Goal: Transaction & Acquisition: Obtain resource

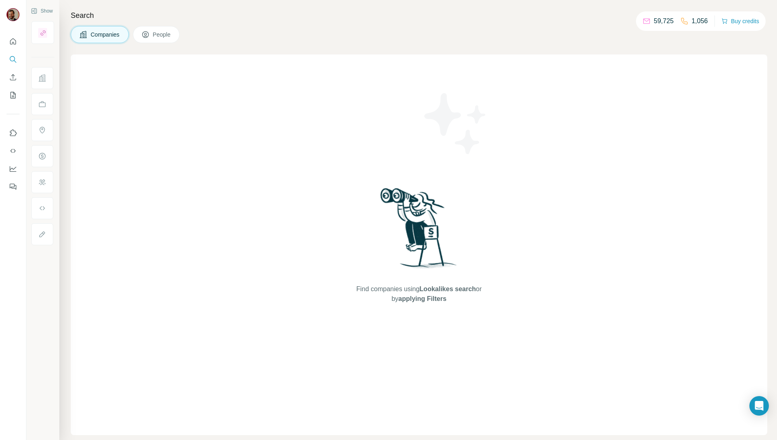
click at [486, 193] on div "Find companies using Lookalikes search or by applying Filters" at bounding box center [419, 244] width 146 height 381
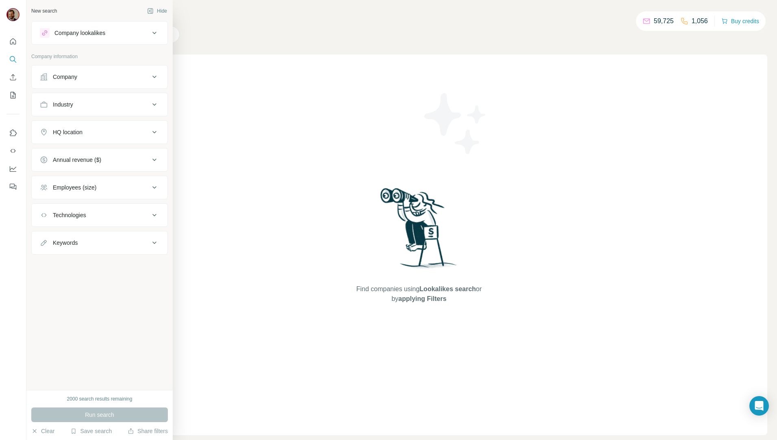
click at [47, 76] on icon at bounding box center [43, 76] width 7 height 7
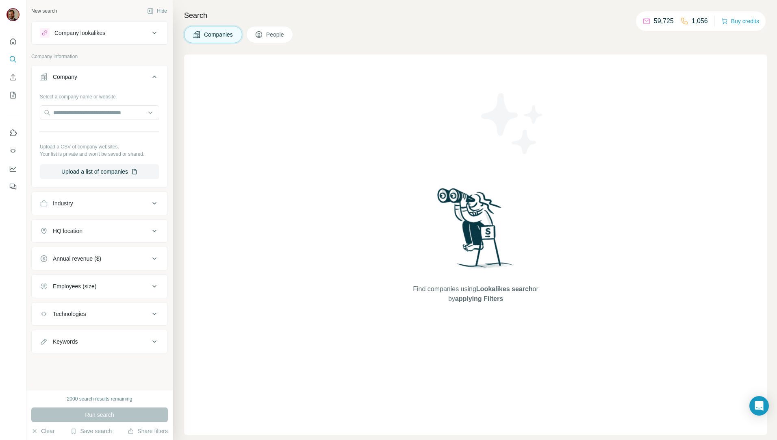
click at [93, 202] on div "Industry" at bounding box center [95, 203] width 110 height 8
click at [111, 223] on input at bounding box center [95, 223] width 100 height 9
click at [301, 202] on div "Find companies using Lookalikes search or by applying Filters" at bounding box center [475, 244] width 583 height 381
drag, startPoint x: 102, startPoint y: 221, endPoint x: 108, endPoint y: 228, distance: 8.6
click at [102, 221] on input at bounding box center [95, 223] width 100 height 9
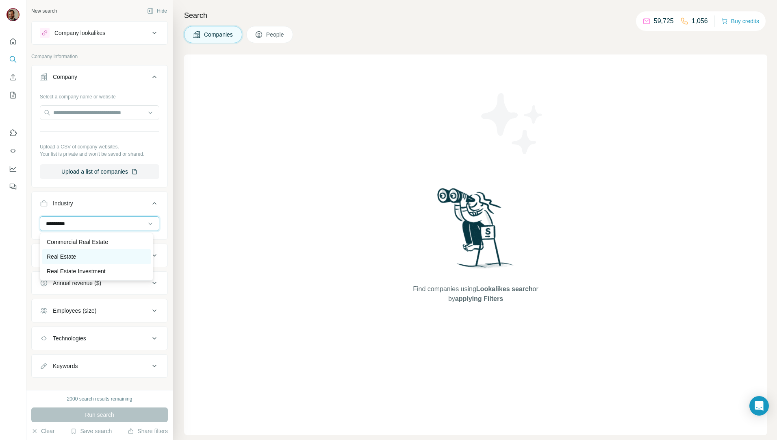
type input "*********"
click at [105, 257] on div "Real Estate" at bounding box center [97, 256] width 100 height 8
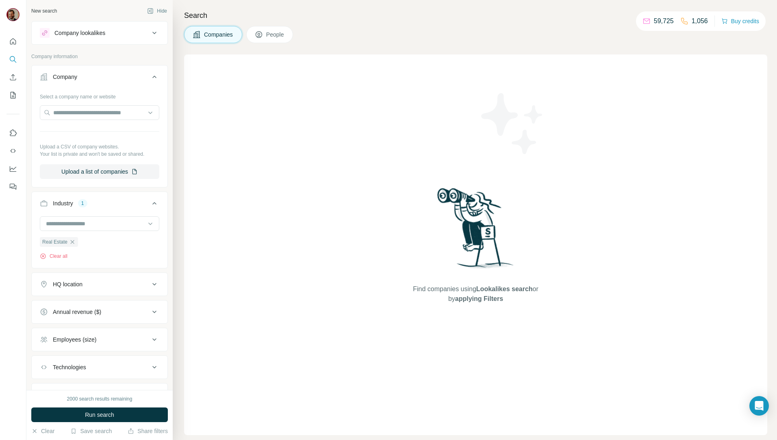
click at [97, 284] on div "HQ location" at bounding box center [95, 284] width 110 height 8
click at [103, 301] on input "text" at bounding box center [100, 304] width 120 height 15
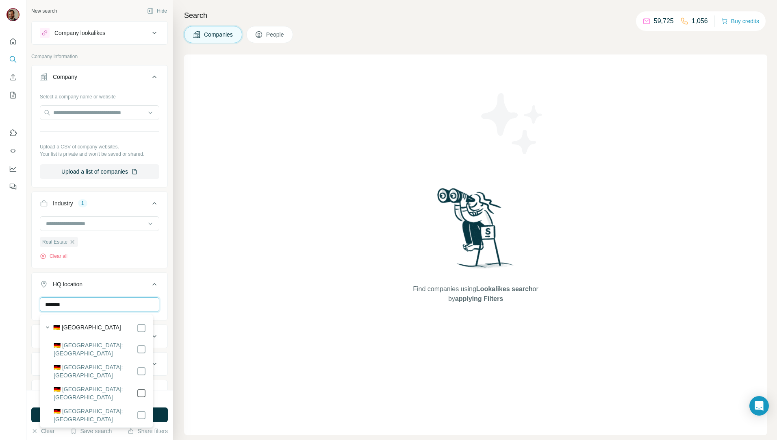
type input "*******"
click at [273, 376] on div "Find companies using Lookalikes search or by applying Filters" at bounding box center [475, 244] width 583 height 381
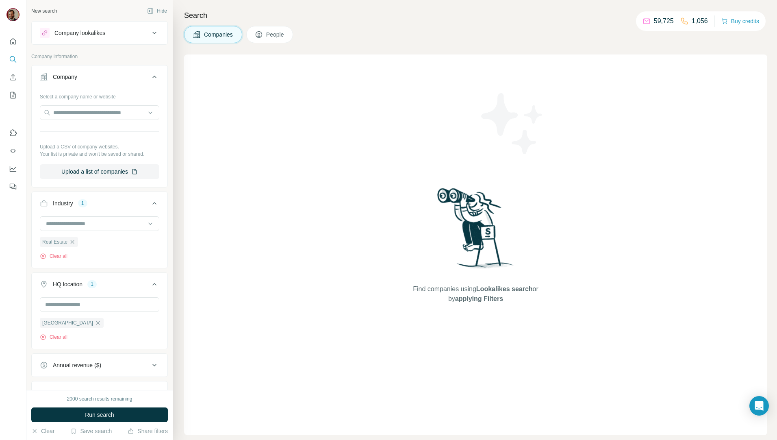
click at [138, 412] on button "Run search" at bounding box center [99, 414] width 137 height 15
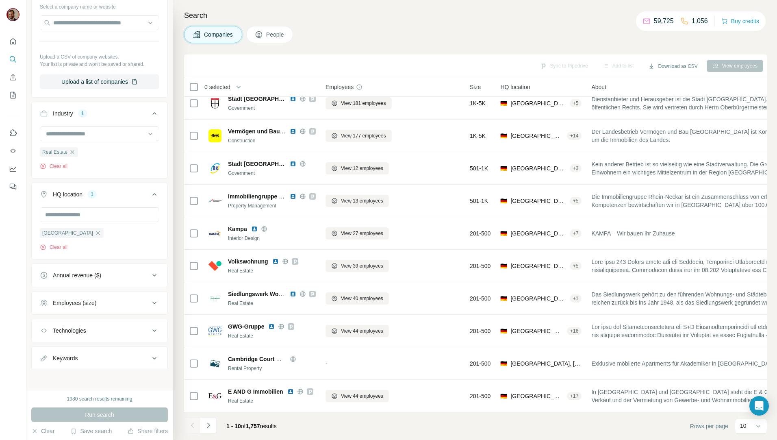
scroll to position [94, 0]
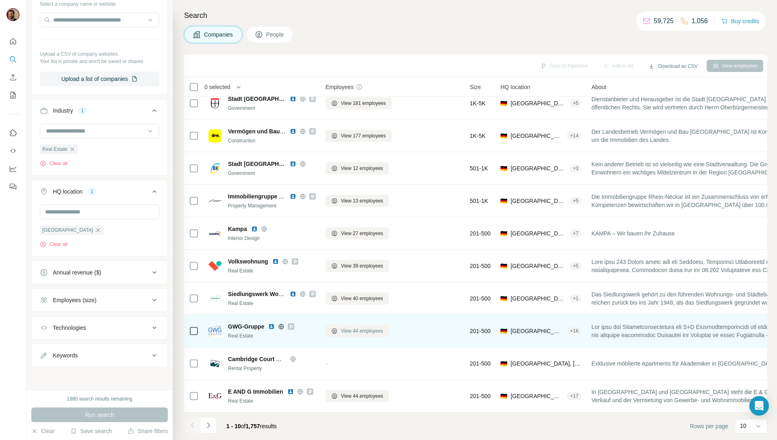
click at [358, 328] on span "View 44 employees" at bounding box center [362, 330] width 42 height 7
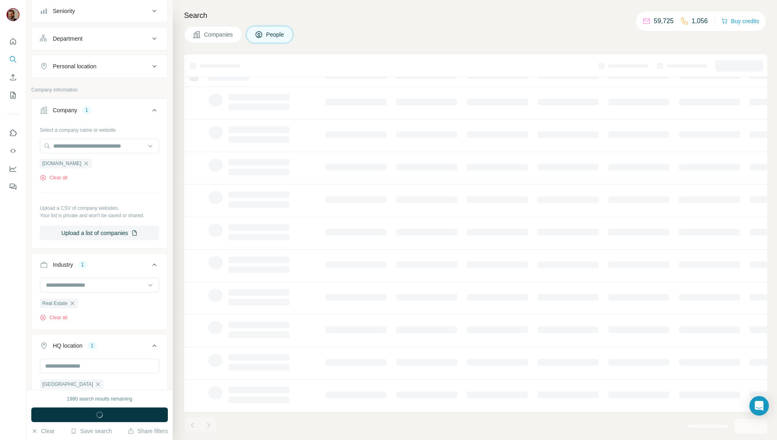
scroll to position [220, 0]
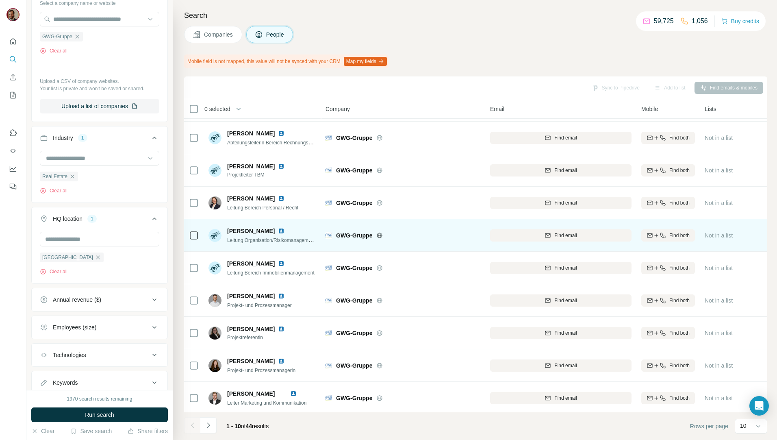
scroll to position [36, 0]
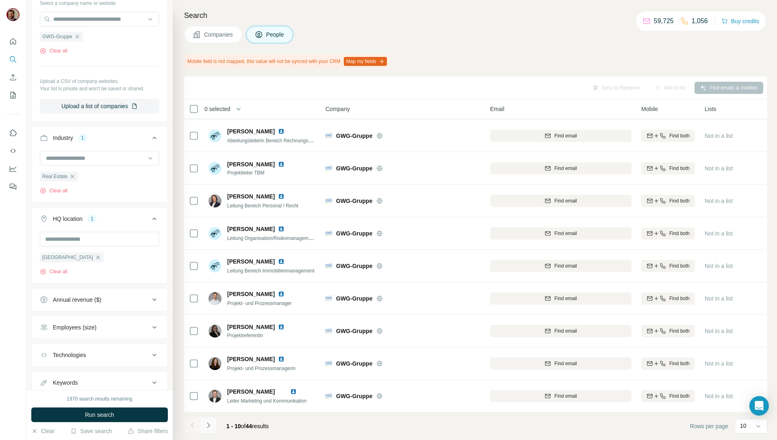
click at [210, 426] on icon "Navigate to next page" at bounding box center [208, 425] width 8 height 8
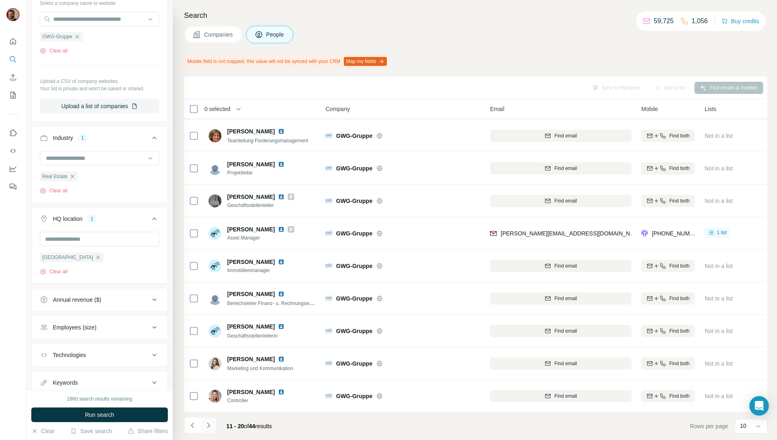
click at [211, 429] on icon "Navigate to next page" at bounding box center [208, 425] width 8 height 8
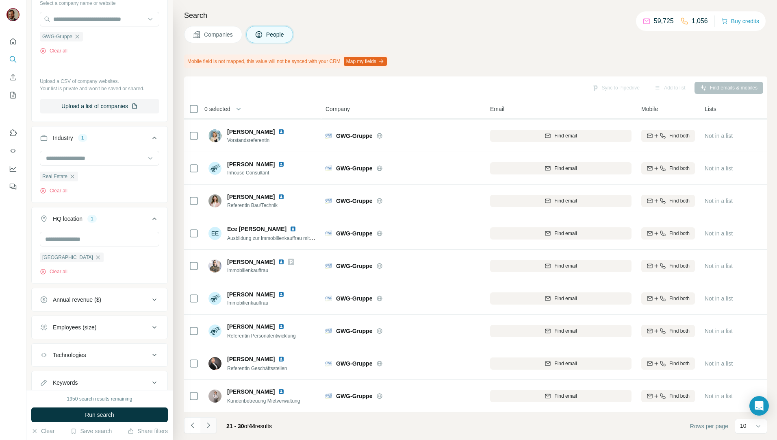
click at [211, 422] on icon "Navigate to next page" at bounding box center [208, 425] width 8 height 8
click at [213, 424] on button "Navigate to next page" at bounding box center [208, 425] width 16 height 16
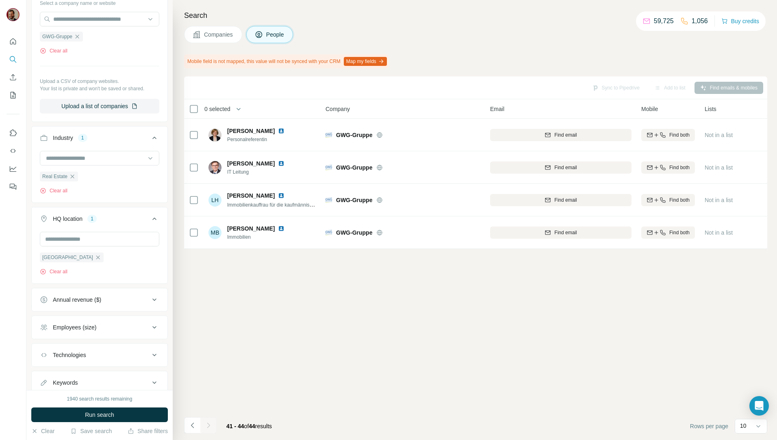
scroll to position [0, 0]
click at [219, 35] on span "Companies" at bounding box center [219, 34] width 30 height 8
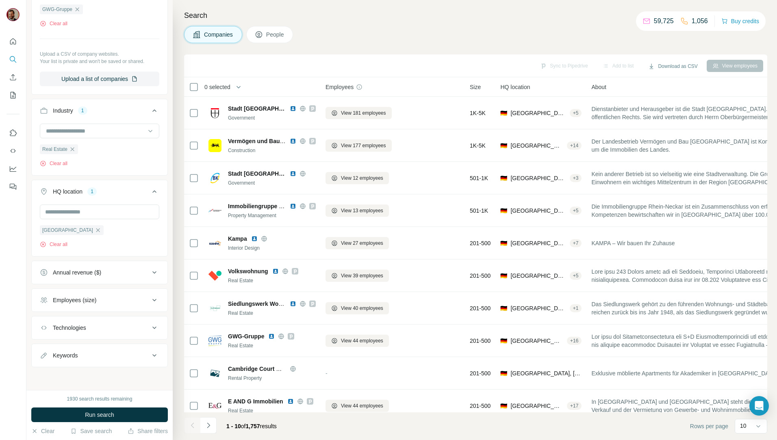
scroll to position [94, 0]
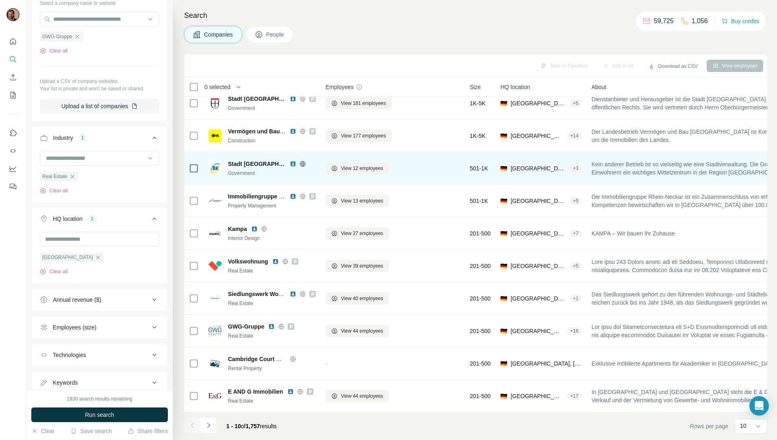
scroll to position [14, 0]
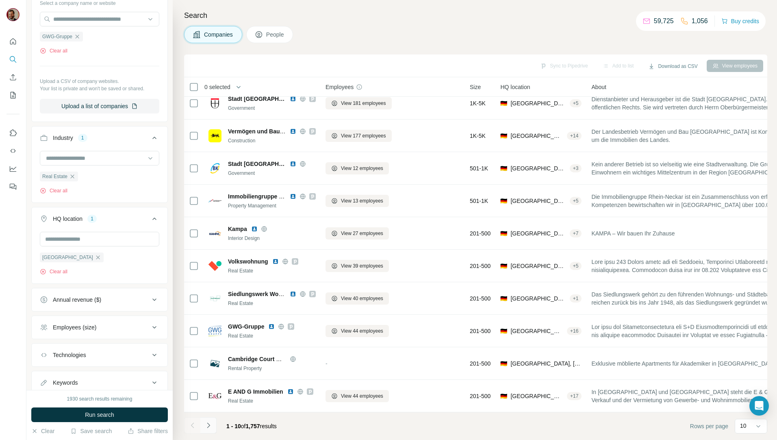
click at [209, 428] on icon "Navigate to next page" at bounding box center [208, 425] width 8 height 8
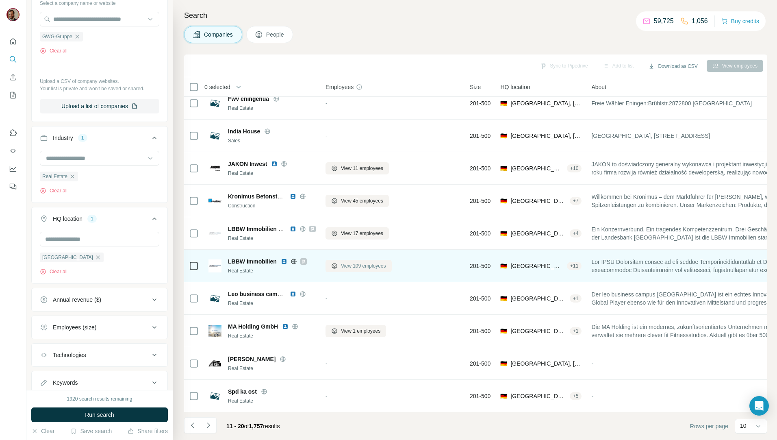
click at [374, 262] on span "View 109 employees" at bounding box center [363, 265] width 45 height 7
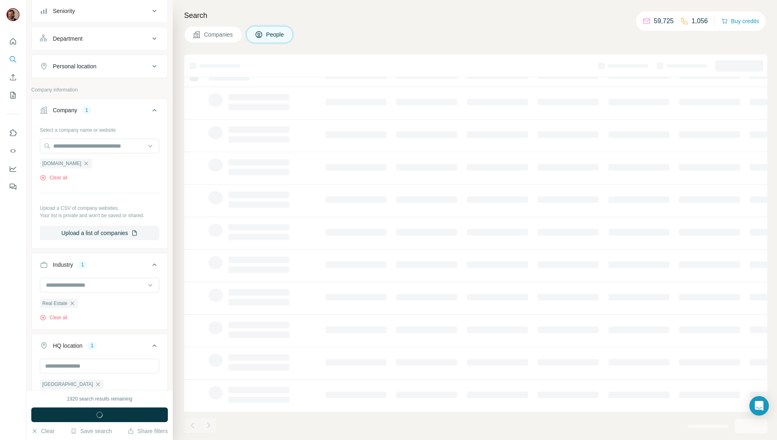
scroll to position [220, 0]
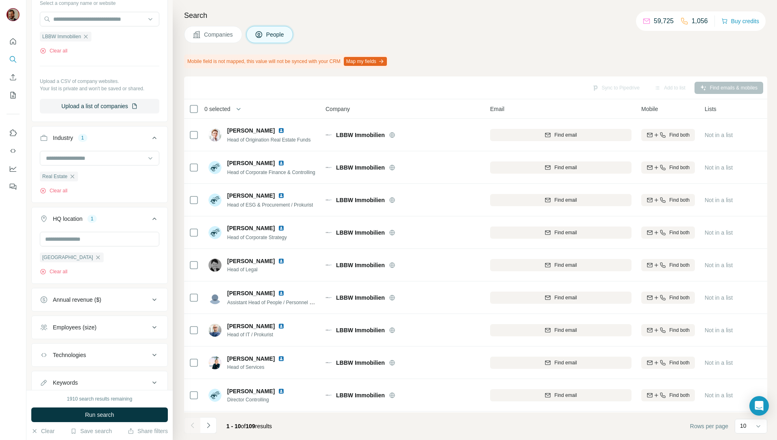
click at [209, 39] on button "Companies" at bounding box center [213, 34] width 58 height 17
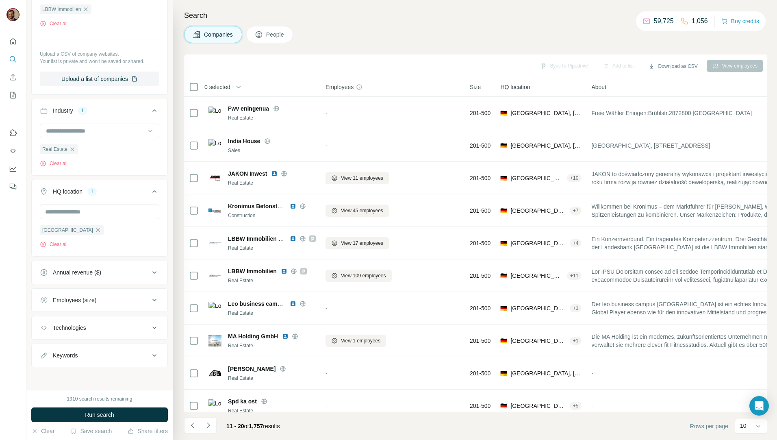
scroll to position [94, 0]
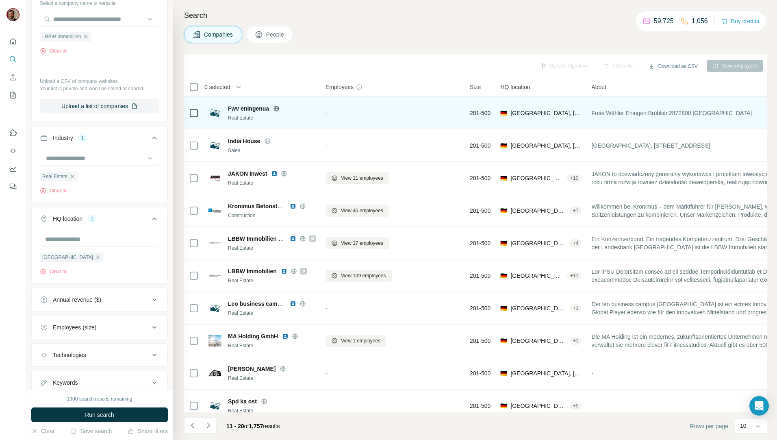
scroll to position [14, 0]
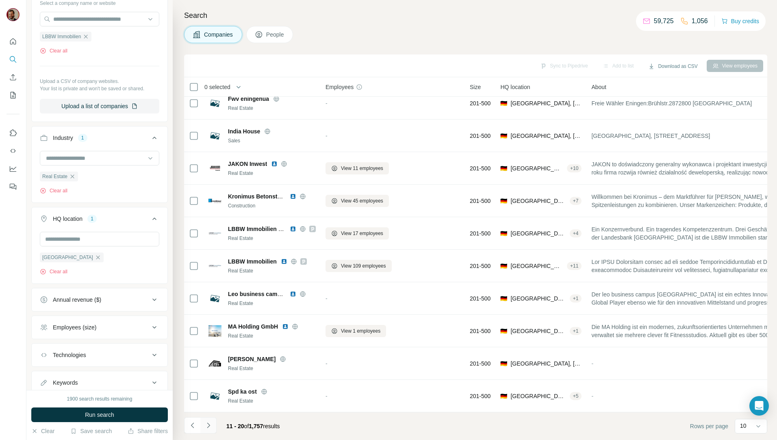
click at [208, 424] on icon "Navigate to next page" at bounding box center [208, 425] width 8 height 8
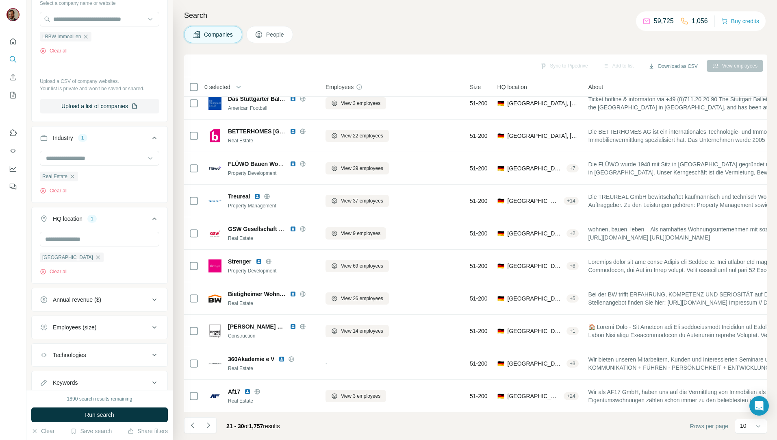
click at [206, 422] on icon "Navigate to next page" at bounding box center [208, 425] width 8 height 8
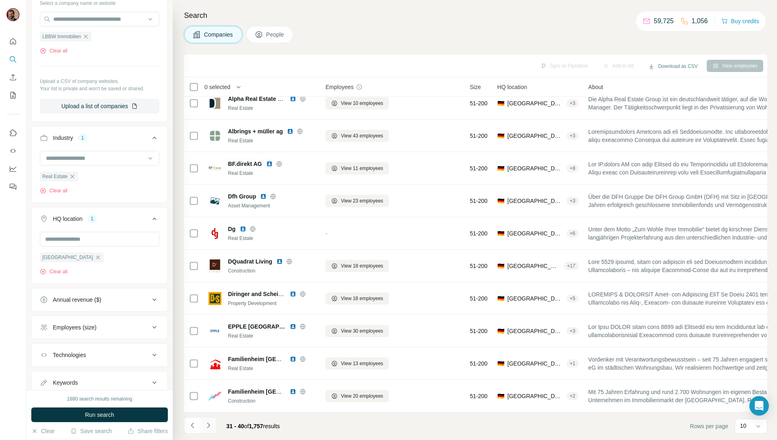
click at [208, 424] on icon "Navigate to next page" at bounding box center [208, 425] width 8 height 8
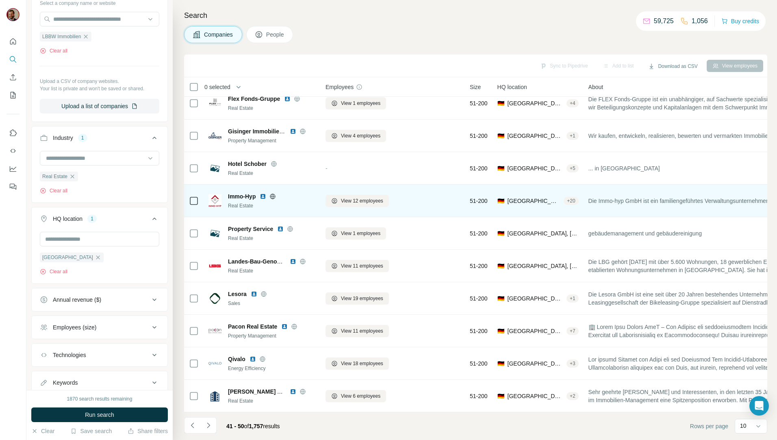
scroll to position [0, 0]
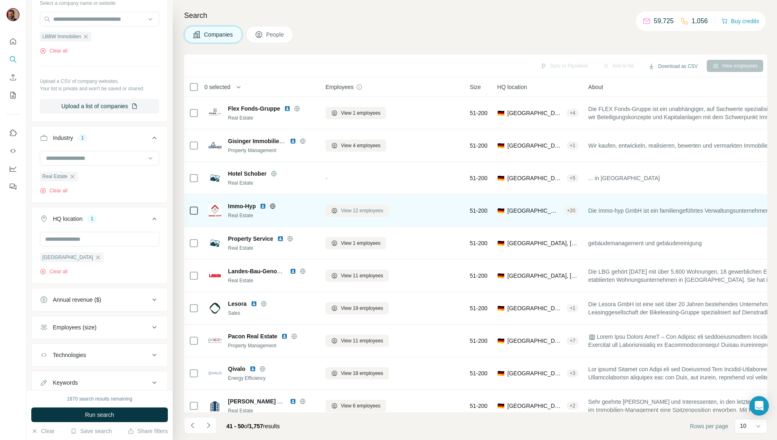
click at [349, 215] on button "View 12 employees" at bounding box center [357, 210] width 63 height 12
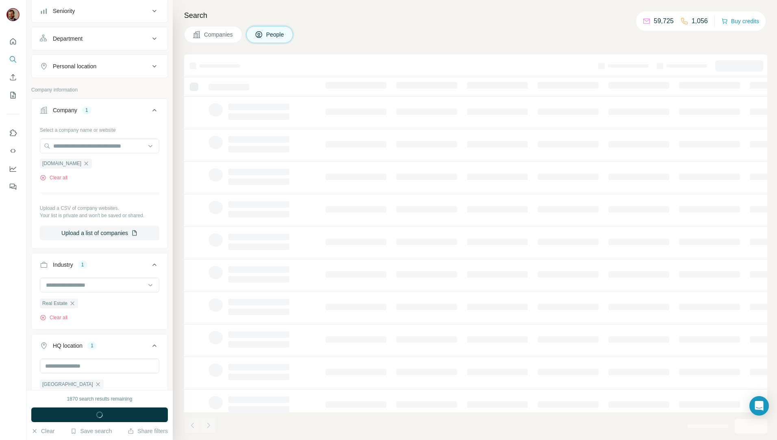
scroll to position [220, 0]
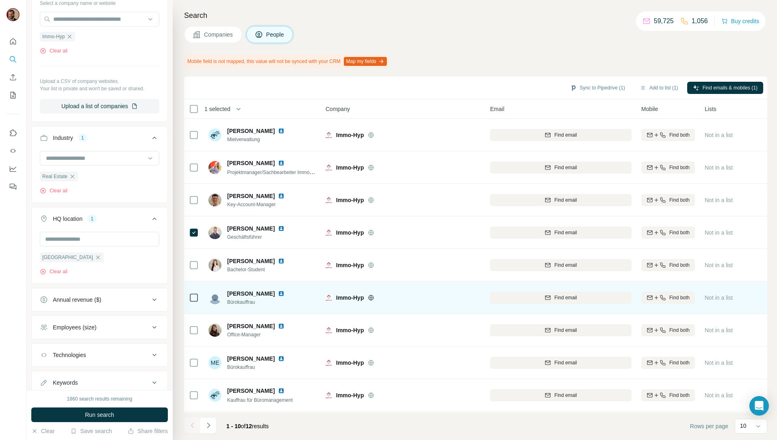
scroll to position [36, 0]
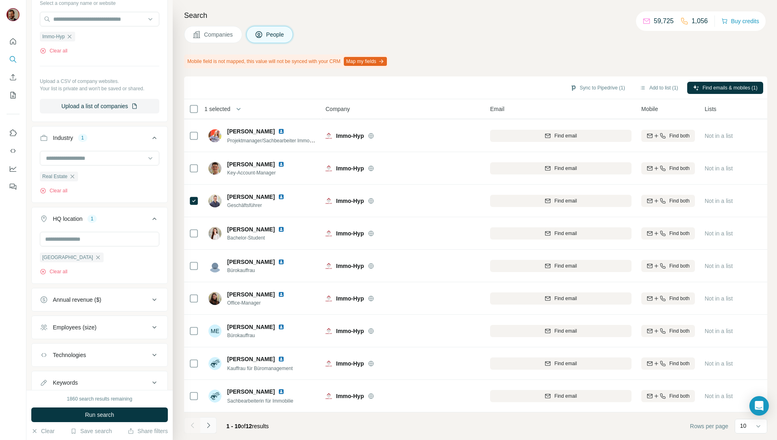
click at [210, 426] on icon "Navigate to next page" at bounding box center [208, 425] width 8 height 8
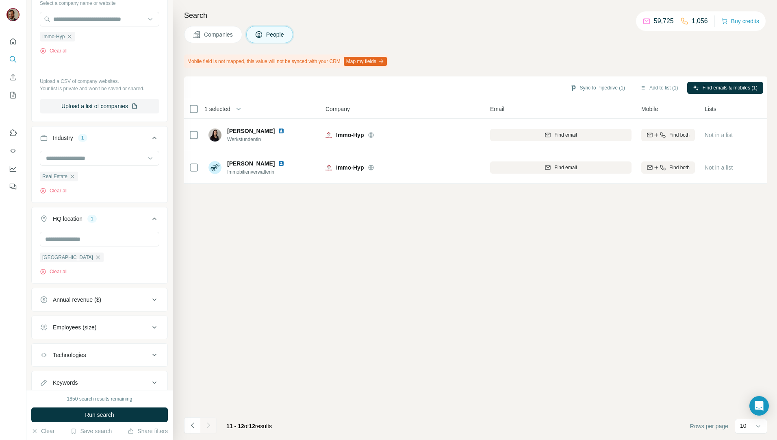
scroll to position [0, 0]
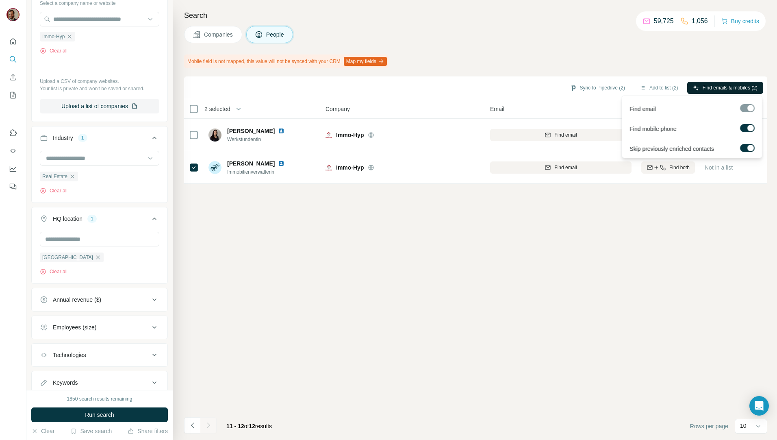
click at [703, 84] on span "Find emails & mobiles (2)" at bounding box center [730, 87] width 55 height 7
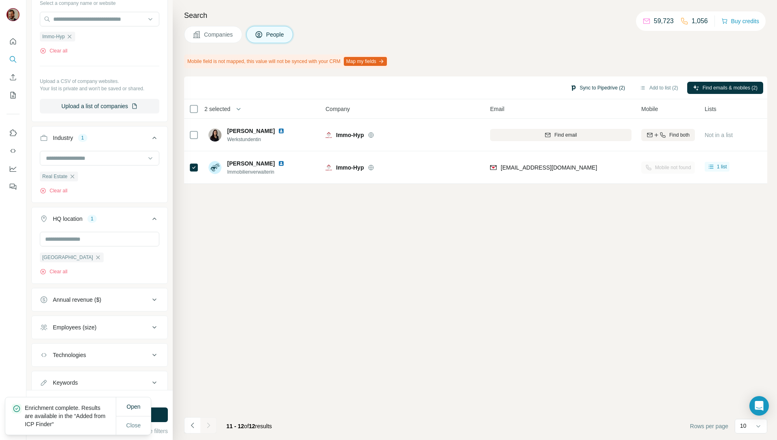
click at [583, 85] on button "Sync to Pipedrive (2)" at bounding box center [598, 88] width 66 height 12
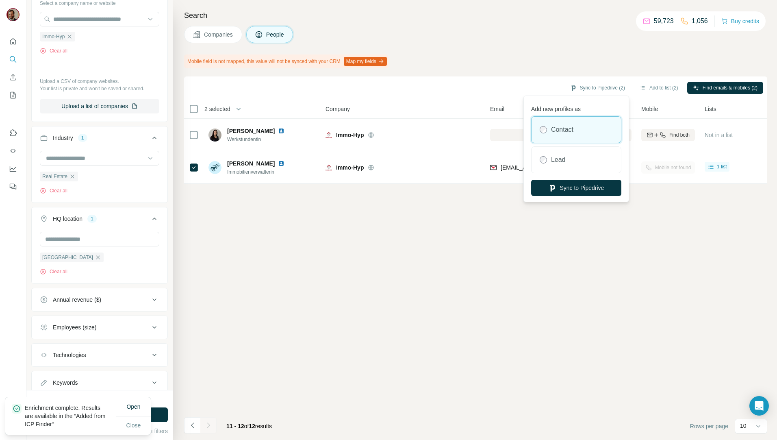
drag, startPoint x: 575, startPoint y: 189, endPoint x: 586, endPoint y: 195, distance: 12.6
click at [575, 188] on button "Sync to Pipedrive" at bounding box center [576, 188] width 90 height 16
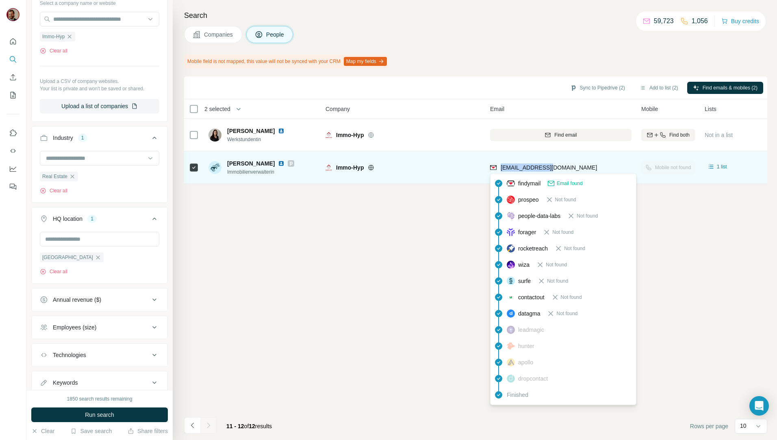
drag, startPoint x: 565, startPoint y: 164, endPoint x: 501, endPoint y: 169, distance: 63.6
click at [501, 169] on div "heim@immo-hyp.de" at bounding box center [560, 167] width 141 height 22
copy span "heim@immo-hyp.de"
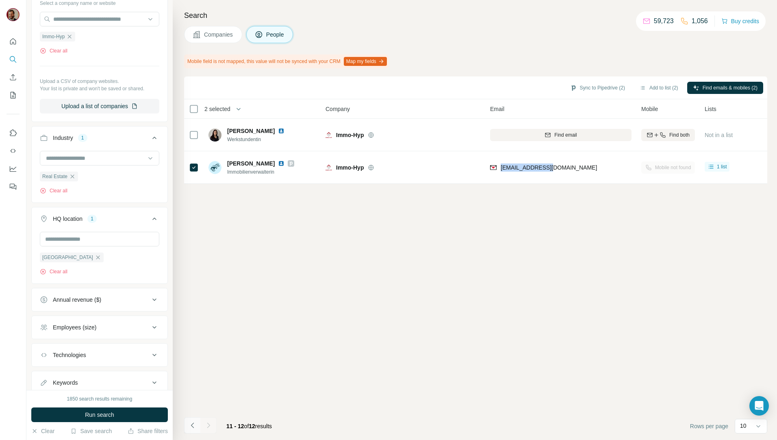
click at [197, 422] on button "Navigate to previous page" at bounding box center [192, 425] width 16 height 16
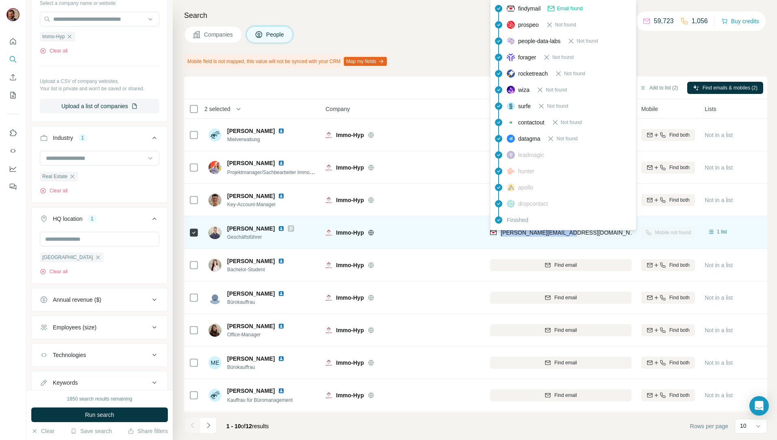
drag, startPoint x: 573, startPoint y: 231, endPoint x: 501, endPoint y: 232, distance: 72.4
click at [501, 232] on div "forderkunz@immo-hyp.de" at bounding box center [560, 232] width 141 height 22
copy span "forderkunz@immo-hyp.de"
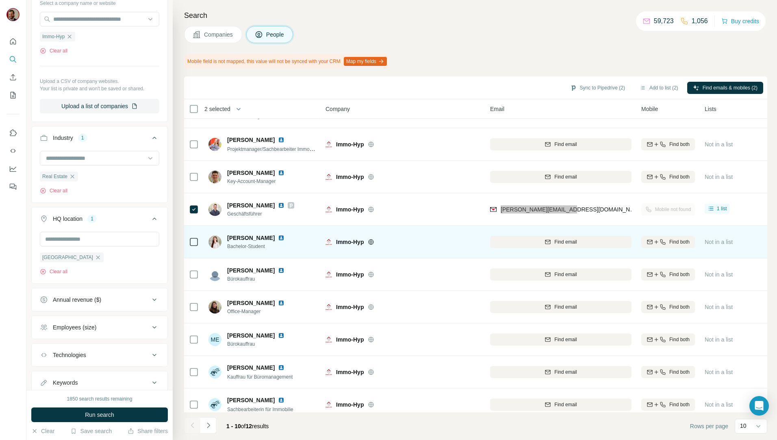
scroll to position [36, 0]
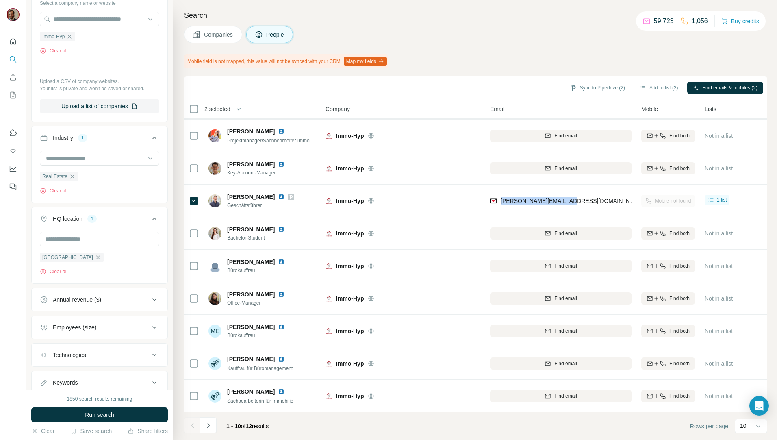
click at [214, 32] on span "Companies" at bounding box center [219, 34] width 30 height 8
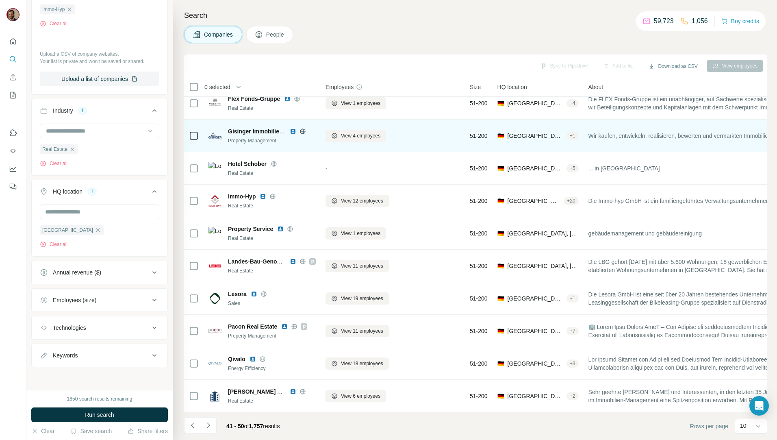
scroll to position [14, 0]
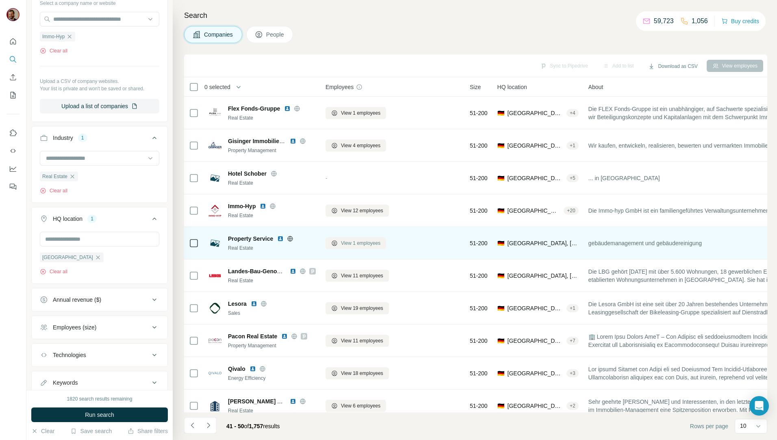
click at [350, 242] on span "View 1 employees" at bounding box center [360, 242] width 39 height 7
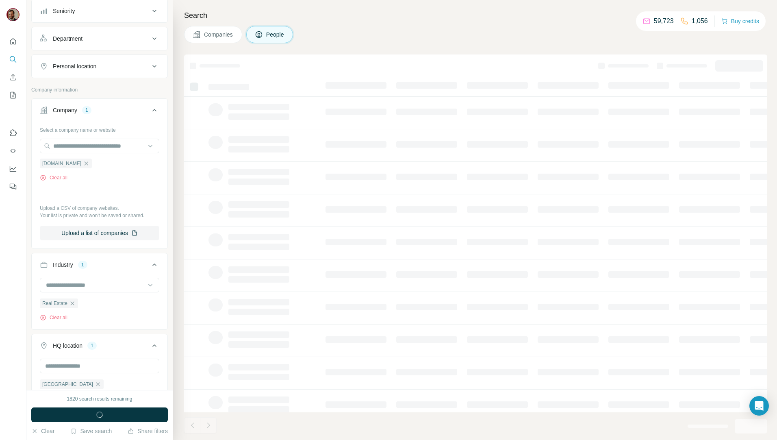
scroll to position [220, 0]
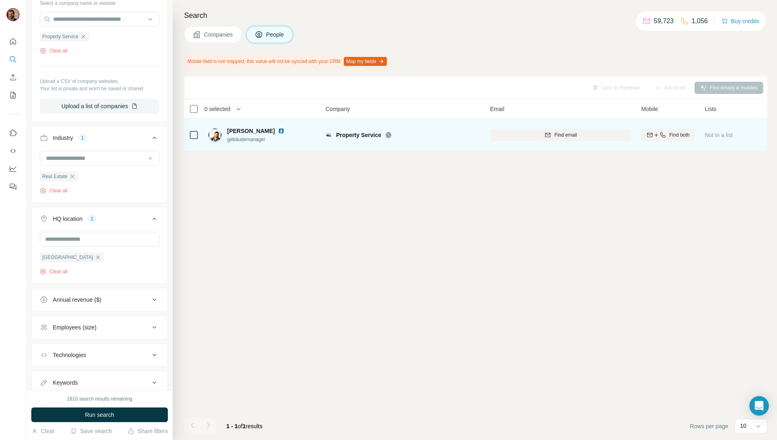
click at [189, 132] on icon at bounding box center [194, 135] width 10 height 10
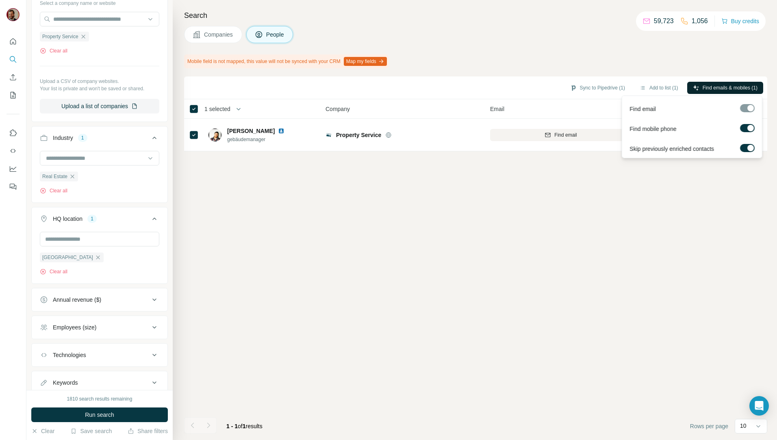
click at [716, 85] on span "Find emails & mobiles (1)" at bounding box center [730, 87] width 55 height 7
click at [588, 87] on button "Sync to Pipedrive (1)" at bounding box center [598, 88] width 66 height 12
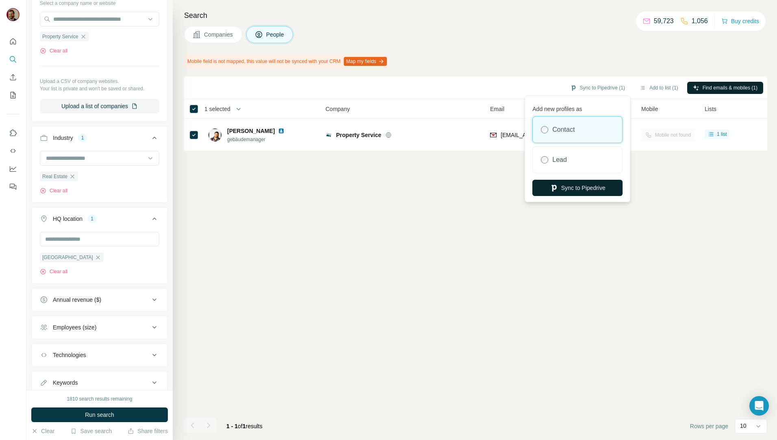
click at [589, 188] on button "Sync to Pipedrive" at bounding box center [578, 188] width 90 height 16
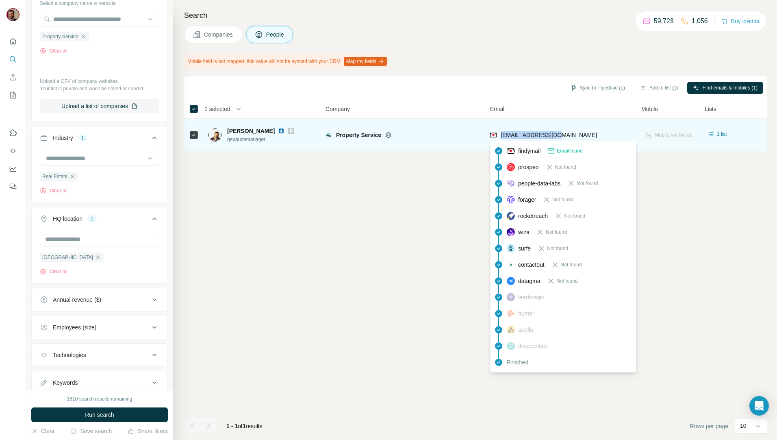
drag, startPoint x: 557, startPoint y: 134, endPoint x: 500, endPoint y: 135, distance: 56.5
click at [500, 135] on div "prenzlow@jpg-ug.de" at bounding box center [543, 135] width 107 height 8
copy span "prenzlow@jpg-ug.de"
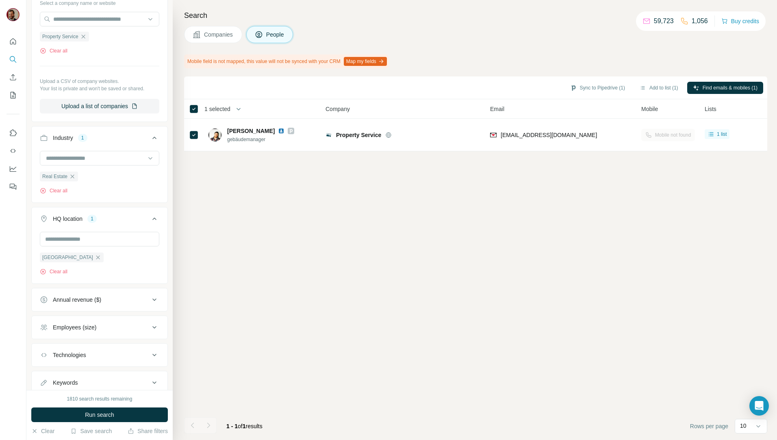
drag, startPoint x: 296, startPoint y: 223, endPoint x: 398, endPoint y: 208, distance: 102.7
click at [296, 223] on div "Sync to Pipedrive (1) Add to list (1) Find emails & mobiles (1) 1 selected Peop…" at bounding box center [475, 257] width 583 height 363
click at [462, 243] on div "Sync to Pipedrive (1) Add to list (1) Find emails & mobiles (1) 1 selected Peop…" at bounding box center [475, 257] width 583 height 363
click at [226, 37] on span "Companies" at bounding box center [219, 34] width 30 height 8
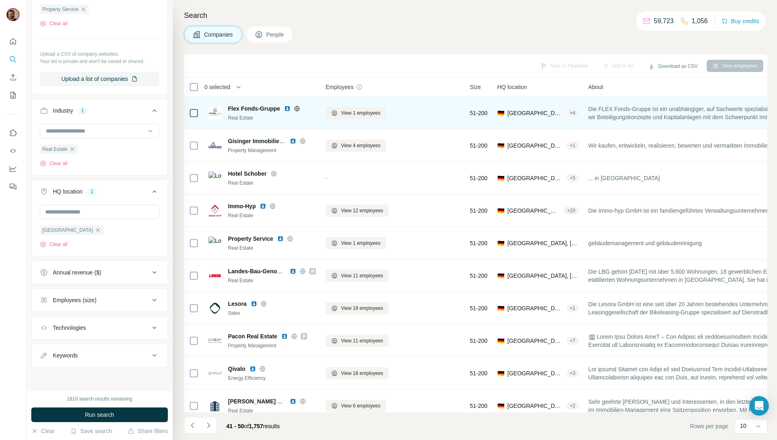
scroll to position [94, 0]
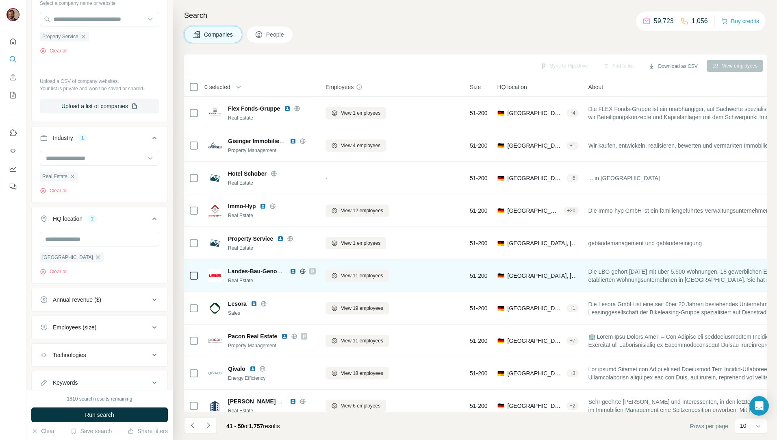
scroll to position [14, 0]
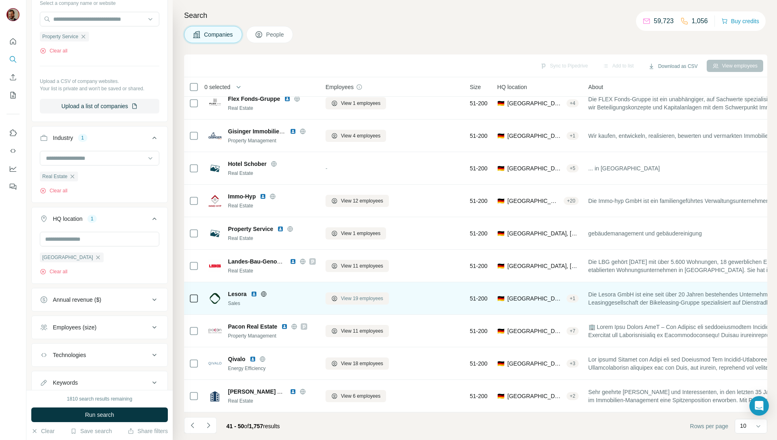
click at [360, 295] on span "View 19 employees" at bounding box center [362, 298] width 42 height 7
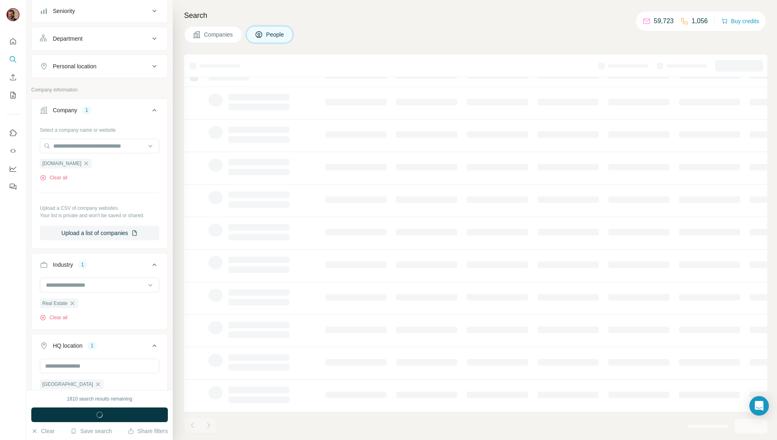
scroll to position [220, 0]
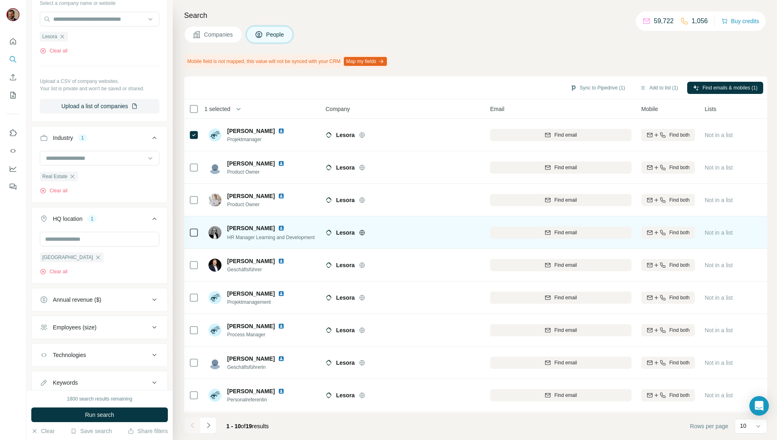
scroll to position [36, 0]
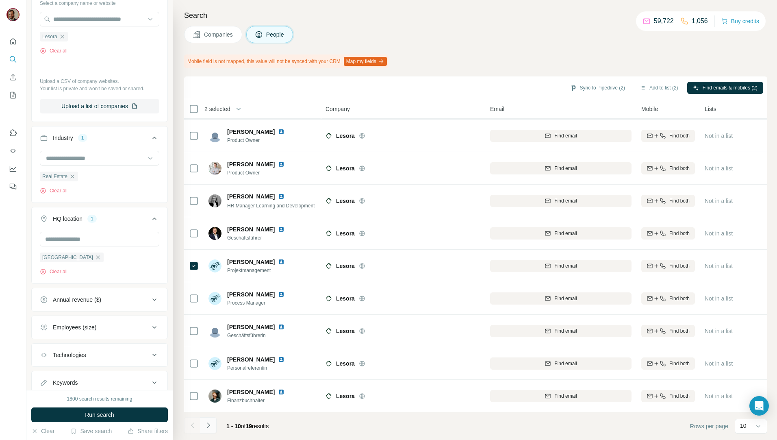
click at [210, 424] on icon "Navigate to next page" at bounding box center [208, 425] width 8 height 8
click at [194, 424] on icon "Navigate to previous page" at bounding box center [193, 425] width 8 height 8
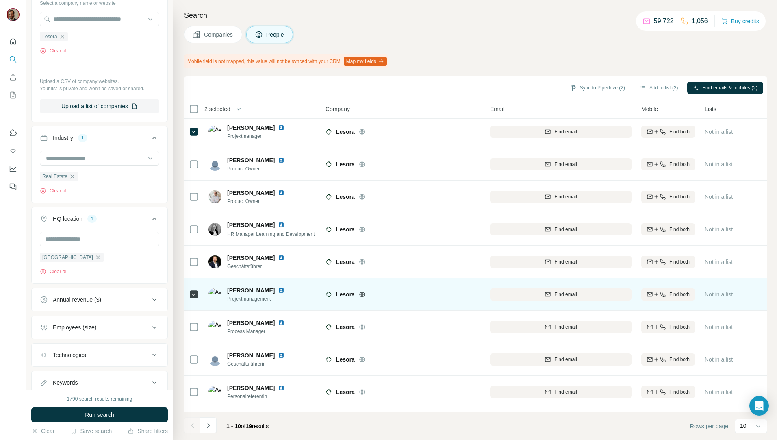
scroll to position [36, 0]
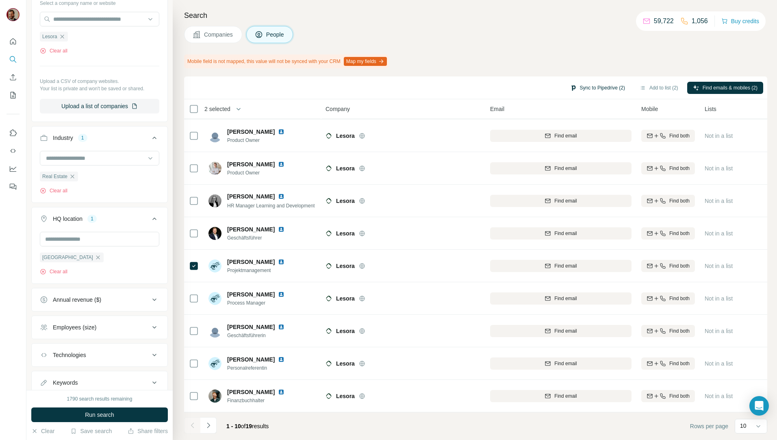
click at [605, 87] on button "Sync to Pipedrive (2)" at bounding box center [598, 88] width 66 height 12
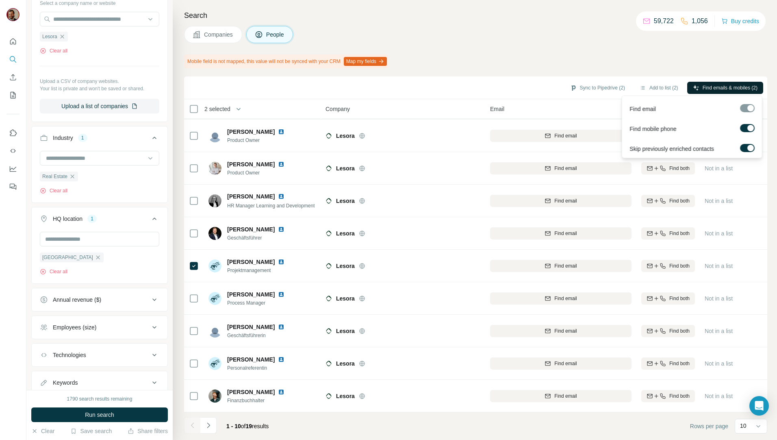
click at [711, 86] on span "Find emails & mobiles (2)" at bounding box center [730, 87] width 55 height 7
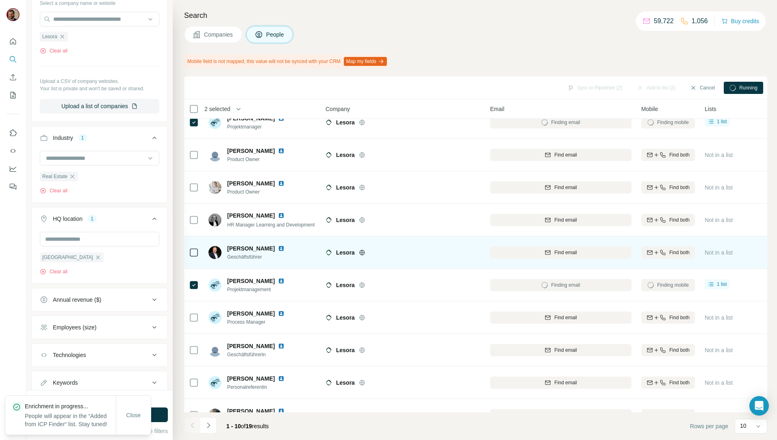
scroll to position [0, 0]
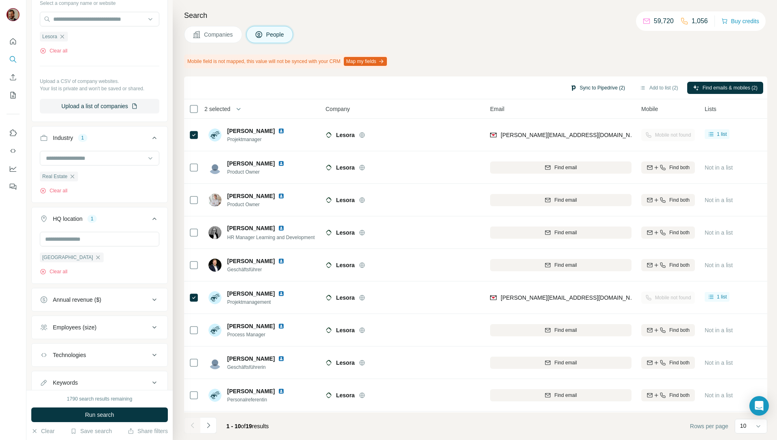
click at [591, 87] on button "Sync to Pipedrive (2)" at bounding box center [598, 88] width 66 height 12
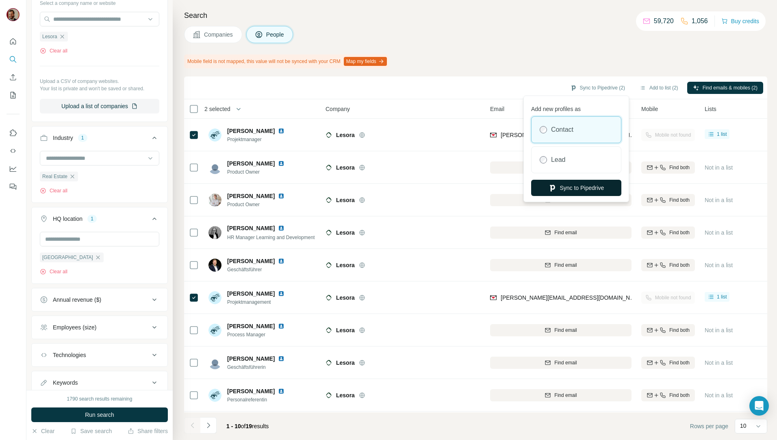
click at [573, 189] on button "Sync to Pipedrive" at bounding box center [576, 188] width 90 height 16
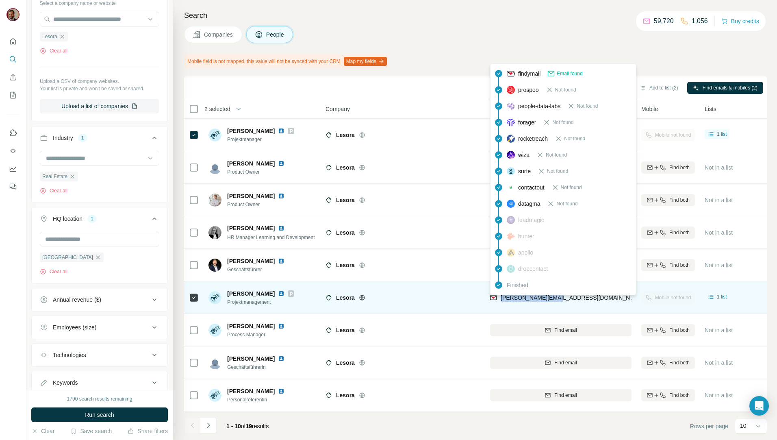
drag, startPoint x: 581, startPoint y: 298, endPoint x: 500, endPoint y: 300, distance: 80.5
click at [500, 300] on div "s.watson@lesora.de" at bounding box center [560, 297] width 141 height 22
copy span "s.watson@lesora.de"
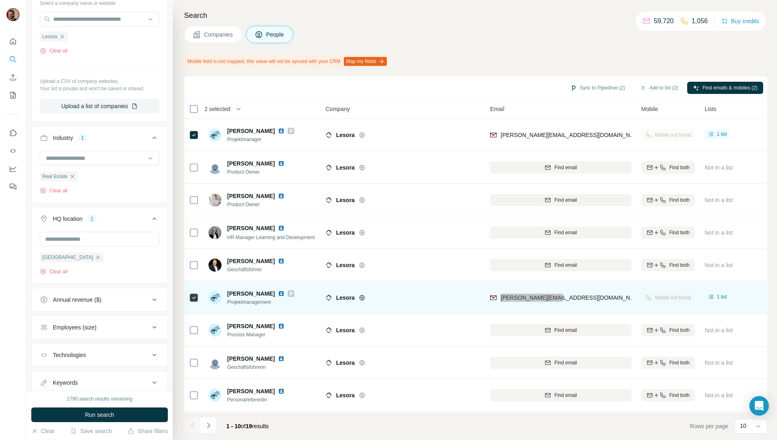
scroll to position [36, 0]
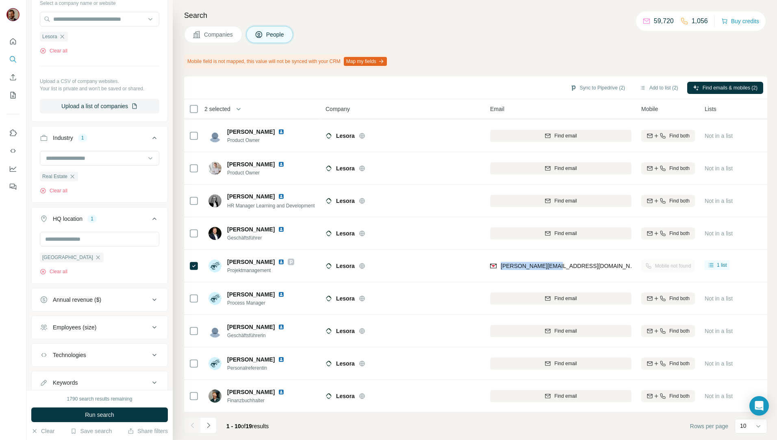
drag, startPoint x: 212, startPoint y: 426, endPoint x: 228, endPoint y: 426, distance: 15.5
click at [212, 426] on icon "Navigate to next page" at bounding box center [208, 425] width 8 height 8
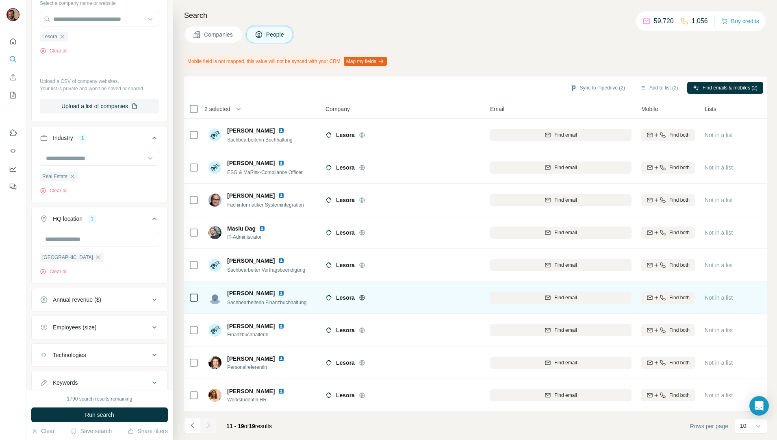
scroll to position [3, 0]
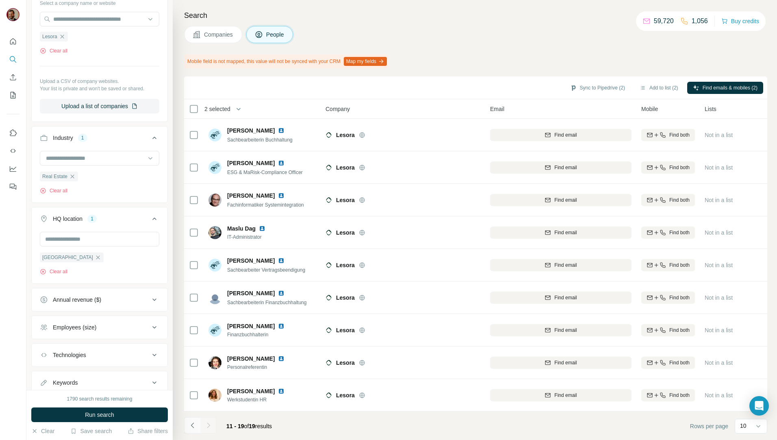
click at [191, 424] on icon "Navigate to previous page" at bounding box center [193, 425] width 8 height 8
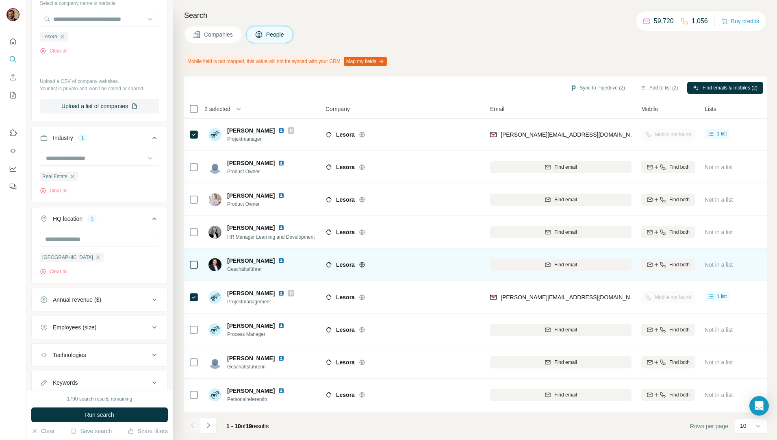
scroll to position [0, 0]
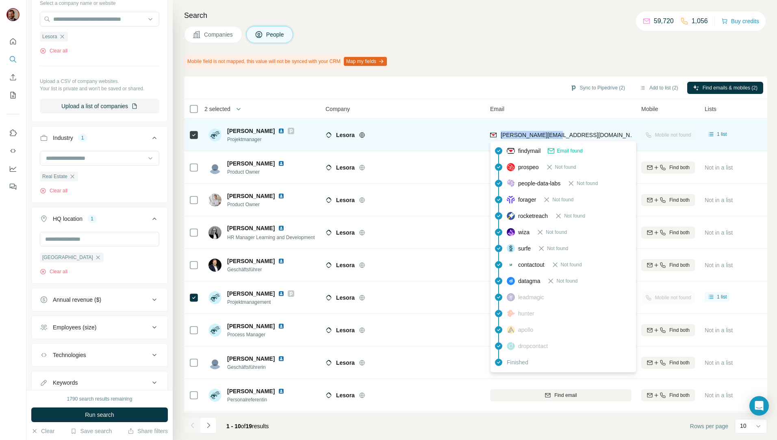
drag, startPoint x: 561, startPoint y: 138, endPoint x: 500, endPoint y: 134, distance: 61.1
click at [500, 134] on div "e.riffel@lesora.de" at bounding box center [560, 135] width 141 height 22
copy span "e.riffel@lesora.de"
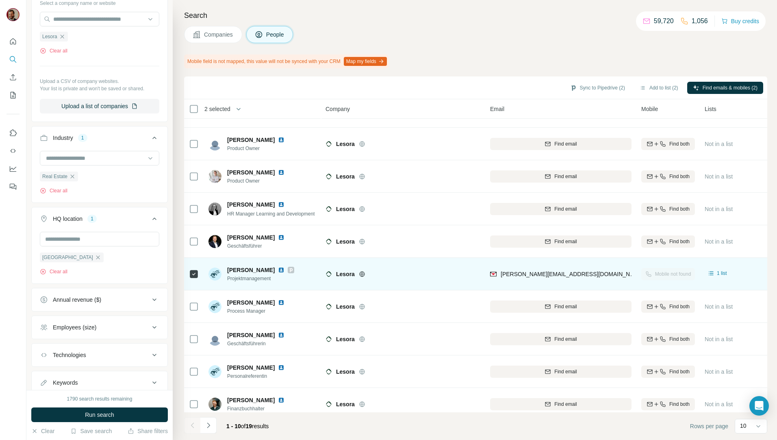
scroll to position [36, 0]
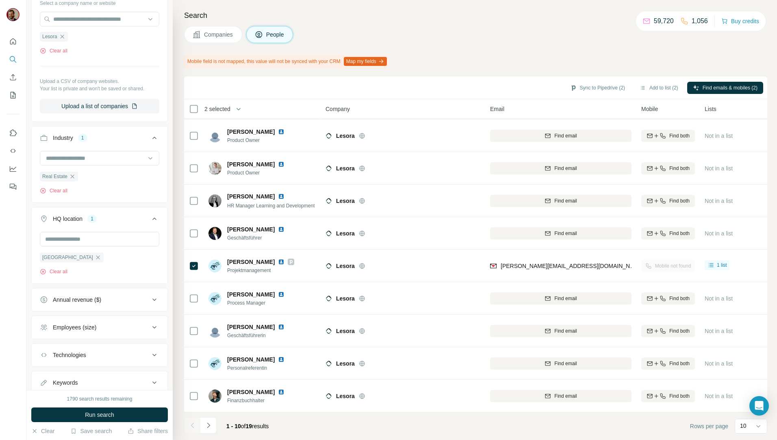
click at [458, 38] on div "Companies People" at bounding box center [475, 34] width 583 height 17
click at [221, 36] on span "Companies" at bounding box center [219, 34] width 30 height 8
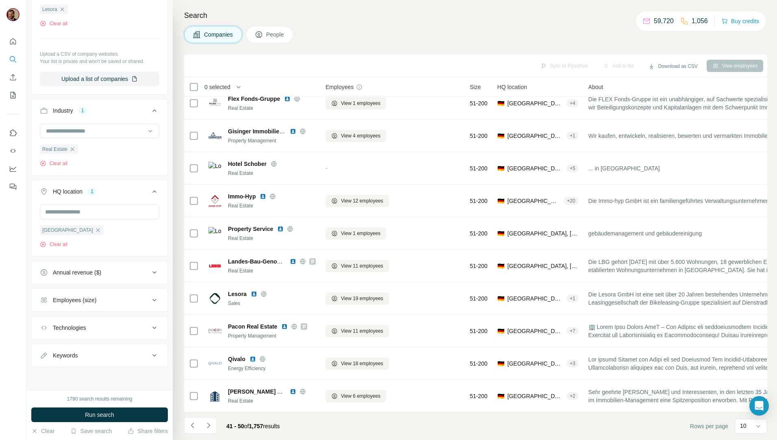
scroll to position [14, 0]
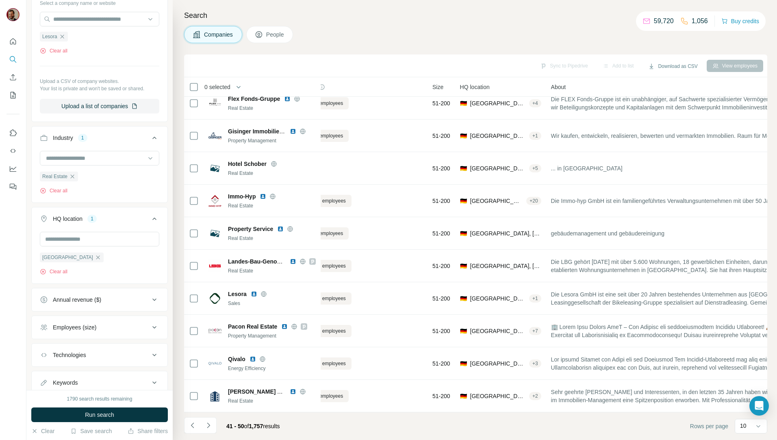
scroll to position [14, 0]
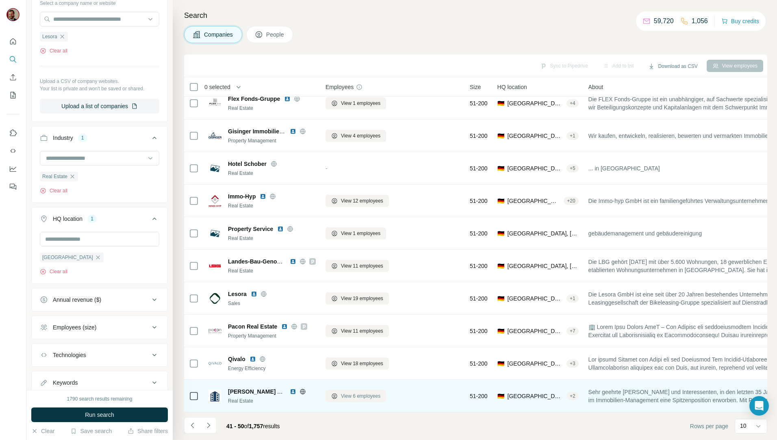
click at [344, 392] on span "View 6 employees" at bounding box center [360, 395] width 39 height 7
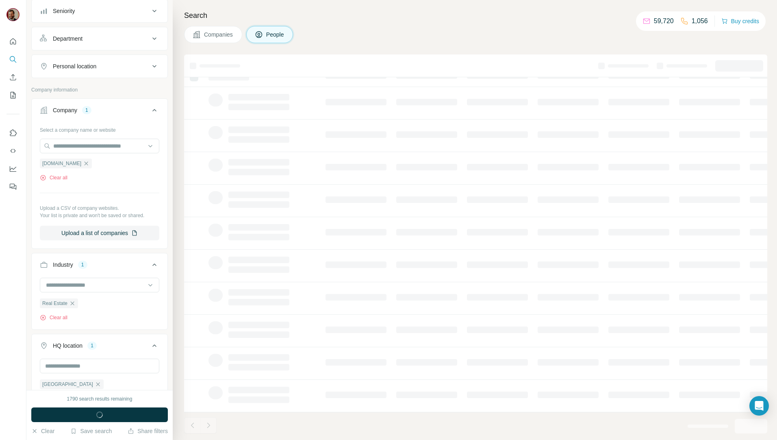
scroll to position [220, 0]
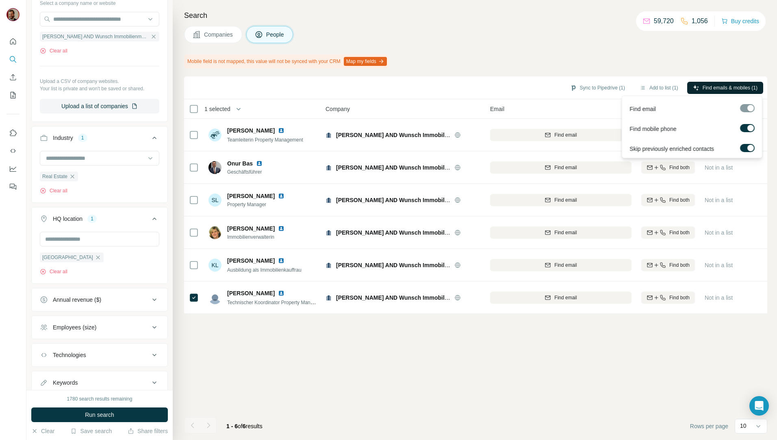
click at [729, 84] on span "Find emails & mobiles (1)" at bounding box center [730, 87] width 55 height 7
click at [604, 90] on button "Sync to Pipedrive (1)" at bounding box center [598, 88] width 66 height 12
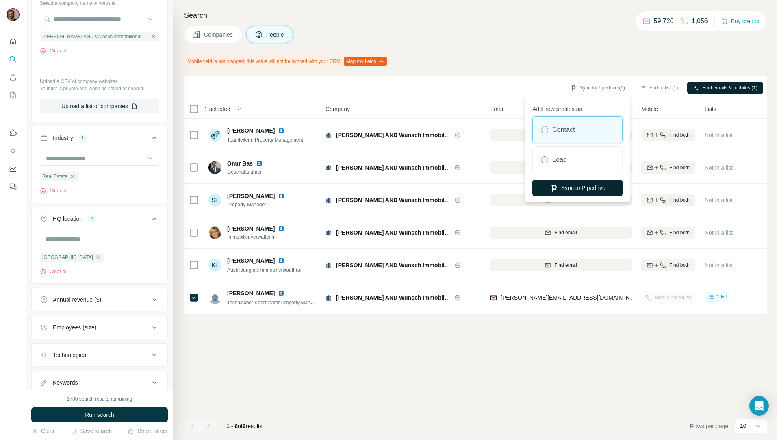
click at [583, 186] on button "Sync to Pipedrive" at bounding box center [578, 188] width 90 height 16
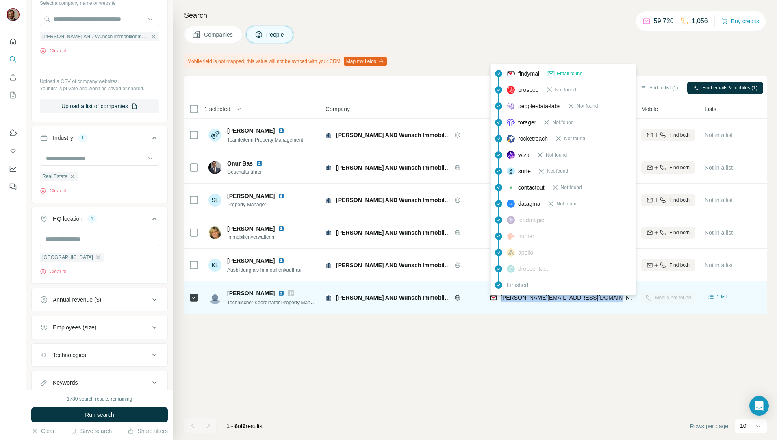
drag, startPoint x: 620, startPoint y: 297, endPoint x: 500, endPoint y: 298, distance: 120.3
click at [500, 298] on div "stefan.grossmann@schaefer-wunsch.de" at bounding box center [560, 297] width 141 height 22
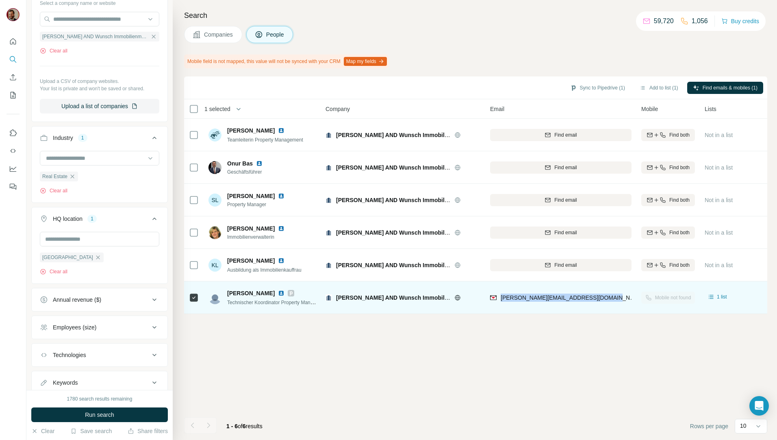
copy span "stefan.grossmann@schaefer-wunsch.de"
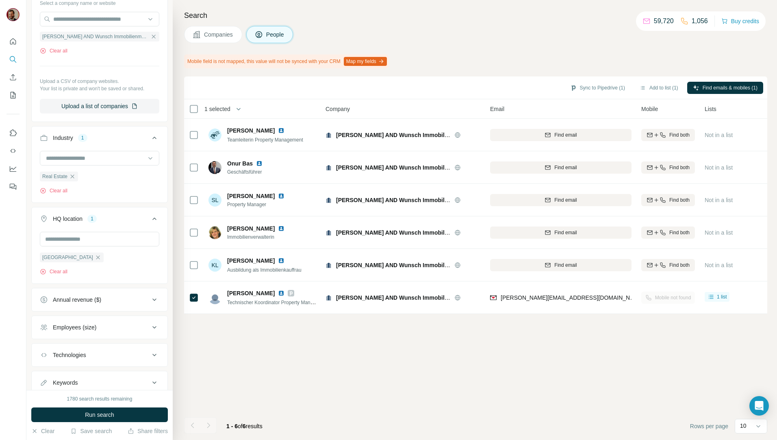
click at [343, 355] on div "Sync to Pipedrive (1) Add to list (1) Find emails & mobiles (1) 1 selected Peop…" at bounding box center [475, 257] width 583 height 363
click at [215, 33] on span "Companies" at bounding box center [219, 34] width 30 height 8
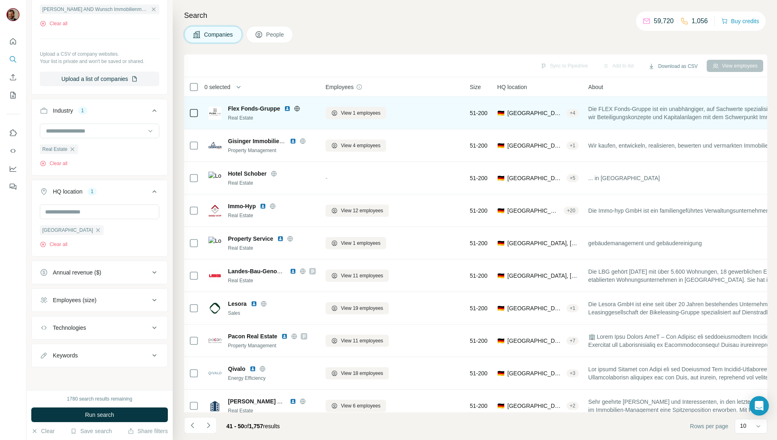
scroll to position [94, 0]
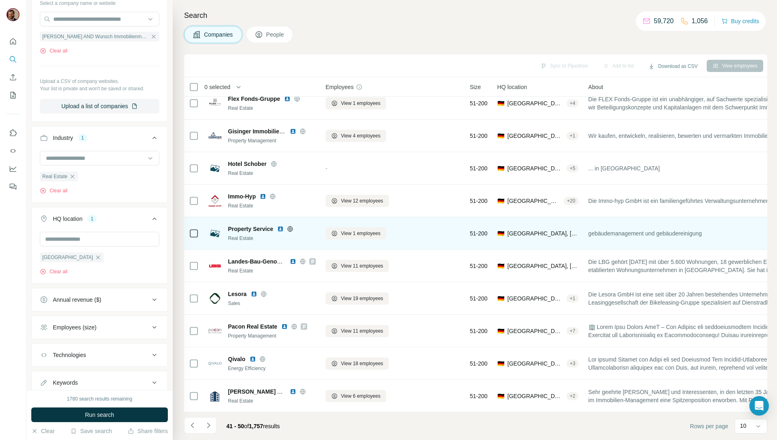
scroll to position [14, 0]
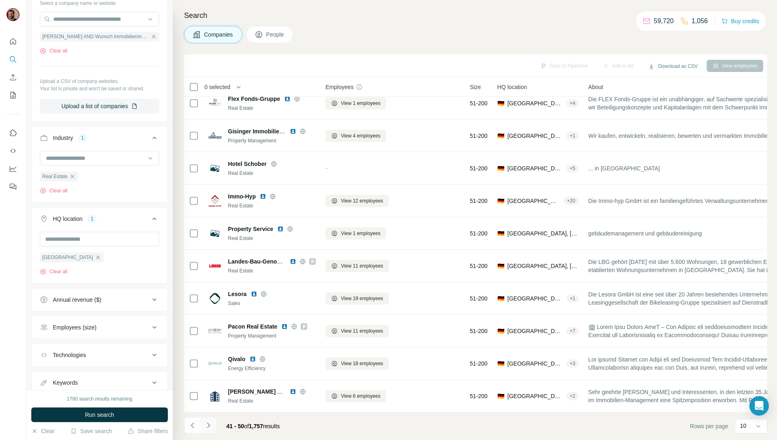
click at [208, 426] on icon "Navigate to next page" at bounding box center [208, 425] width 8 height 8
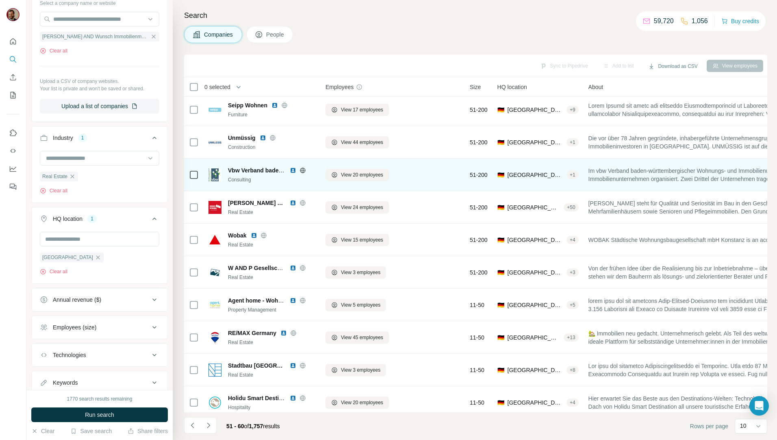
scroll to position [0, 0]
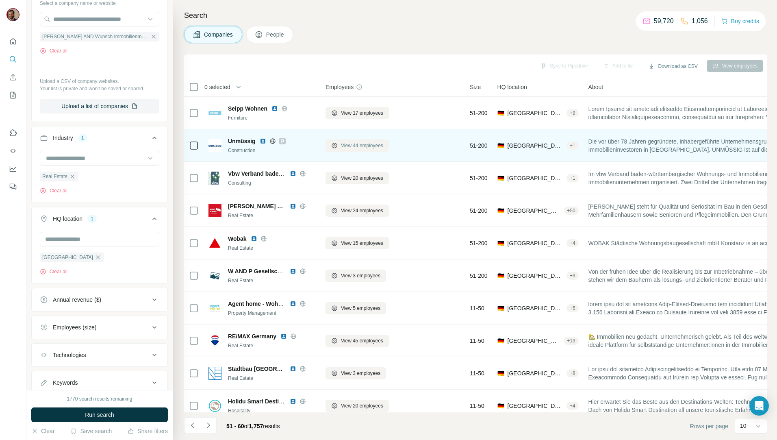
click at [358, 150] on button "View 44 employees" at bounding box center [357, 145] width 63 height 12
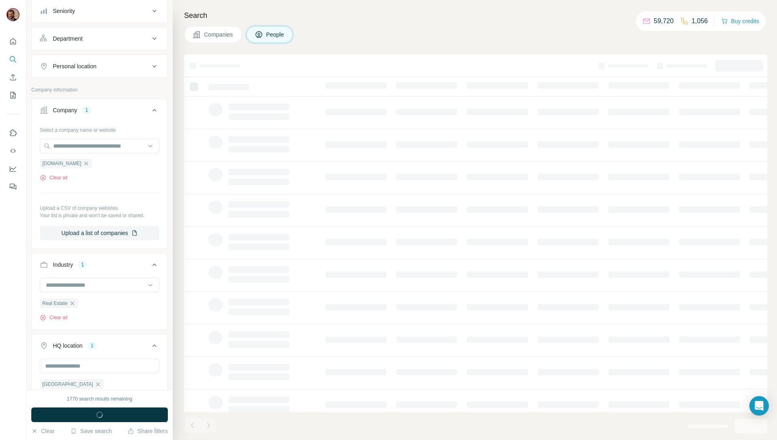
scroll to position [220, 0]
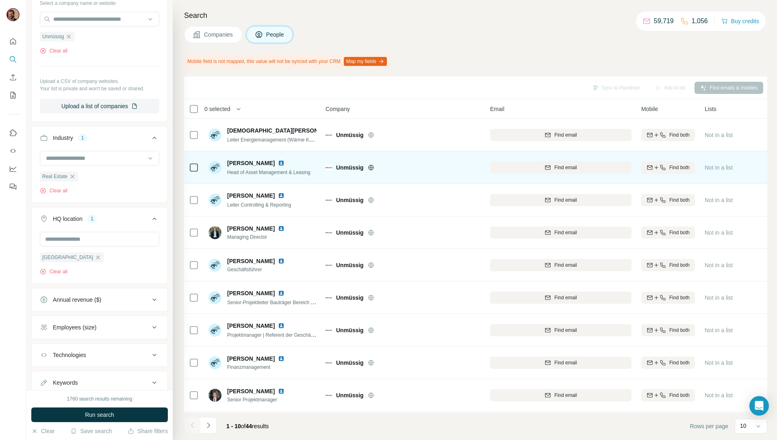
scroll to position [36, 0]
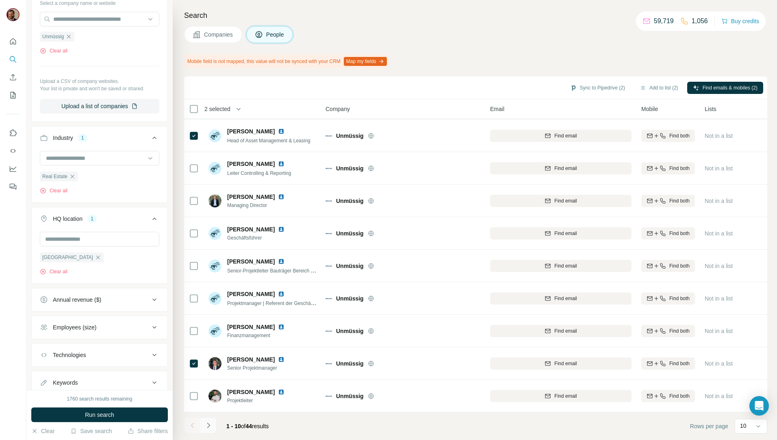
click at [212, 428] on icon "Navigate to next page" at bounding box center [208, 425] width 8 height 8
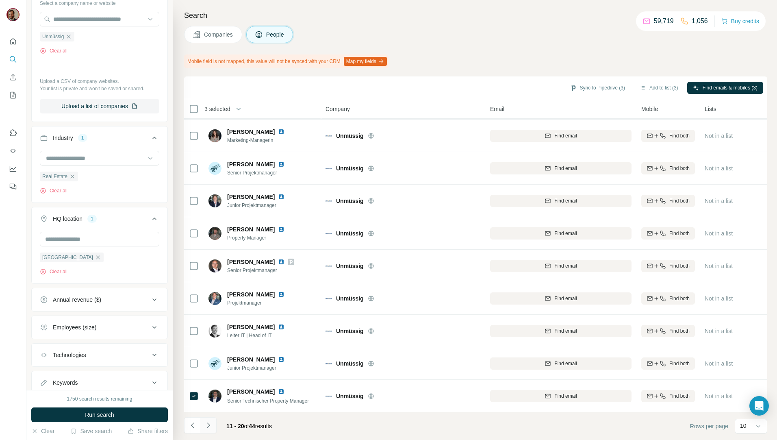
click at [210, 428] on icon "Navigate to next page" at bounding box center [208, 425] width 8 height 8
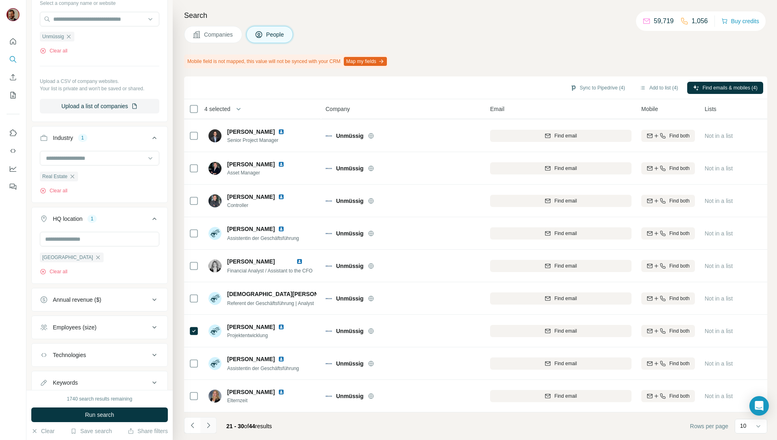
click at [206, 423] on icon "Navigate to next page" at bounding box center [208, 425] width 8 height 8
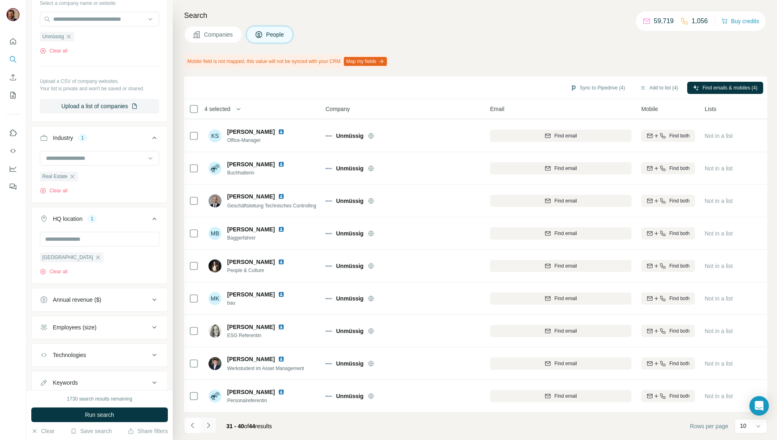
click at [205, 425] on icon "Navigate to next page" at bounding box center [208, 425] width 8 height 8
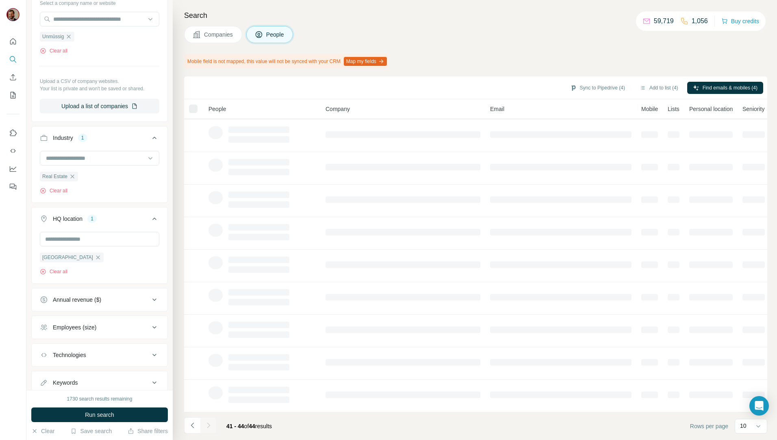
scroll to position [0, 0]
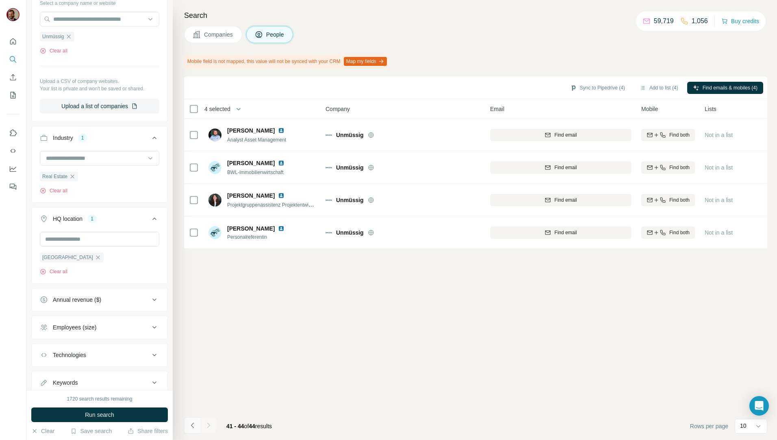
click at [192, 424] on icon "Navigate to previous page" at bounding box center [192, 424] width 3 height 5
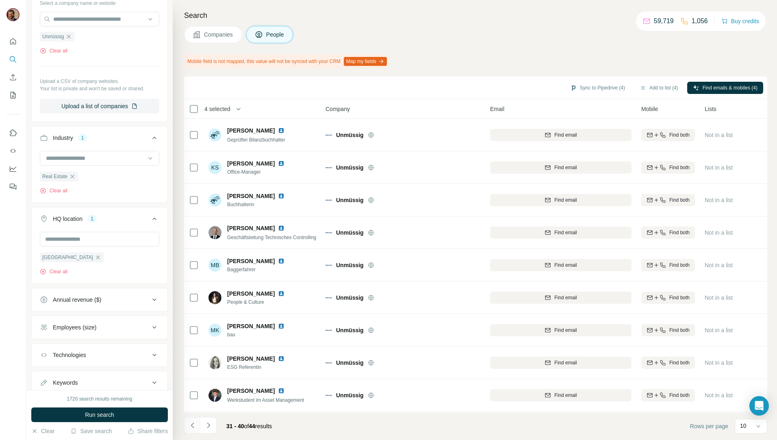
click at [192, 425] on icon "Navigate to previous page" at bounding box center [193, 425] width 8 height 8
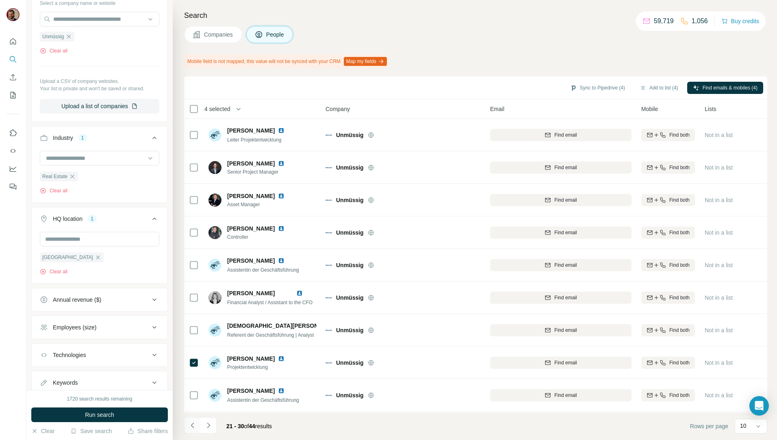
click at [192, 425] on icon "Navigate to previous page" at bounding box center [193, 425] width 8 height 8
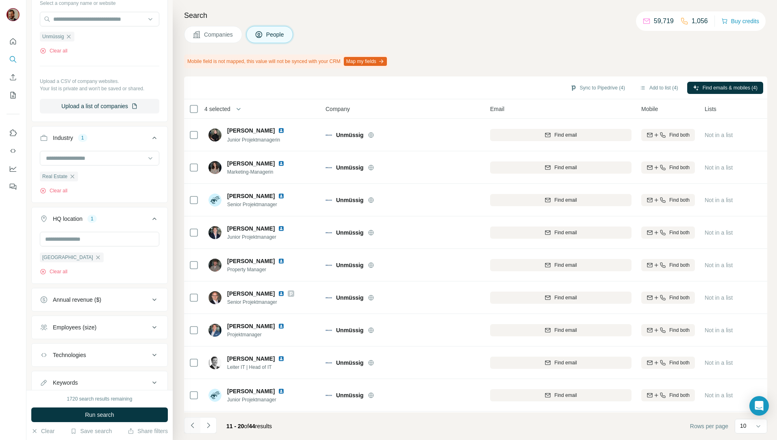
click at [192, 425] on icon "Navigate to previous page" at bounding box center [193, 425] width 8 height 8
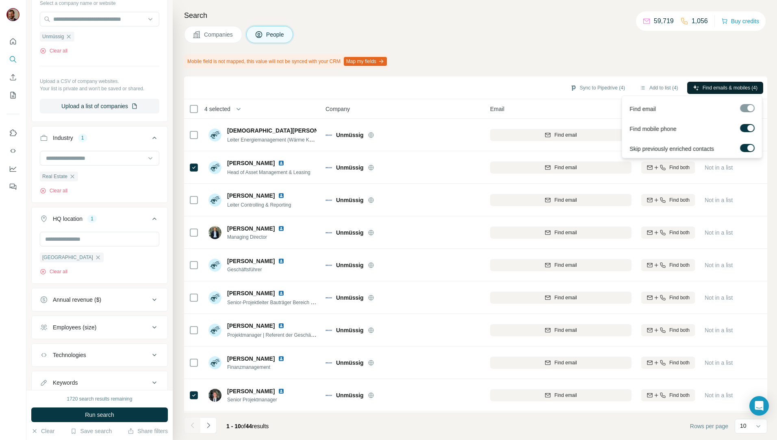
click at [711, 87] on span "Find emails & mobiles (4)" at bounding box center [730, 87] width 55 height 7
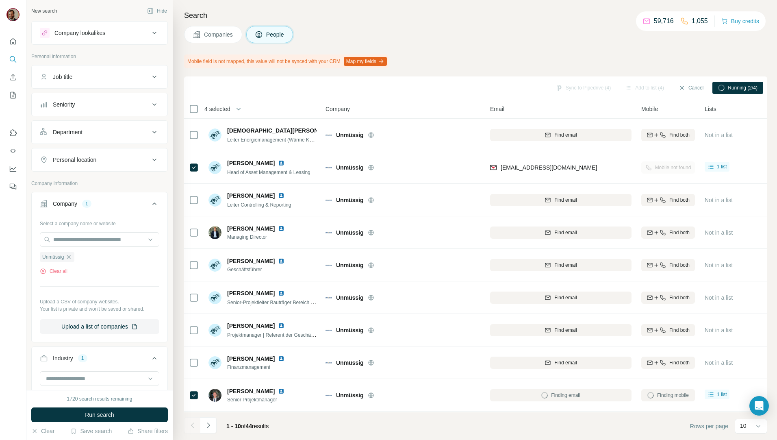
scroll to position [220, 0]
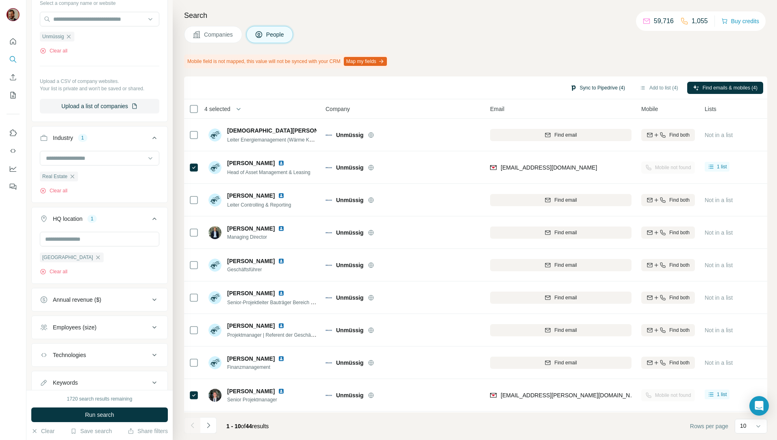
click at [597, 85] on button "Sync to Pipedrive (4)" at bounding box center [598, 88] width 66 height 12
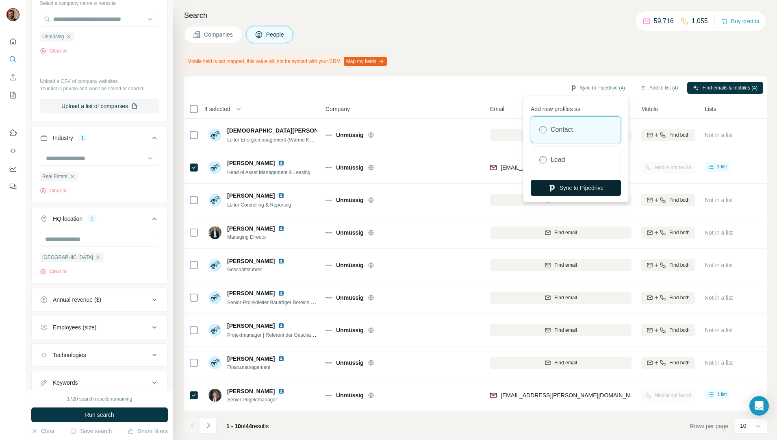
click at [560, 185] on button "Sync to Pipedrive" at bounding box center [576, 188] width 90 height 16
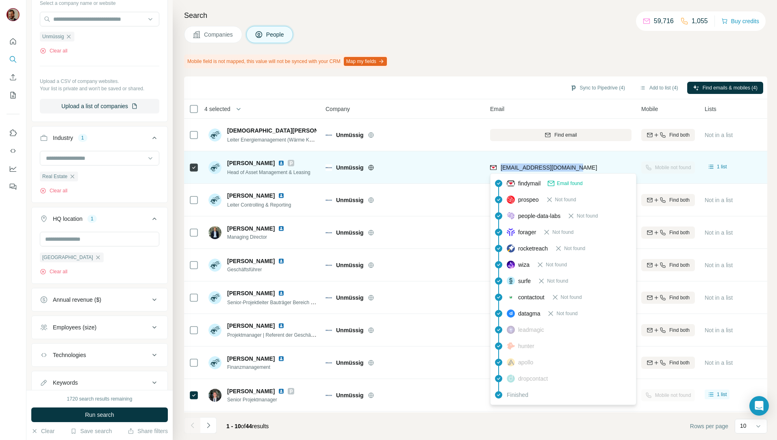
drag, startPoint x: 580, startPoint y: 169, endPoint x: 501, endPoint y: 167, distance: 78.9
click at [501, 167] on div "[EMAIL_ADDRESS][DOMAIN_NAME]" at bounding box center [560, 167] width 141 height 22
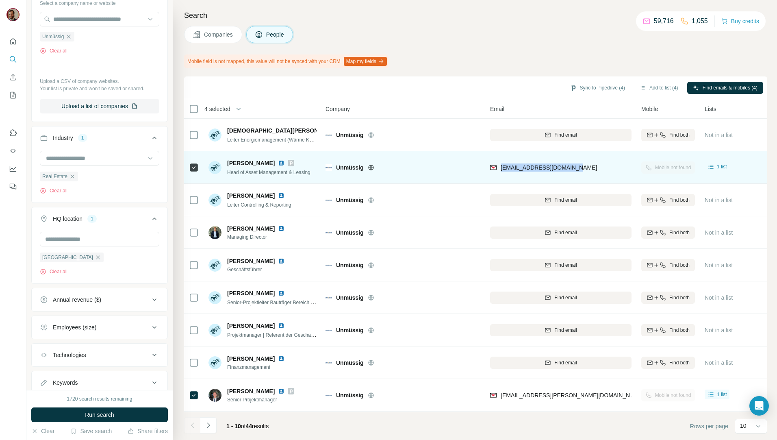
copy span "[EMAIL_ADDRESS][DOMAIN_NAME]"
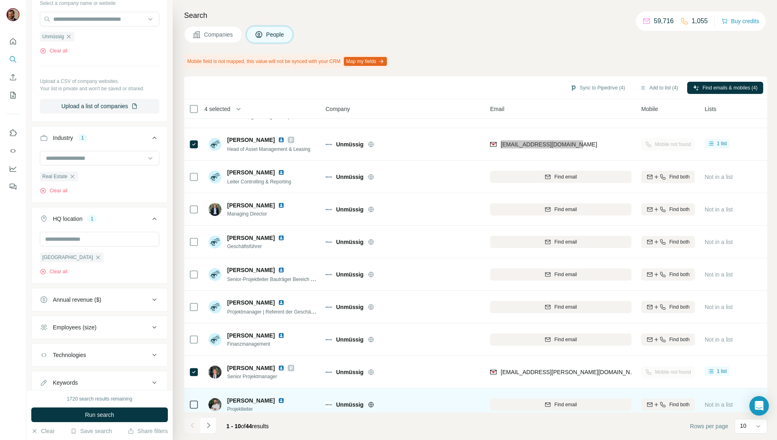
scroll to position [36, 0]
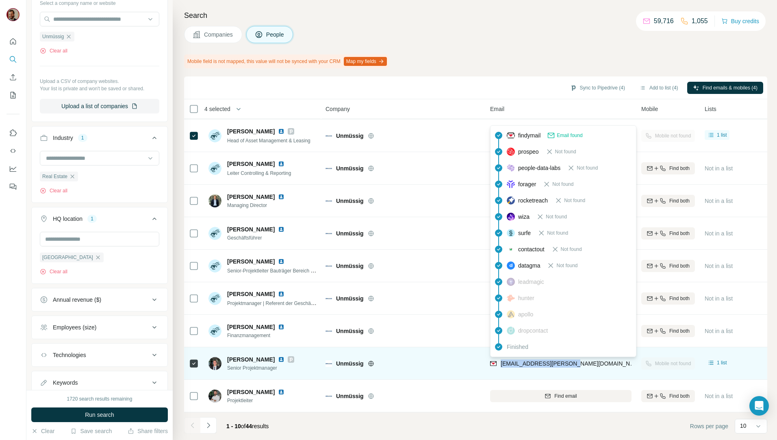
drag, startPoint x: 579, startPoint y: 361, endPoint x: 501, endPoint y: 361, distance: 77.7
click at [501, 361] on div "[EMAIL_ADDRESS][PERSON_NAME][DOMAIN_NAME]" at bounding box center [560, 363] width 141 height 22
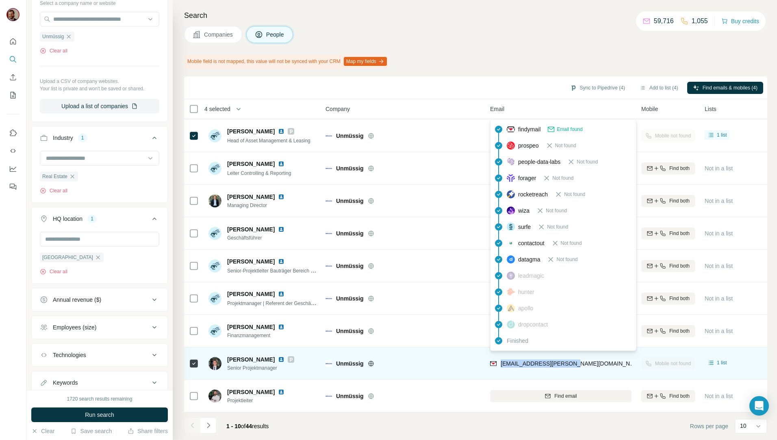
copy span "[EMAIL_ADDRESS][PERSON_NAME][DOMAIN_NAME]"
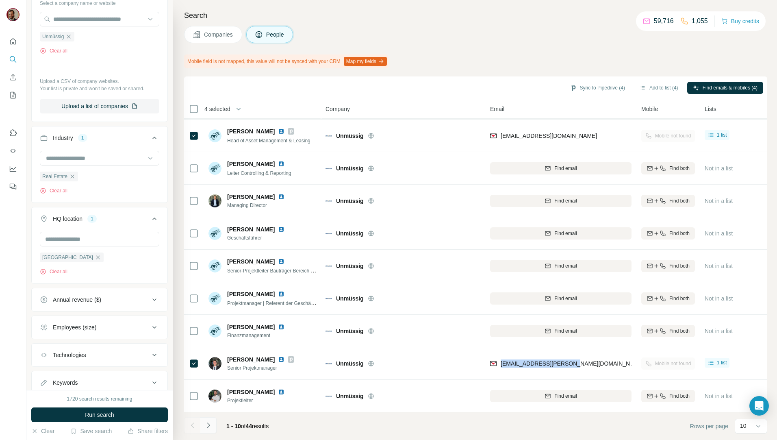
click at [208, 422] on icon "Navigate to next page" at bounding box center [208, 425] width 8 height 8
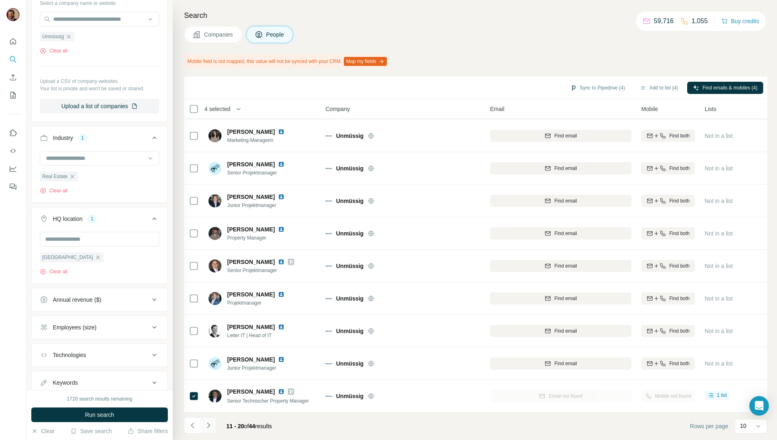
click at [210, 426] on icon "Navigate to next page" at bounding box center [208, 425] width 8 height 8
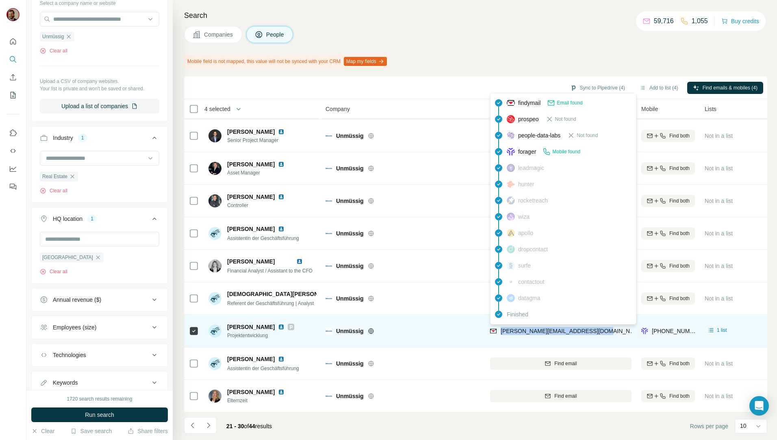
drag, startPoint x: 602, startPoint y: 325, endPoint x: 501, endPoint y: 329, distance: 100.9
click at [501, 329] on div "[PERSON_NAME][EMAIL_ADDRESS][DOMAIN_NAME]" at bounding box center [560, 331] width 141 height 22
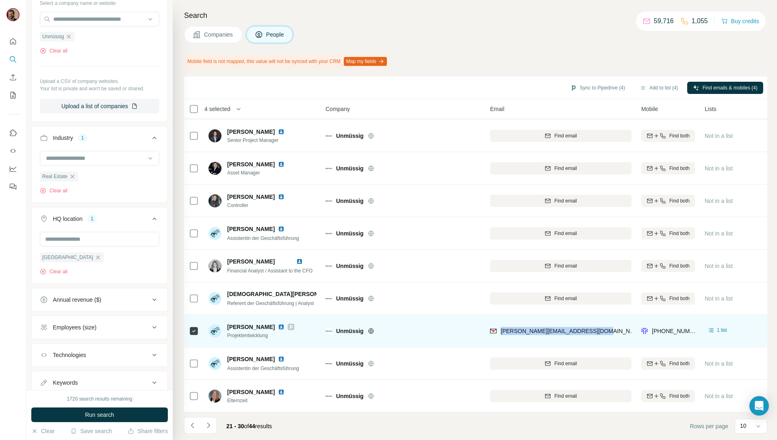
copy span "[PERSON_NAME][EMAIL_ADDRESS][DOMAIN_NAME]"
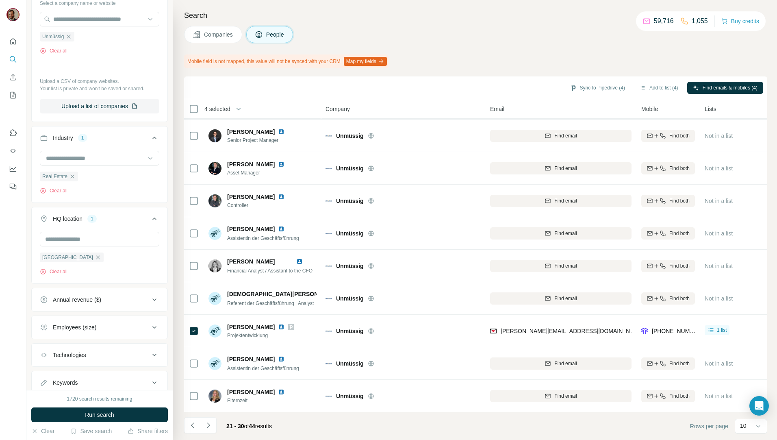
click at [510, 18] on h4 "Search" at bounding box center [475, 15] width 583 height 11
click at [637, 26] on div "59,716 1,055 Buy credits" at bounding box center [701, 21] width 130 height 20
click at [215, 35] on span "Companies" at bounding box center [219, 34] width 30 height 8
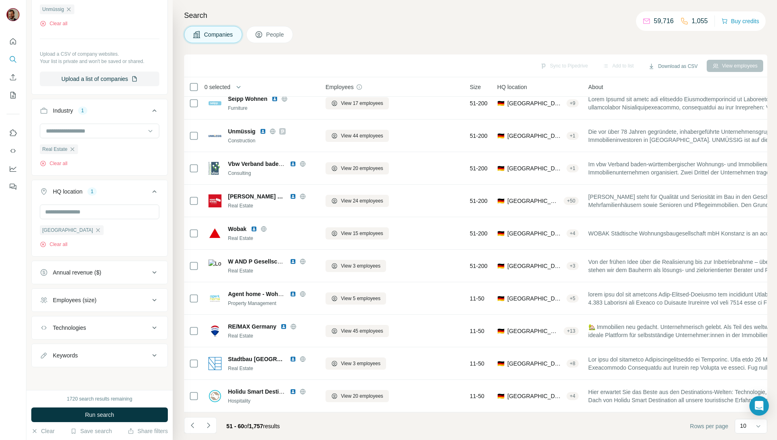
scroll to position [14, 0]
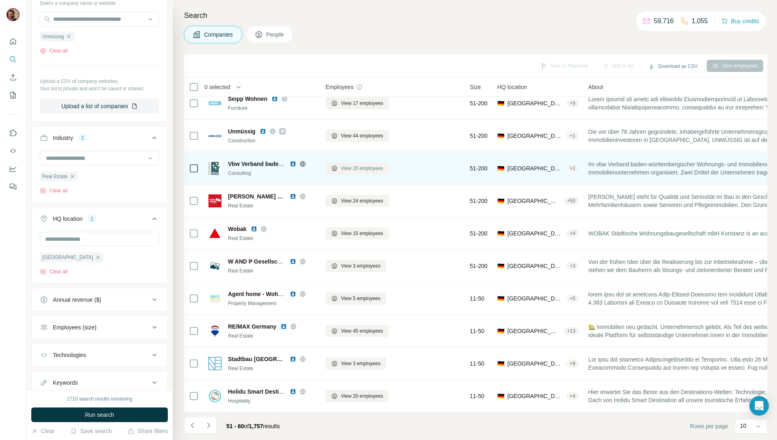
click at [361, 165] on span "View 20 employees" at bounding box center [362, 168] width 42 height 7
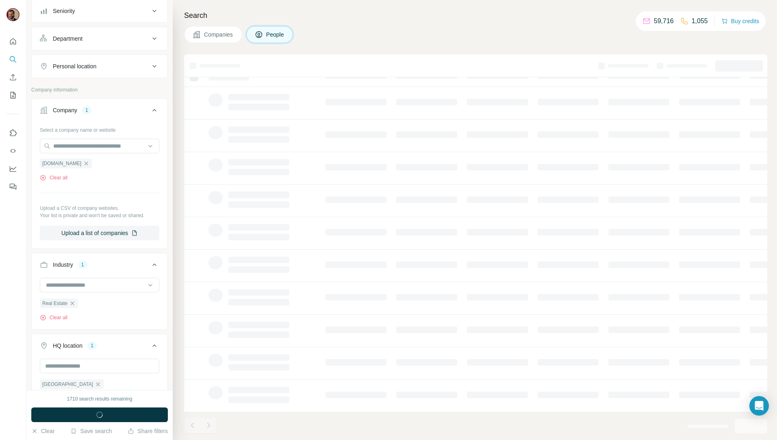
scroll to position [220, 0]
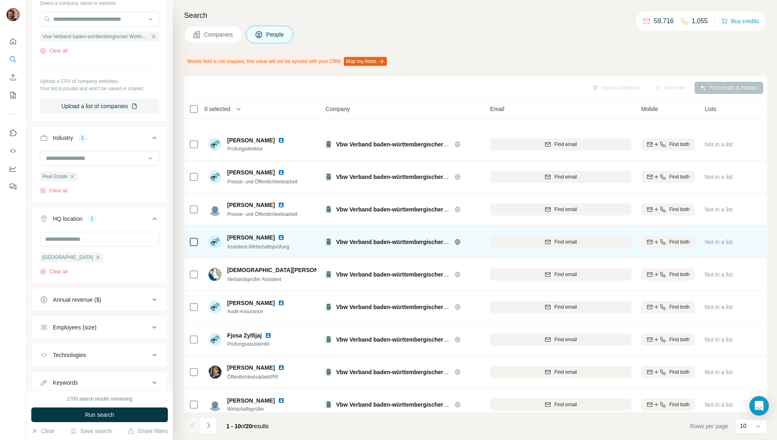
scroll to position [36, 0]
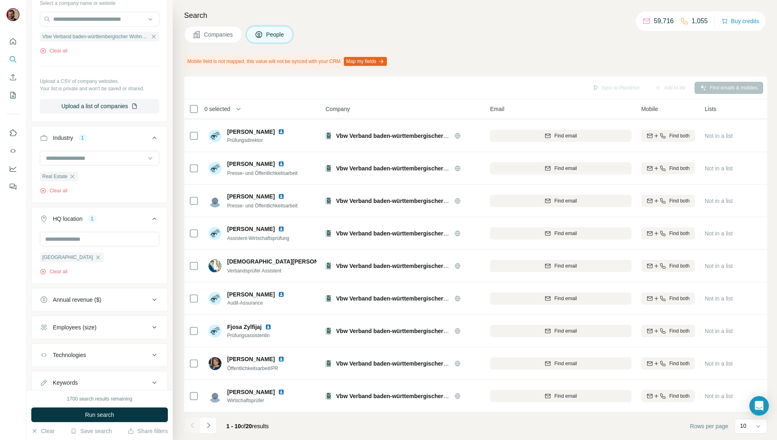
click at [223, 26] on button "Companies" at bounding box center [213, 34] width 58 height 17
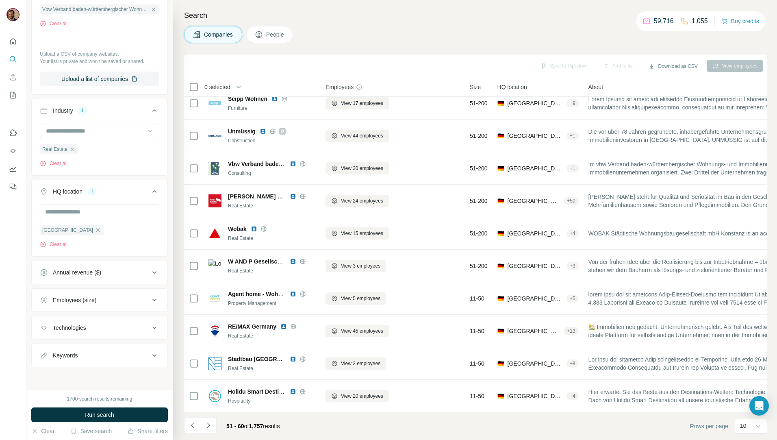
scroll to position [14, 0]
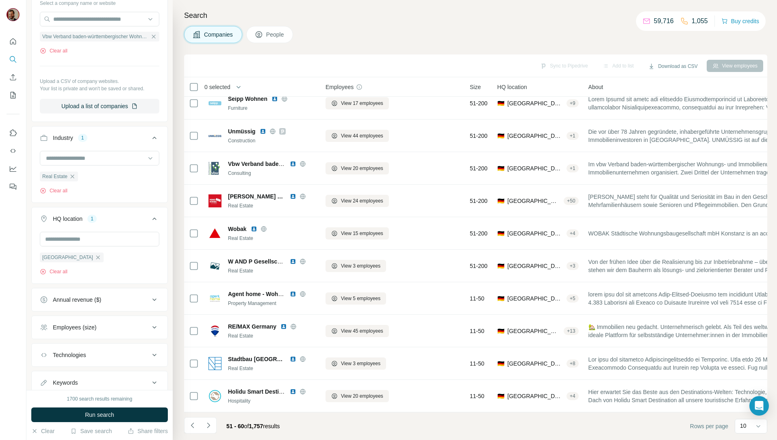
click at [224, 37] on span "Companies" at bounding box center [219, 34] width 30 height 8
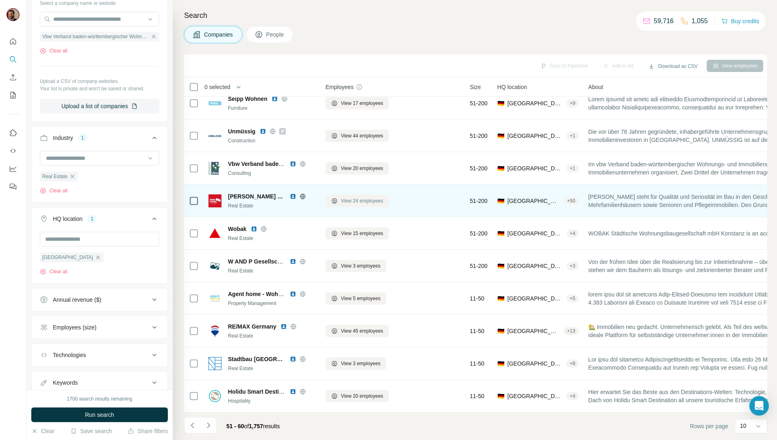
click at [354, 197] on span "View 24 employees" at bounding box center [362, 200] width 42 height 7
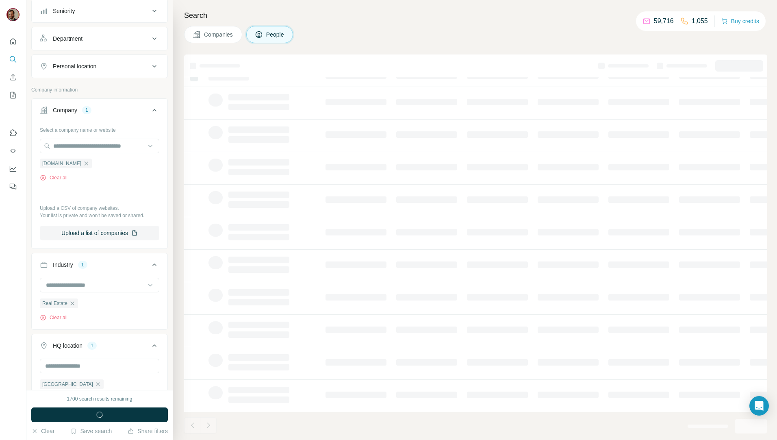
scroll to position [220, 0]
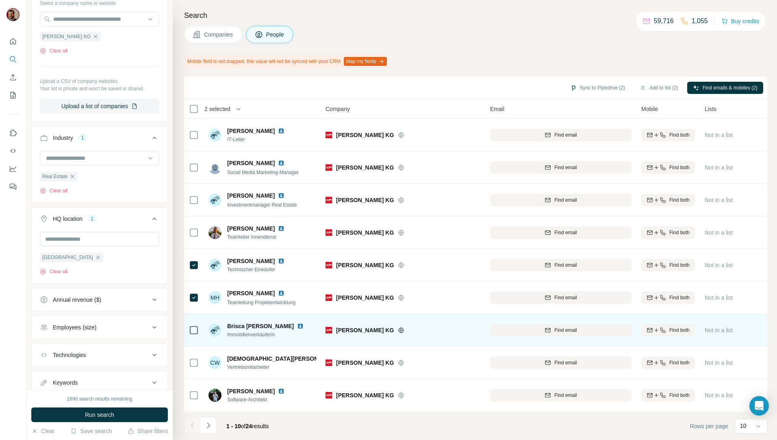
scroll to position [36, 0]
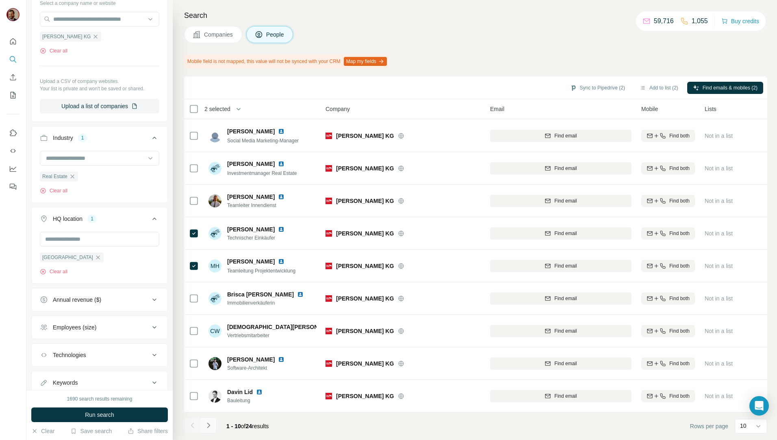
click at [209, 425] on icon "Navigate to next page" at bounding box center [208, 425] width 8 height 8
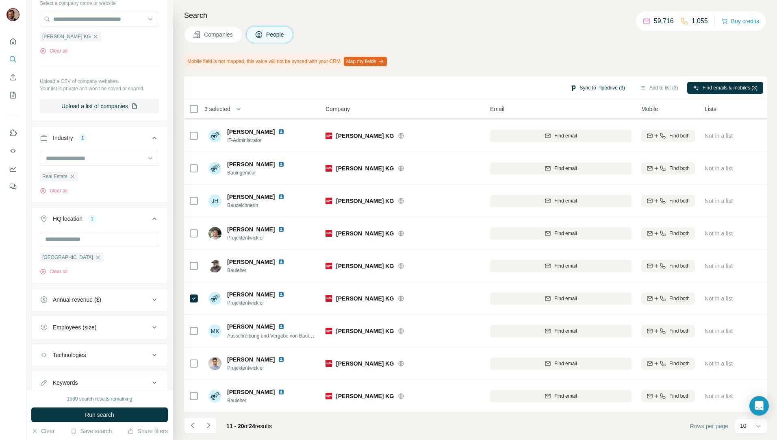
click at [599, 85] on button "Sync to Pipedrive (3)" at bounding box center [598, 88] width 66 height 12
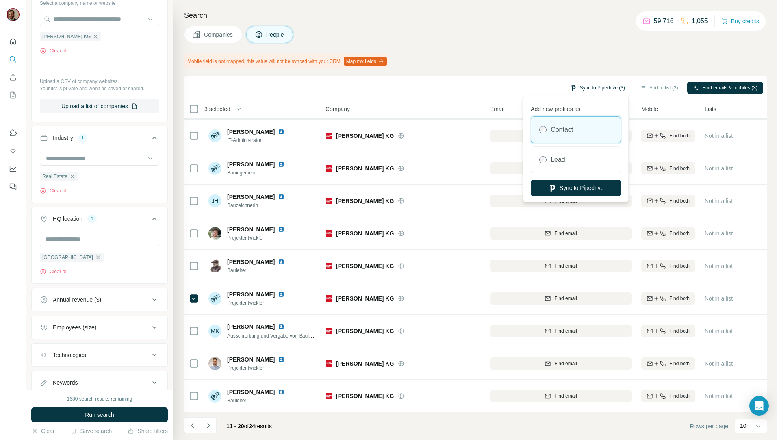
click at [600, 88] on button "Sync to Pipedrive (3)" at bounding box center [598, 88] width 66 height 12
click at [635, 64] on div "Mobile field is not mapped, this value will not be synced with your CRM Map my …" at bounding box center [475, 61] width 583 height 14
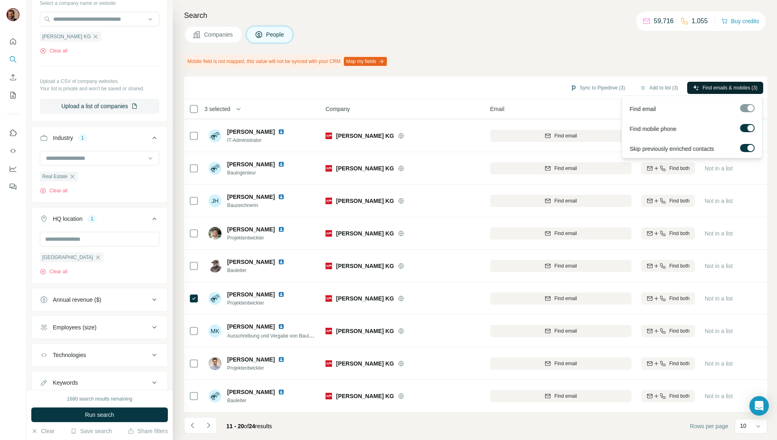
click at [705, 85] on span "Find emails & mobiles (3)" at bounding box center [730, 87] width 55 height 7
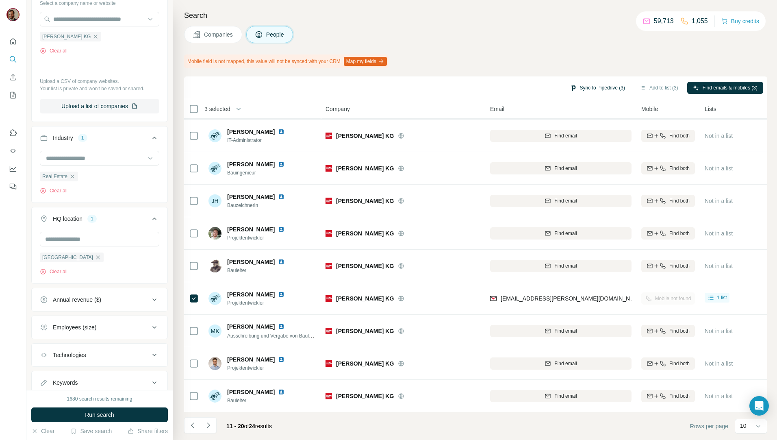
click at [587, 92] on button "Sync to Pipedrive (3)" at bounding box center [598, 88] width 66 height 12
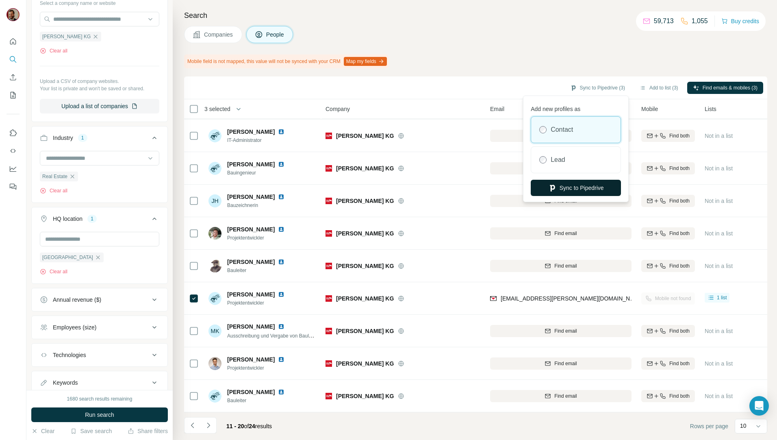
click at [605, 188] on button "Sync to Pipedrive" at bounding box center [576, 188] width 90 height 16
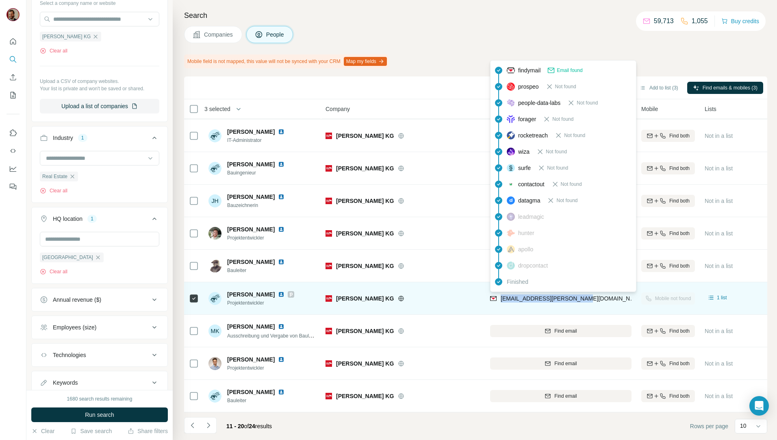
drag, startPoint x: 604, startPoint y: 297, endPoint x: 500, endPoint y: 297, distance: 103.7
click at [500, 297] on div "[EMAIL_ADDRESS][PERSON_NAME][DOMAIN_NAME]" at bounding box center [560, 298] width 141 height 22
copy span "[EMAIL_ADDRESS][PERSON_NAME][DOMAIN_NAME]"
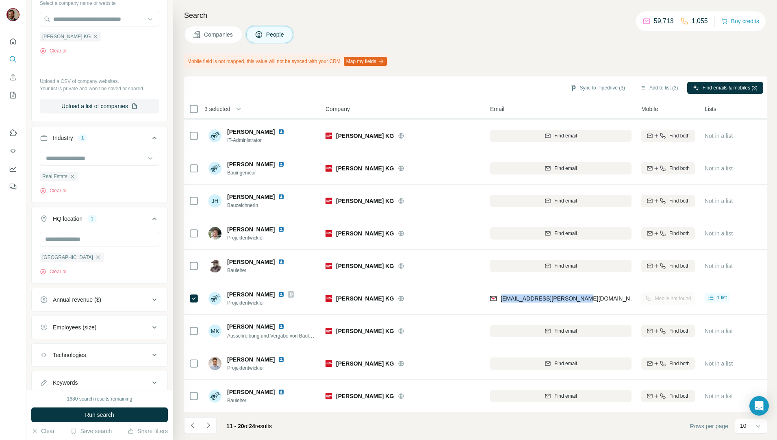
drag, startPoint x: 209, startPoint y: 426, endPoint x: 220, endPoint y: 428, distance: 11.1
click at [209, 426] on icon "Navigate to next page" at bounding box center [208, 425] width 8 height 8
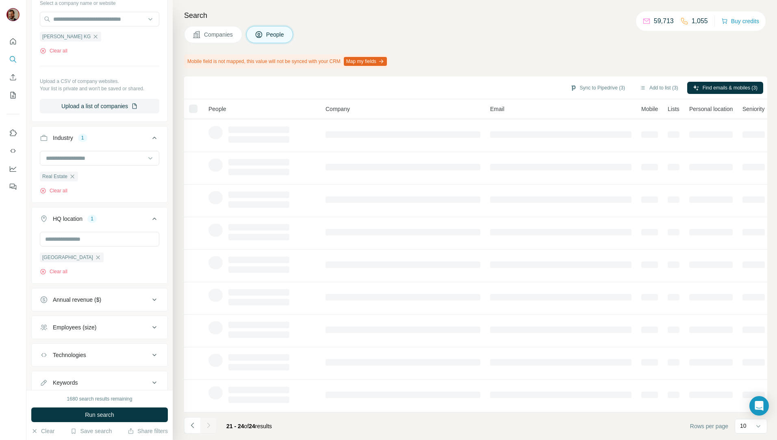
scroll to position [0, 0]
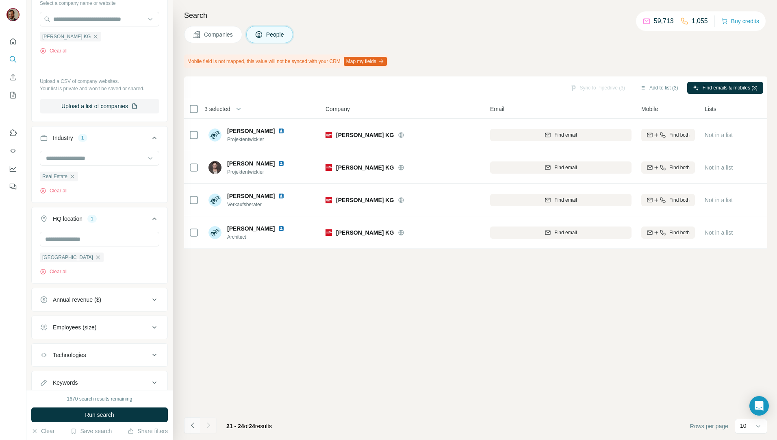
click at [197, 421] on button "Navigate to previous page" at bounding box center [192, 425] width 16 height 16
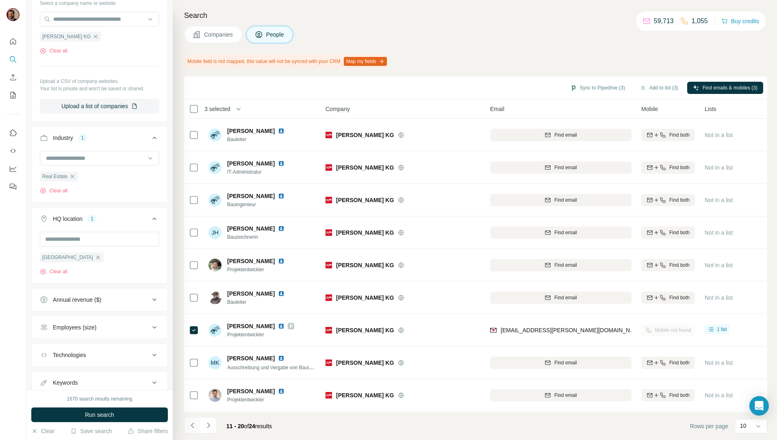
click at [197, 421] on button "Navigate to previous page" at bounding box center [192, 425] width 16 height 16
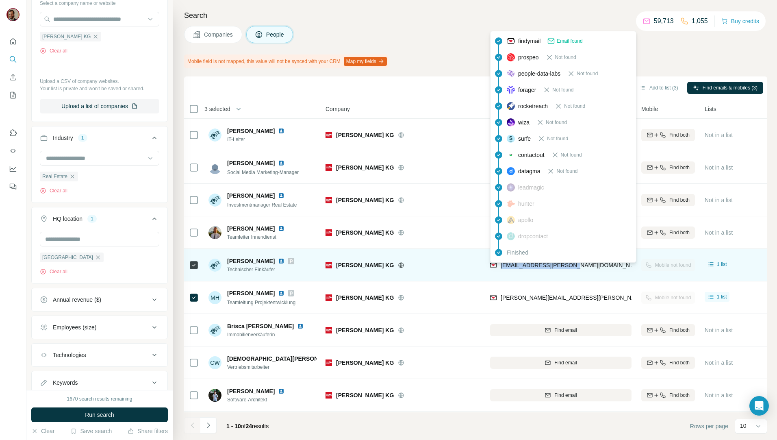
drag, startPoint x: 583, startPoint y: 264, endPoint x: 499, endPoint y: 269, distance: 84.3
click at [499, 269] on div "[EMAIL_ADDRESS][PERSON_NAME][DOMAIN_NAME]" at bounding box center [560, 265] width 141 height 22
copy span "[EMAIL_ADDRESS][PERSON_NAME][DOMAIN_NAME]"
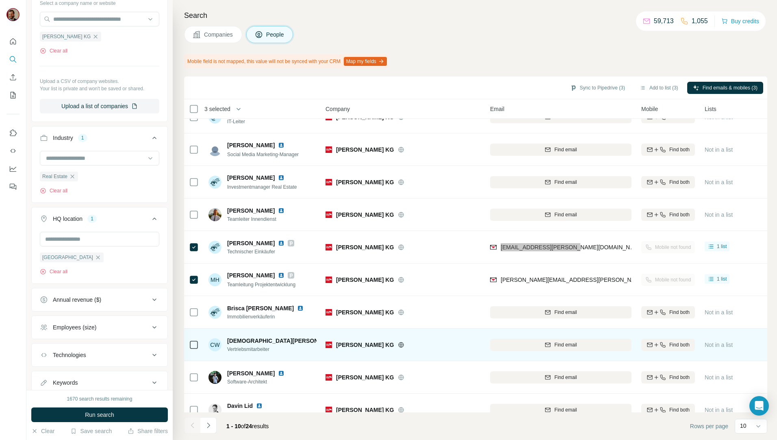
scroll to position [36, 0]
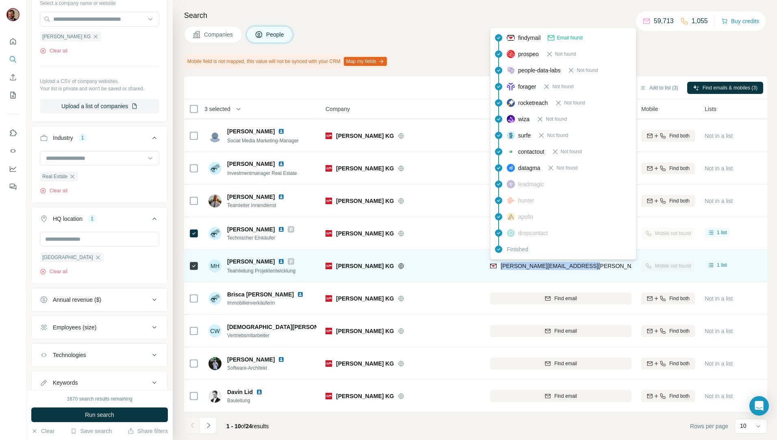
drag, startPoint x: 594, startPoint y: 263, endPoint x: 500, endPoint y: 262, distance: 93.9
click at [500, 262] on div "[PERSON_NAME][EMAIL_ADDRESS][PERSON_NAME][DOMAIN_NAME]" at bounding box center [560, 265] width 141 height 22
copy span "[PERSON_NAME][EMAIL_ADDRESS][PERSON_NAME][DOMAIN_NAME]"
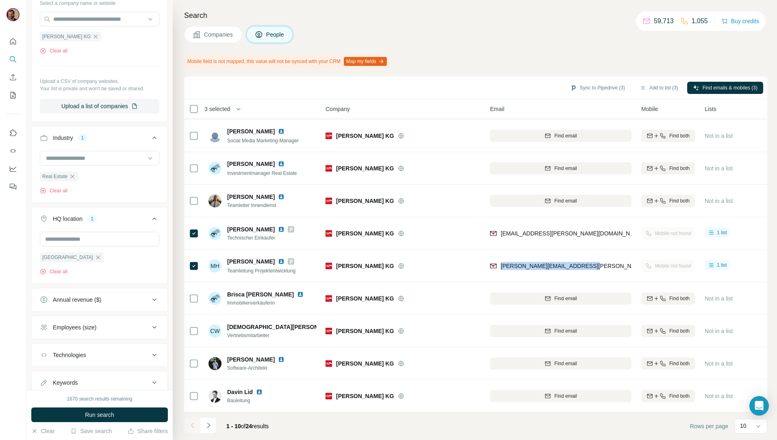
click at [206, 31] on span "Companies" at bounding box center [219, 34] width 30 height 8
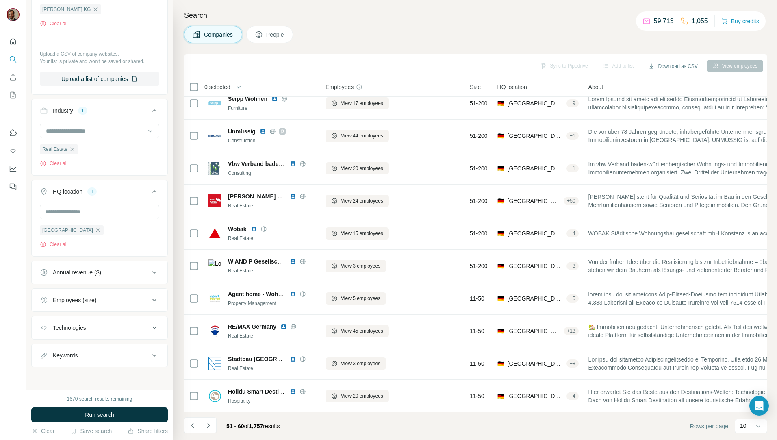
scroll to position [14, 0]
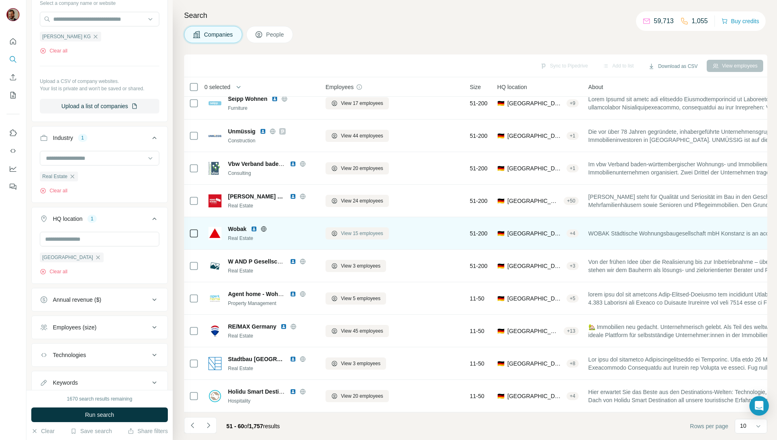
click at [355, 230] on span "View 15 employees" at bounding box center [362, 233] width 42 height 7
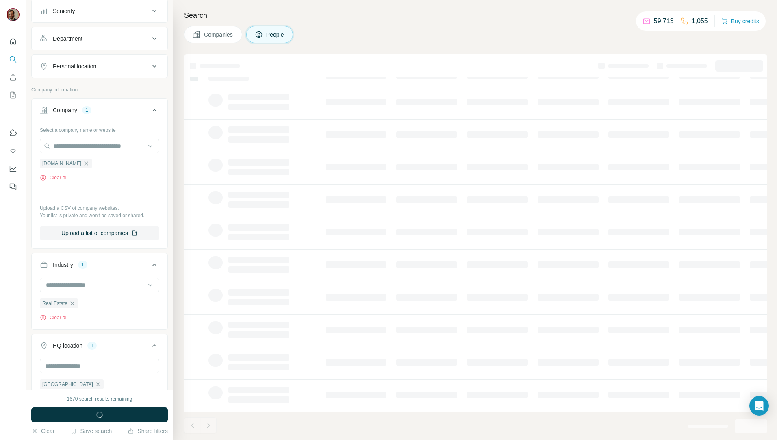
scroll to position [220, 0]
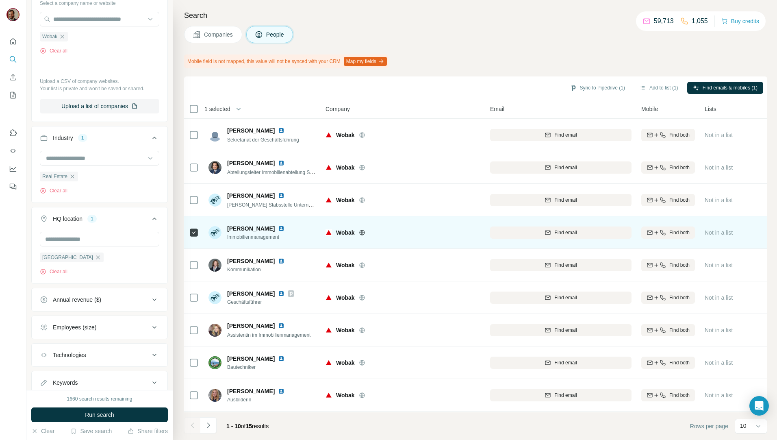
scroll to position [36, 0]
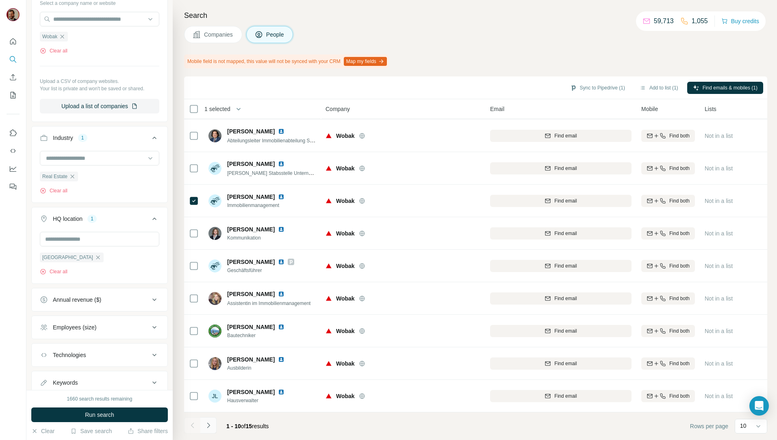
click at [207, 423] on icon "Navigate to next page" at bounding box center [208, 424] width 3 height 5
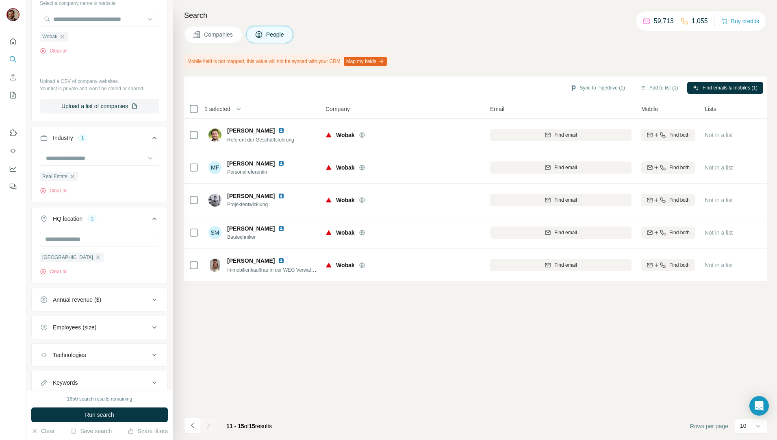
scroll to position [0, 0]
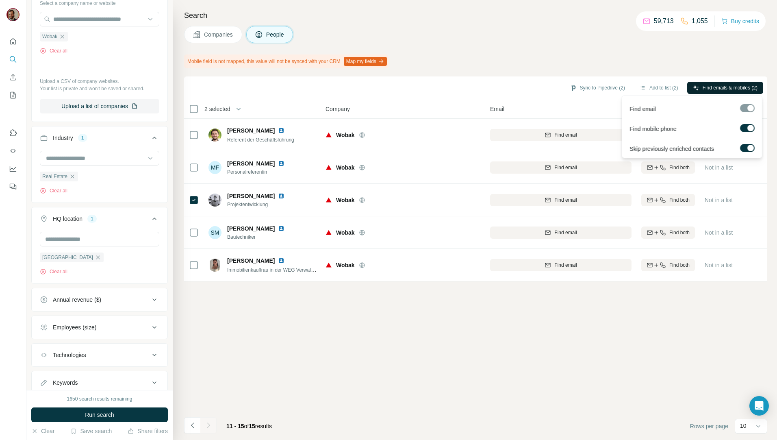
click at [717, 86] on span "Find emails & mobiles (2)" at bounding box center [730, 87] width 55 height 7
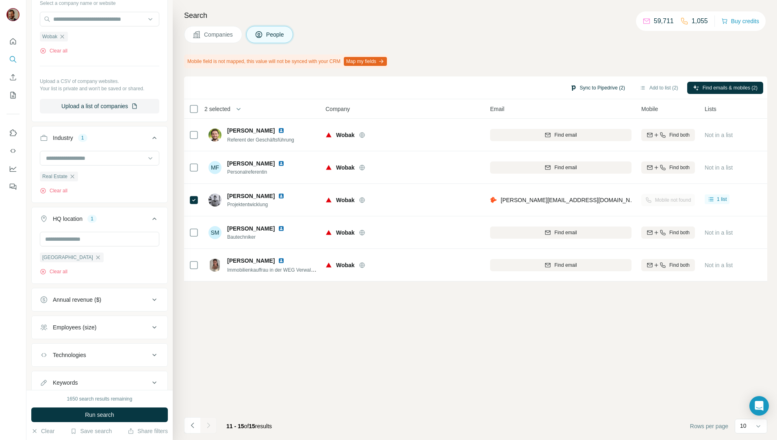
click at [579, 90] on button "Sync to Pipedrive (2)" at bounding box center [598, 88] width 66 height 12
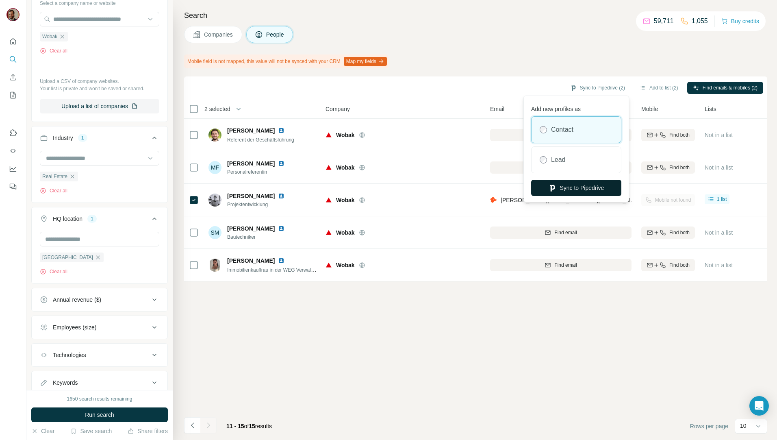
click at [574, 188] on button "Sync to Pipedrive" at bounding box center [576, 188] width 90 height 16
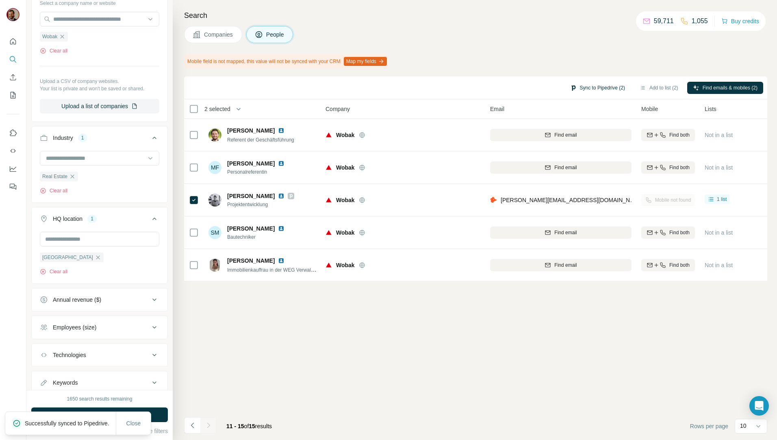
click at [600, 87] on button "Sync to Pipedrive (2)" at bounding box center [598, 88] width 66 height 12
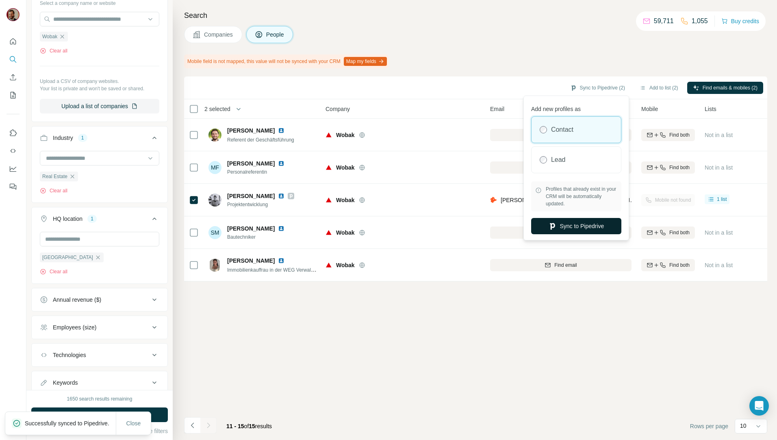
click at [581, 231] on button "Sync to Pipedrive" at bounding box center [576, 226] width 90 height 16
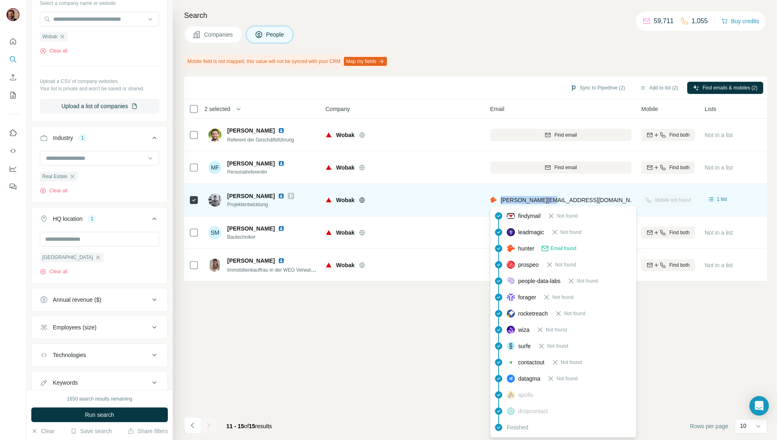
drag, startPoint x: 554, startPoint y: 198, endPoint x: 501, endPoint y: 202, distance: 53.0
click at [501, 202] on div "[PERSON_NAME][EMAIL_ADDRESS][DOMAIN_NAME]" at bounding box center [560, 200] width 141 height 22
copy span "[PERSON_NAME][EMAIL_ADDRESS][DOMAIN_NAME]"
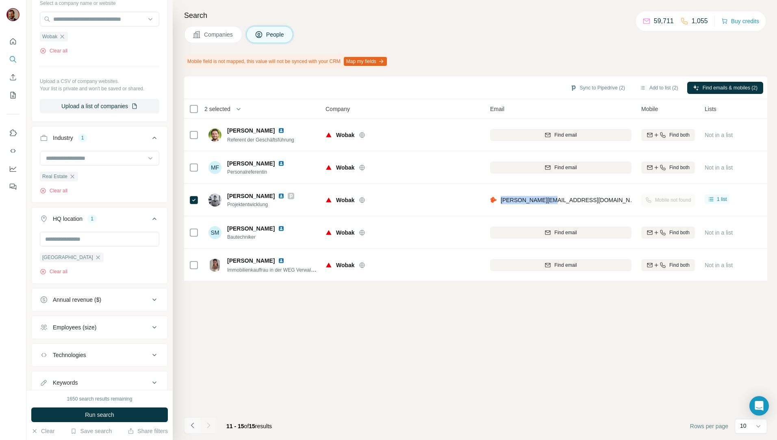
click at [192, 423] on icon "Navigate to previous page" at bounding box center [193, 425] width 8 height 8
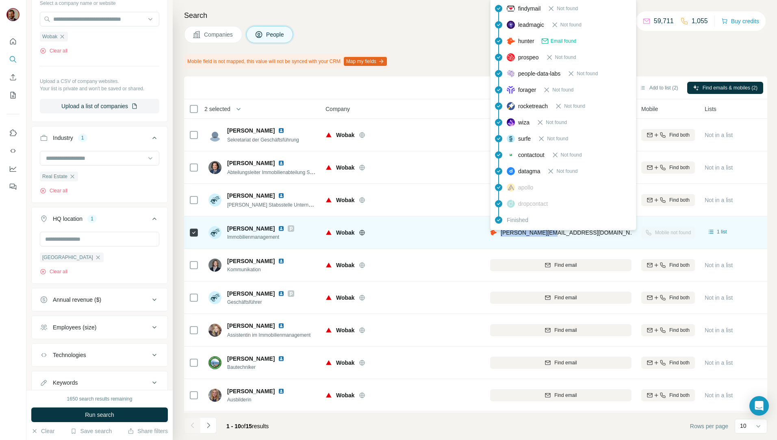
drag, startPoint x: 557, startPoint y: 233, endPoint x: 502, endPoint y: 232, distance: 55.7
click at [502, 232] on div "[PERSON_NAME][EMAIL_ADDRESS][DOMAIN_NAME]" at bounding box center [560, 232] width 141 height 22
copy span "[PERSON_NAME][EMAIL_ADDRESS][DOMAIN_NAME]"
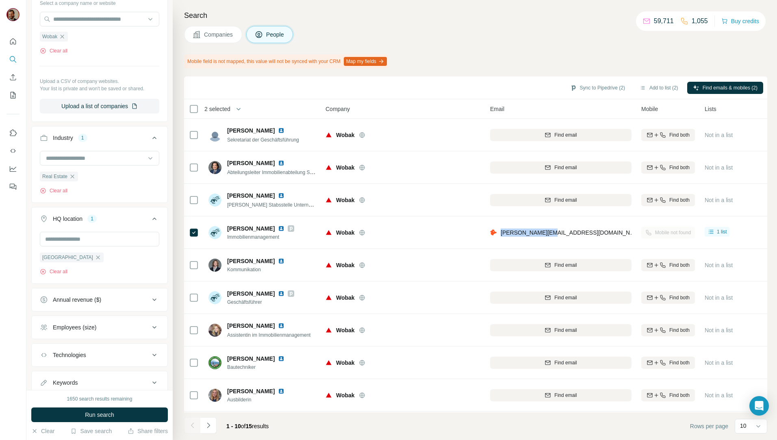
drag, startPoint x: 219, startPoint y: 37, endPoint x: 246, endPoint y: 91, distance: 60.4
click at [219, 37] on span "Companies" at bounding box center [219, 34] width 30 height 8
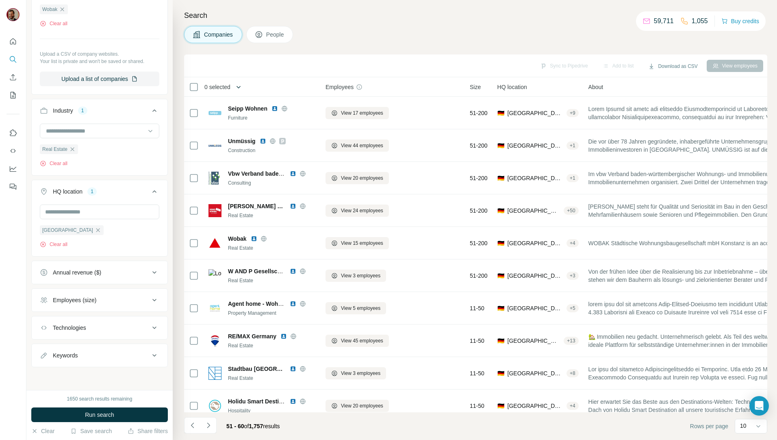
scroll to position [94, 0]
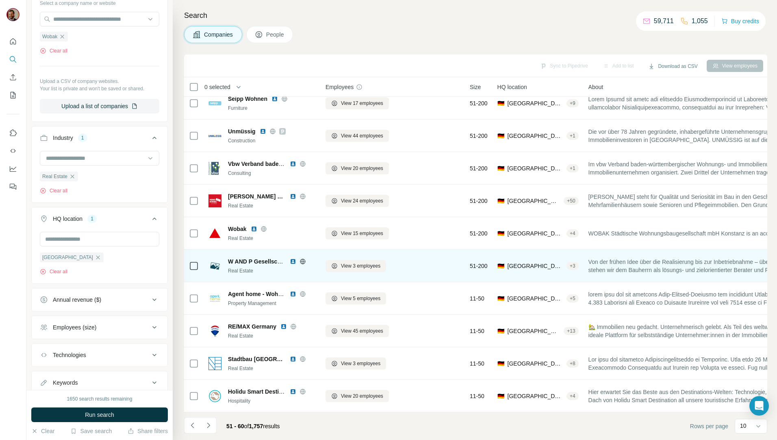
scroll to position [14, 0]
click at [344, 262] on span "View 3 employees" at bounding box center [360, 265] width 39 height 7
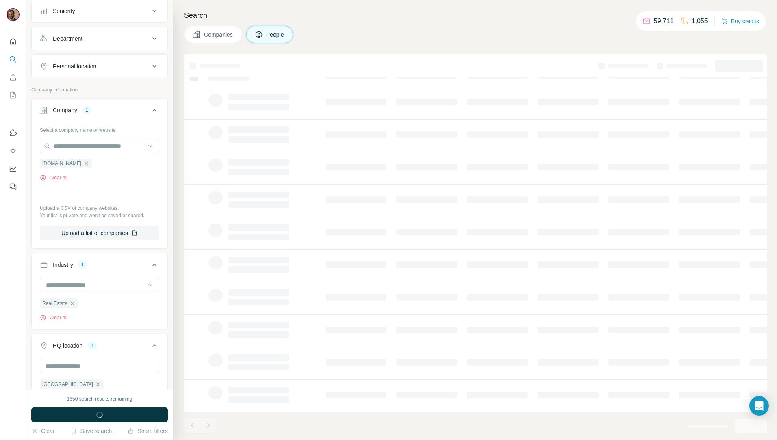
scroll to position [220, 0]
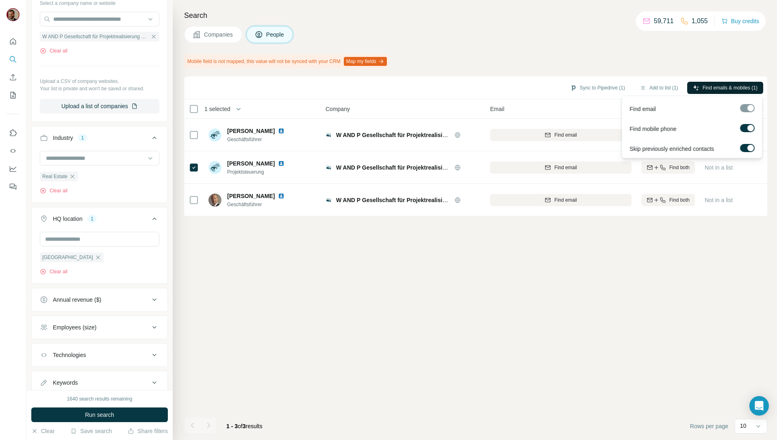
click at [723, 89] on span "Find emails & mobiles (1)" at bounding box center [730, 87] width 55 height 7
click at [634, 339] on div "Sync to Pipedrive (1) Add to list (1) Find emails & mobiles (1) 1 selected Peop…" at bounding box center [475, 257] width 583 height 363
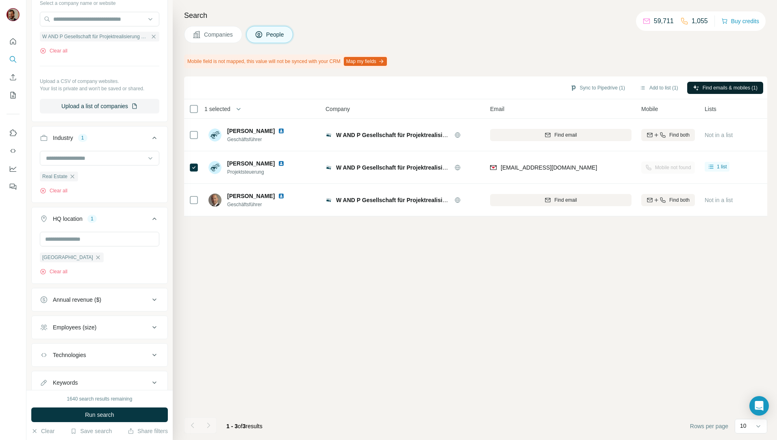
drag, startPoint x: 603, startPoint y: 87, endPoint x: 607, endPoint y: 99, distance: 12.6
click at [603, 87] on button "Sync to Pipedrive (1)" at bounding box center [598, 88] width 66 height 12
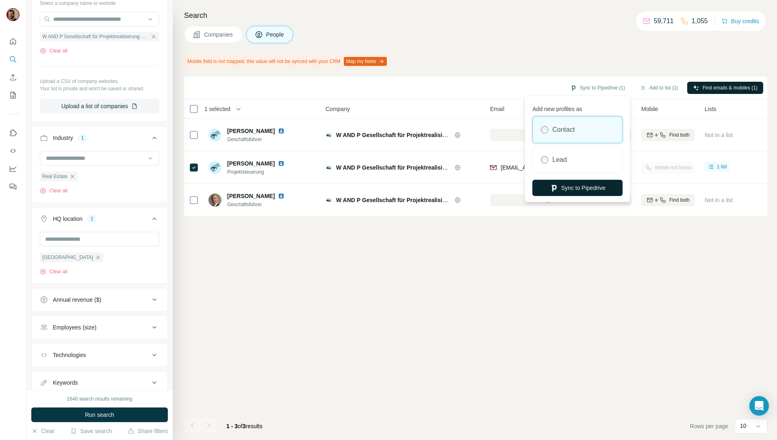
click at [579, 191] on button "Sync to Pipedrive" at bounding box center [578, 188] width 90 height 16
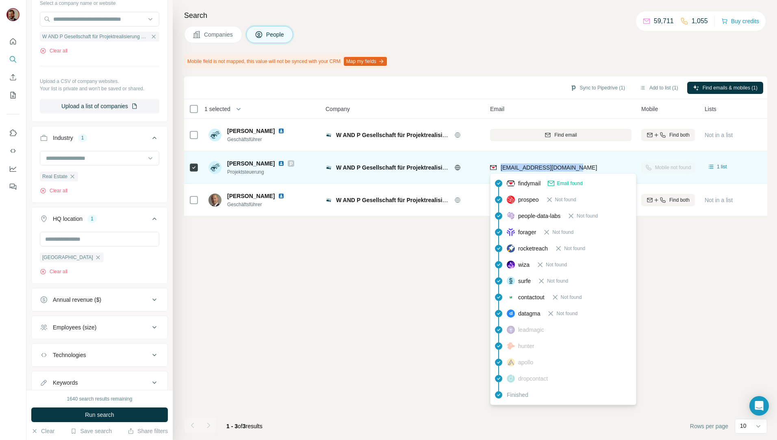
drag, startPoint x: 572, startPoint y: 167, endPoint x: 502, endPoint y: 170, distance: 70.8
click at [502, 170] on div "[EMAIL_ADDRESS][DOMAIN_NAME]" at bounding box center [560, 167] width 141 height 22
copy span "[EMAIL_ADDRESS][DOMAIN_NAME]"
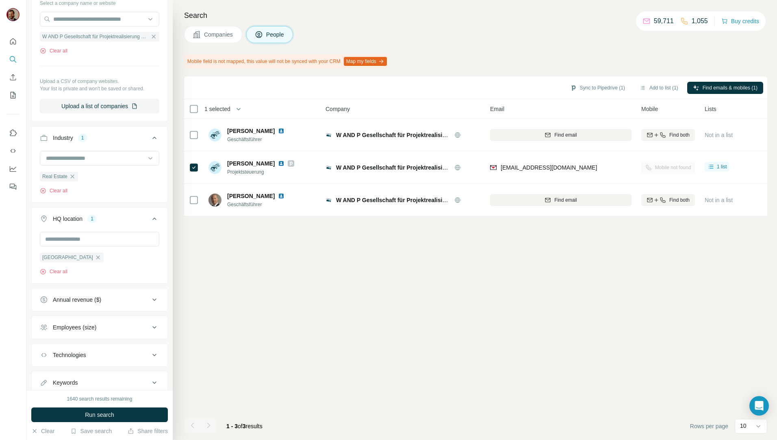
click at [470, 263] on div "Sync to Pipedrive (1) Add to list (1) Find emails & mobiles (1) 1 selected Peop…" at bounding box center [475, 257] width 583 height 363
click at [213, 38] on span "Companies" at bounding box center [219, 34] width 30 height 8
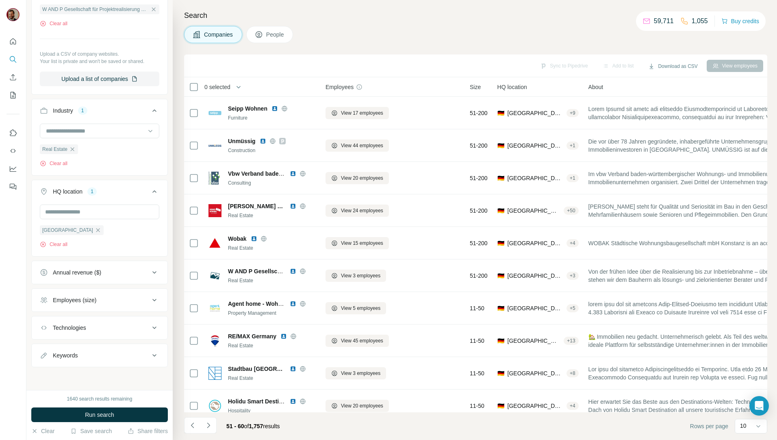
scroll to position [94, 0]
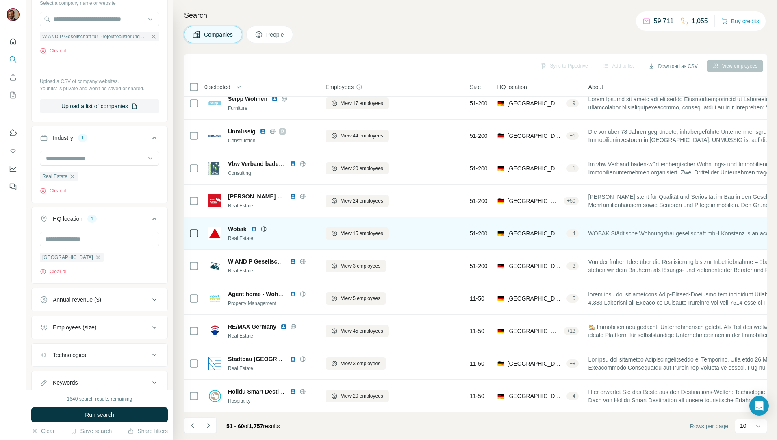
scroll to position [14, 0]
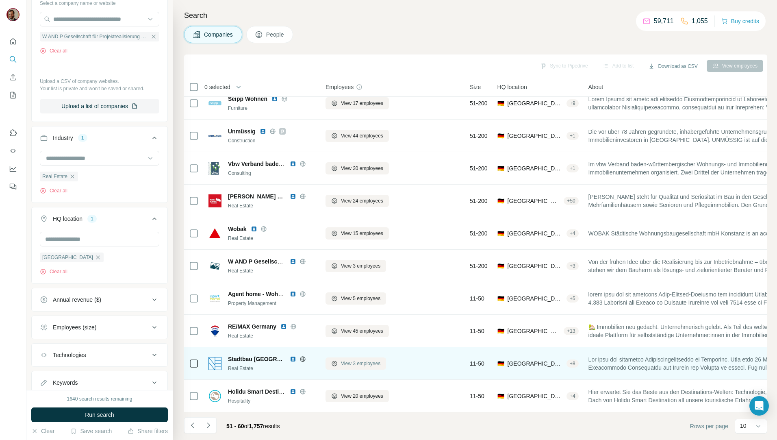
click at [359, 360] on span "View 3 employees" at bounding box center [360, 363] width 39 height 7
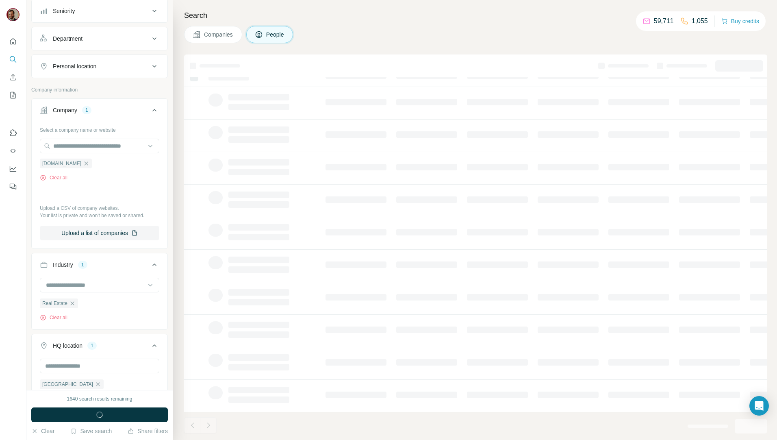
scroll to position [220, 0]
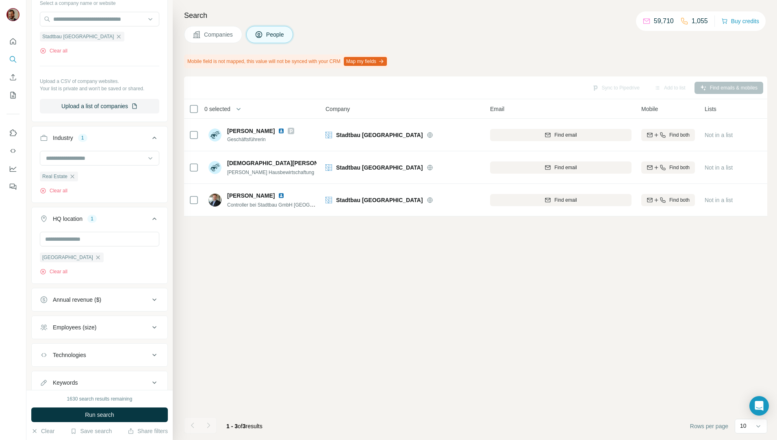
click at [224, 37] on span "Companies" at bounding box center [219, 34] width 30 height 8
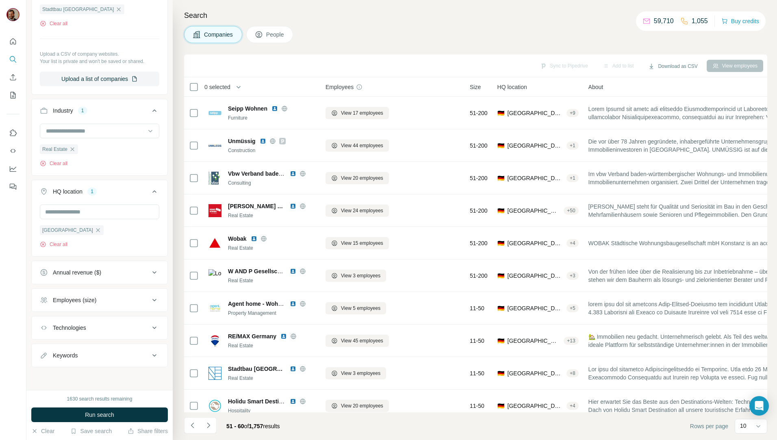
scroll to position [94, 0]
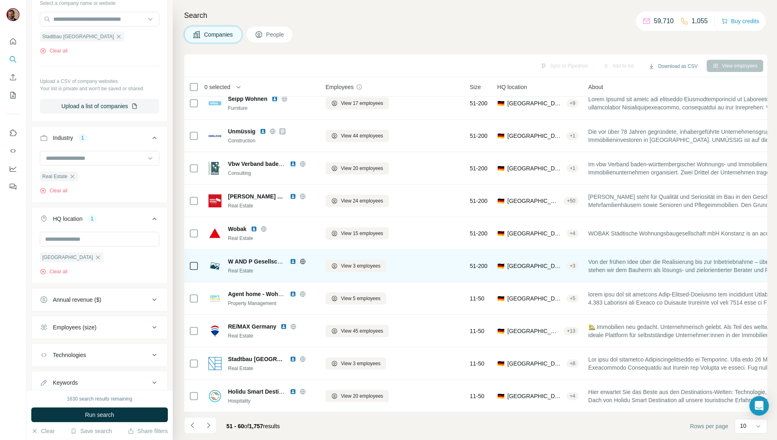
scroll to position [14, 0]
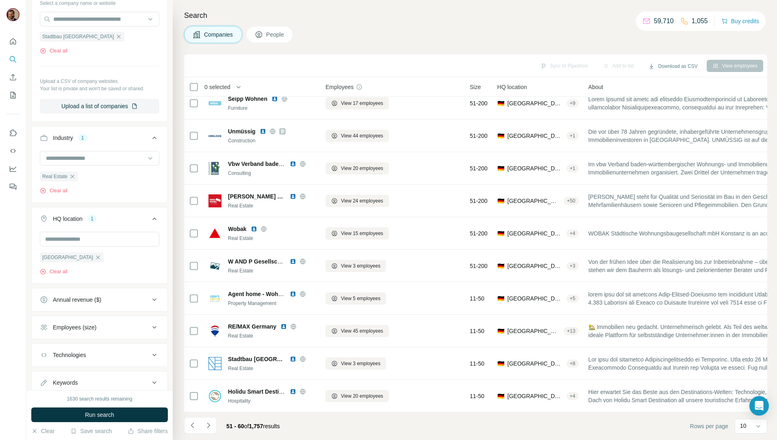
click at [208, 424] on icon "Navigate to next page" at bounding box center [208, 425] width 8 height 8
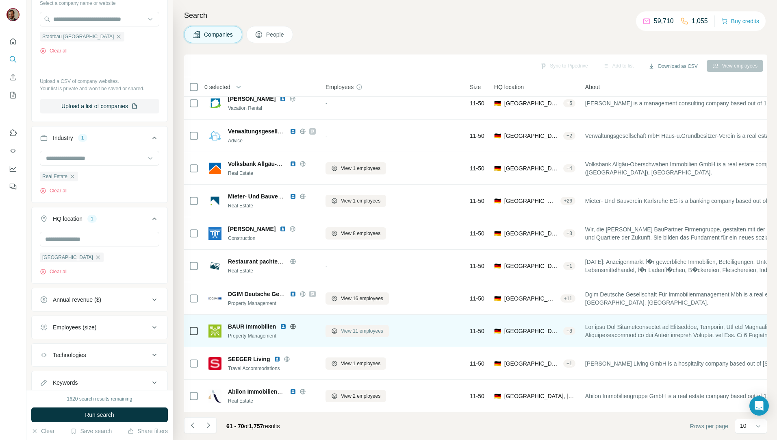
click at [352, 328] on span "View 11 employees" at bounding box center [362, 330] width 42 height 7
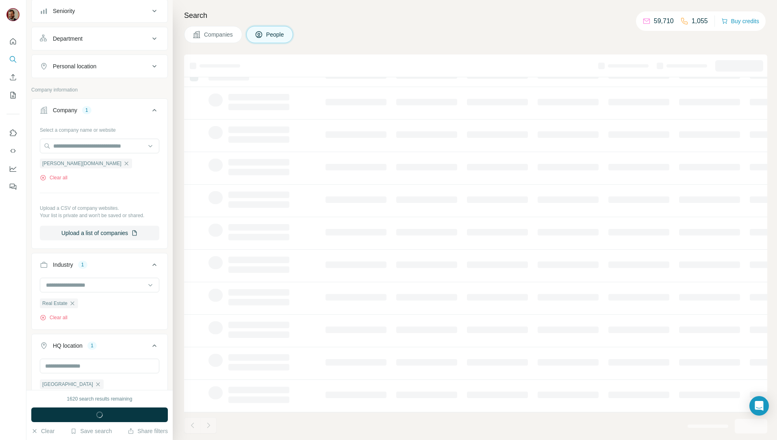
scroll to position [220, 0]
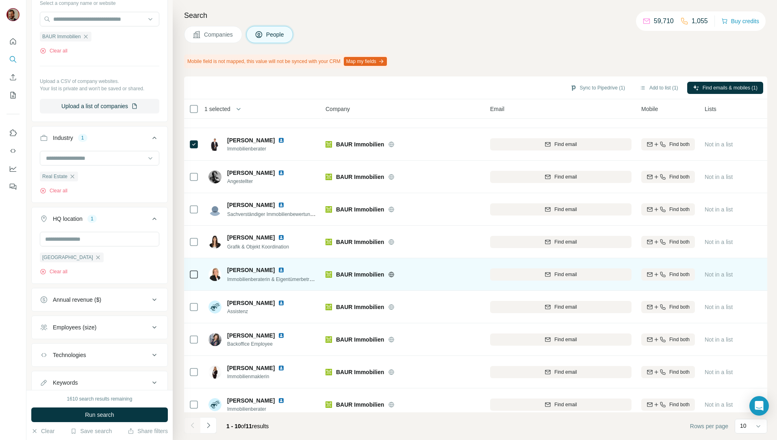
scroll to position [36, 0]
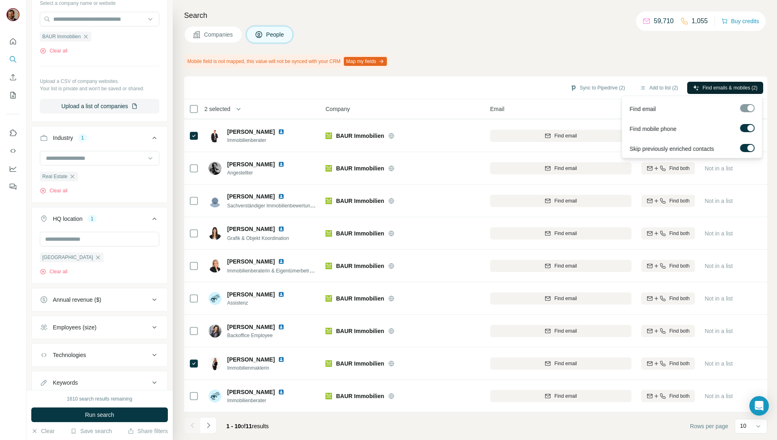
click at [722, 83] on button "Find emails & mobiles (2)" at bounding box center [725, 88] width 76 height 12
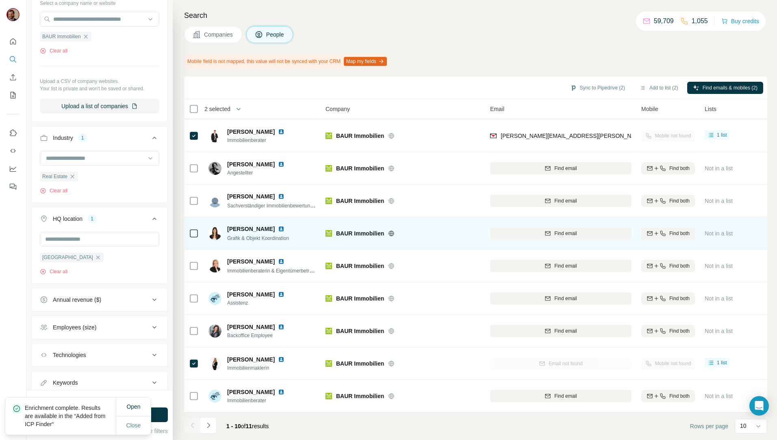
scroll to position [0, 0]
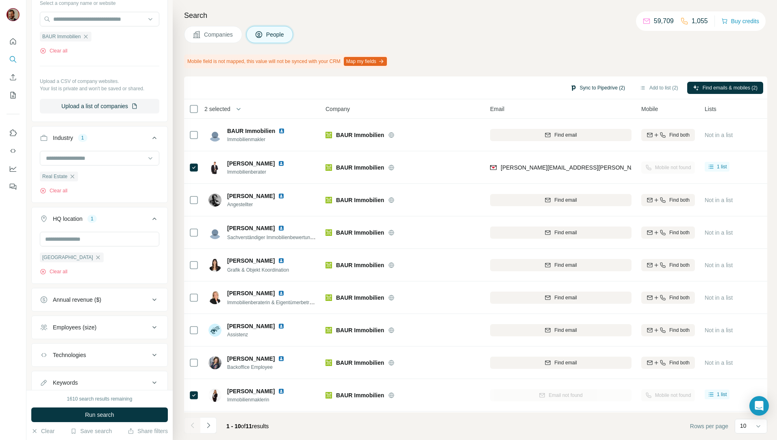
click at [573, 83] on button "Sync to Pipedrive (2)" at bounding box center [598, 88] width 66 height 12
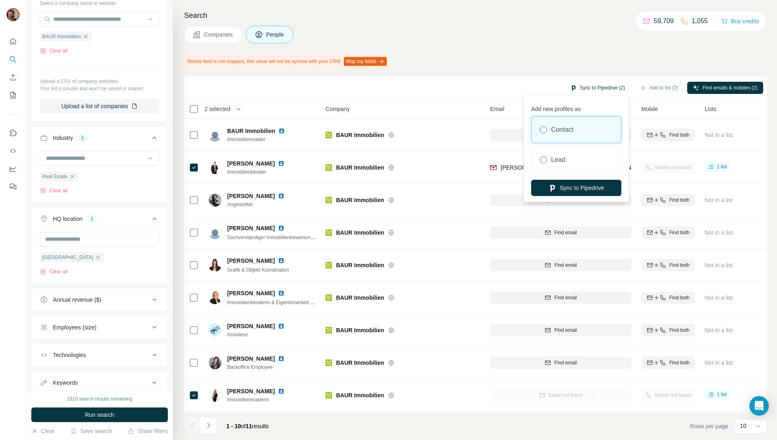
click at [583, 84] on button "Sync to Pipedrive (2)" at bounding box center [598, 88] width 66 height 12
click at [593, 191] on button "Sync to Pipedrive" at bounding box center [576, 188] width 90 height 16
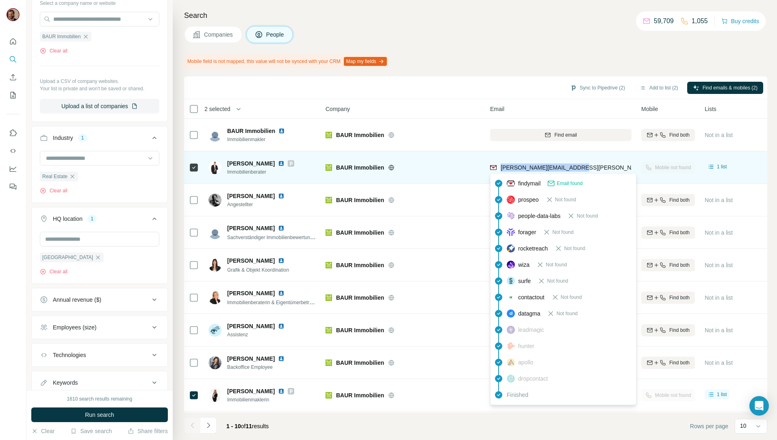
drag, startPoint x: 579, startPoint y: 167, endPoint x: 500, endPoint y: 171, distance: 78.1
click at [500, 171] on div "[PERSON_NAME][EMAIL_ADDRESS][PERSON_NAME][DOMAIN_NAME]" at bounding box center [560, 167] width 141 height 22
copy span "[PERSON_NAME][EMAIL_ADDRESS][PERSON_NAME][DOMAIN_NAME]"
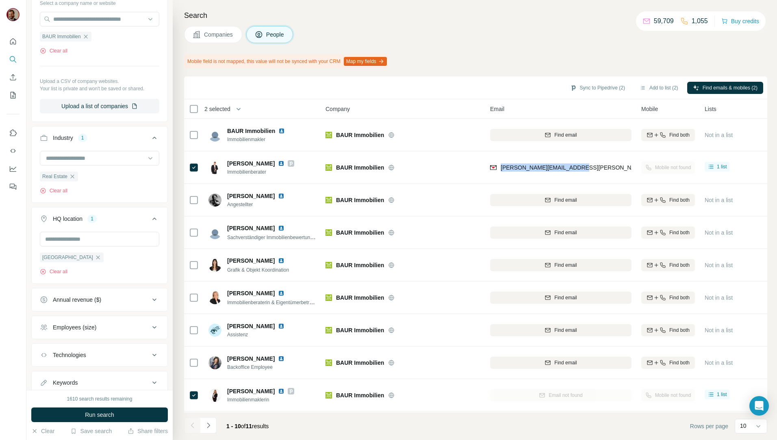
click at [221, 29] on button "Companies" at bounding box center [213, 34] width 58 height 17
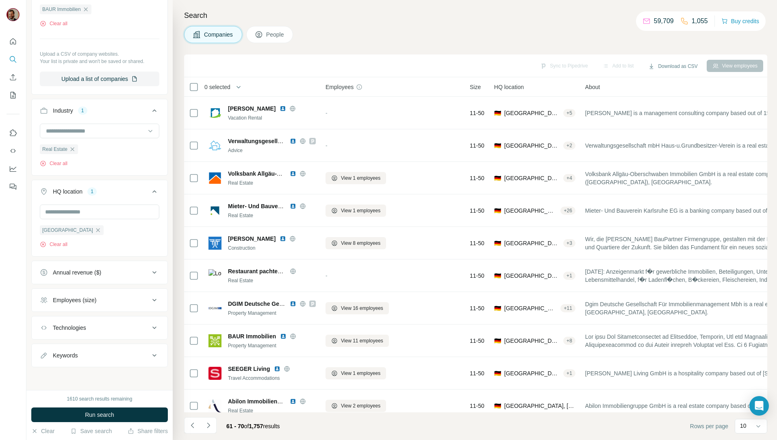
scroll to position [94, 0]
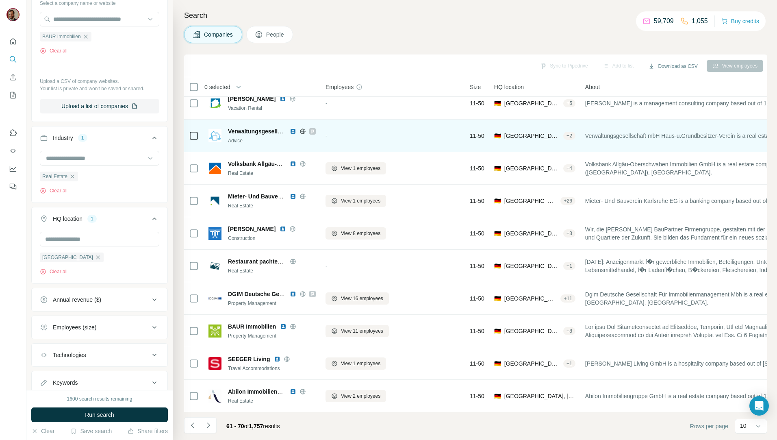
scroll to position [14, 0]
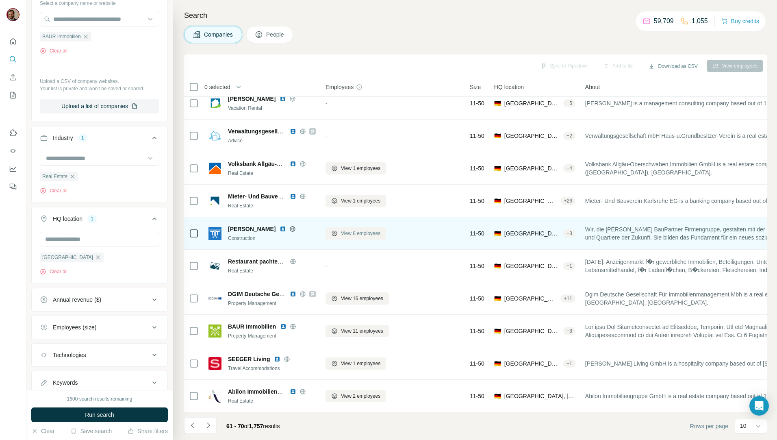
click at [355, 231] on span "View 8 employees" at bounding box center [360, 233] width 39 height 7
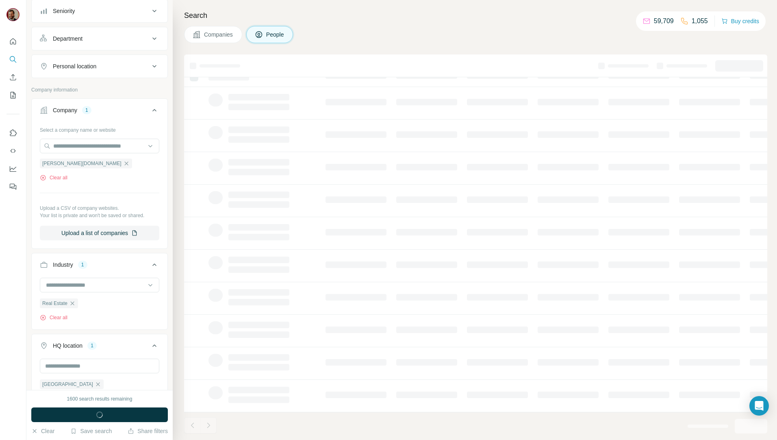
scroll to position [220, 0]
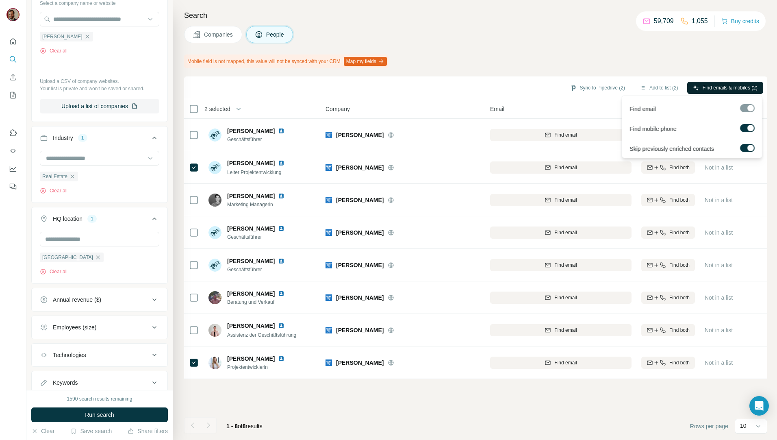
click at [737, 83] on button "Find emails & mobiles (2)" at bounding box center [725, 88] width 76 height 12
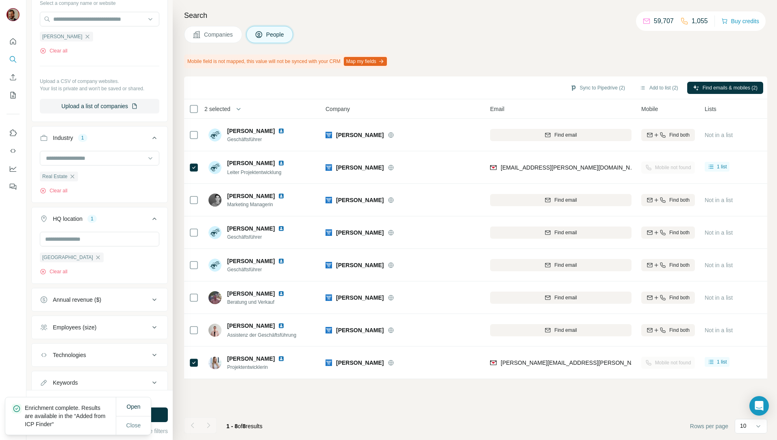
click at [580, 94] on div "Sync to Pipedrive (2)" at bounding box center [598, 89] width 66 height 14
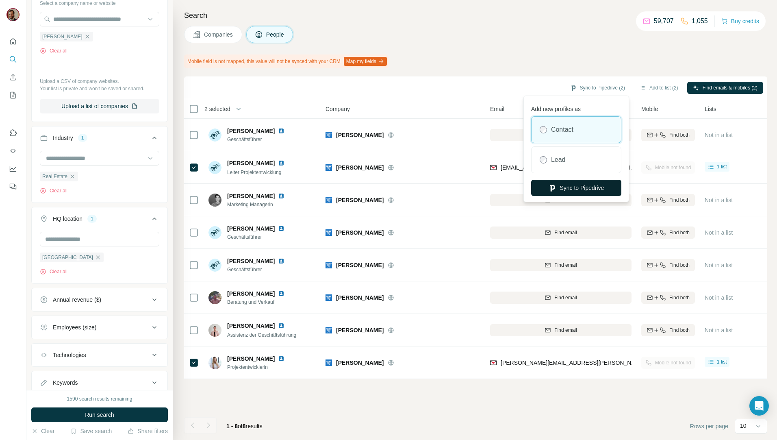
click at [580, 184] on button "Sync to Pipedrive" at bounding box center [576, 188] width 90 height 16
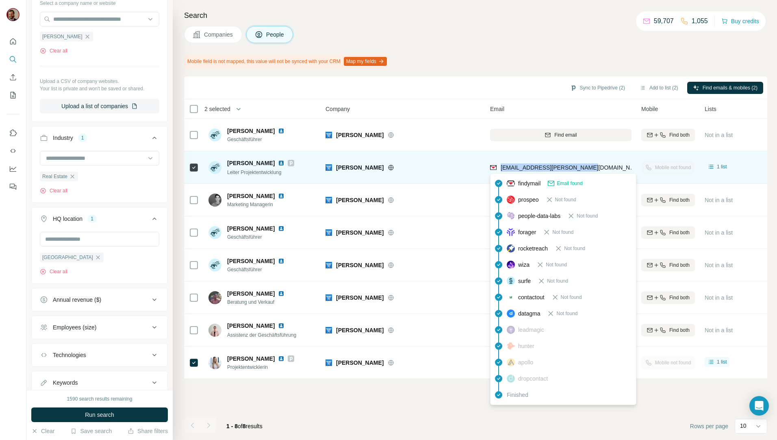
drag, startPoint x: 593, startPoint y: 166, endPoint x: 502, endPoint y: 170, distance: 90.7
click at [502, 170] on div "[EMAIL_ADDRESS][PERSON_NAME][DOMAIN_NAME]" at bounding box center [560, 167] width 141 height 22
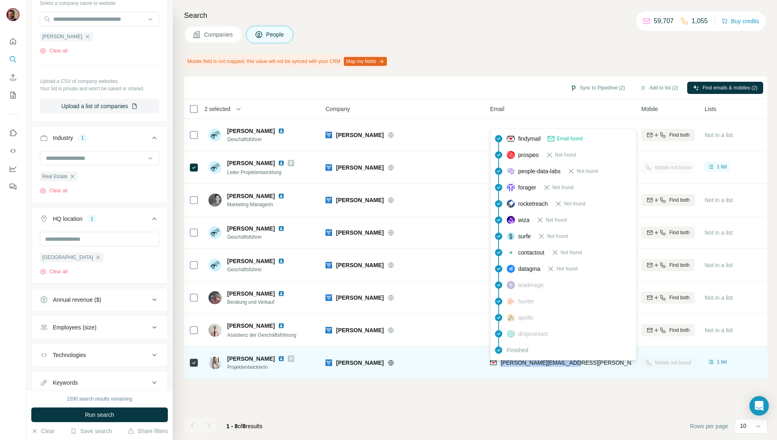
drag, startPoint x: 582, startPoint y: 363, endPoint x: 502, endPoint y: 366, distance: 79.8
click at [502, 366] on div "[PERSON_NAME][EMAIL_ADDRESS][PERSON_NAME][DOMAIN_NAME]" at bounding box center [560, 362] width 141 height 22
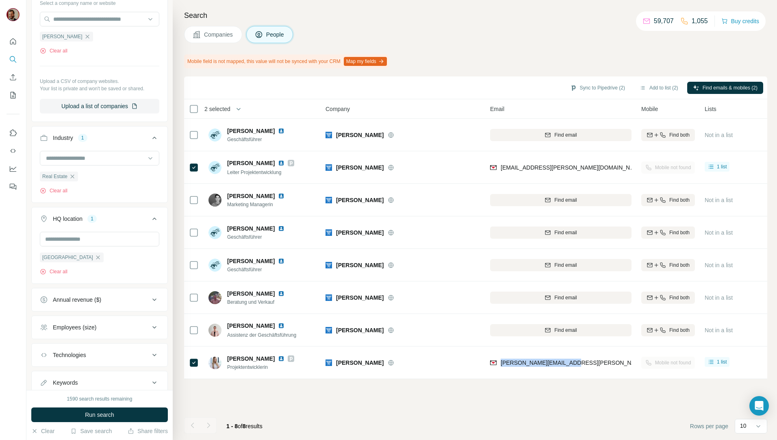
click at [223, 28] on button "Companies" at bounding box center [213, 34] width 58 height 17
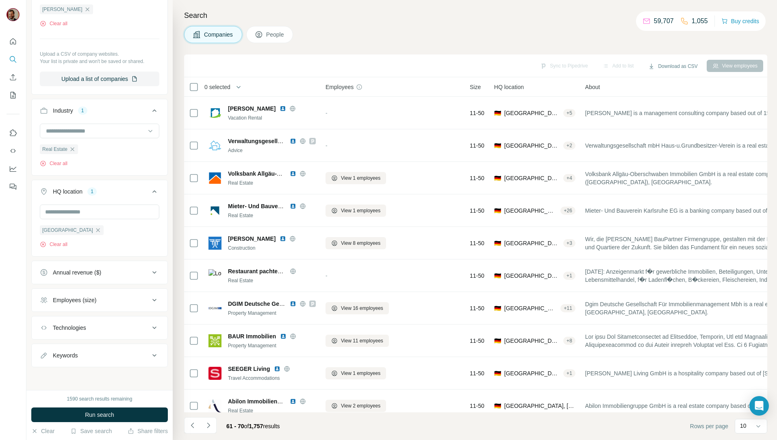
scroll to position [94, 0]
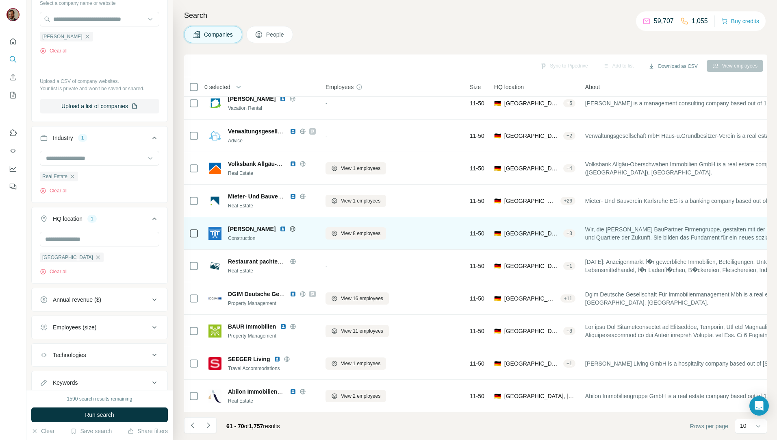
scroll to position [14, 0]
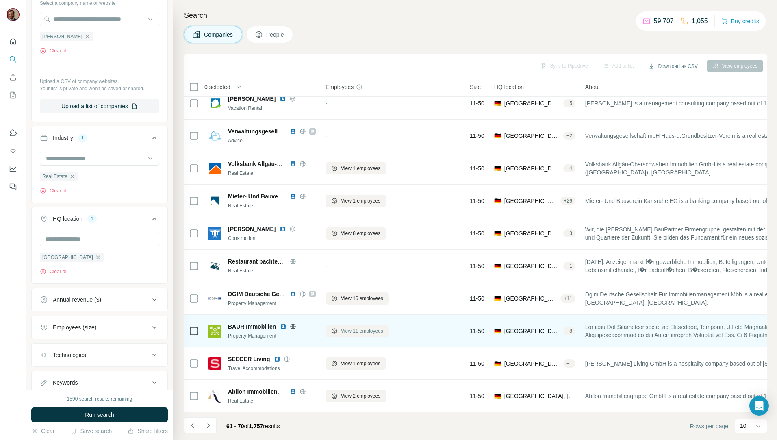
click at [346, 328] on span "View 11 employees" at bounding box center [362, 330] width 42 height 7
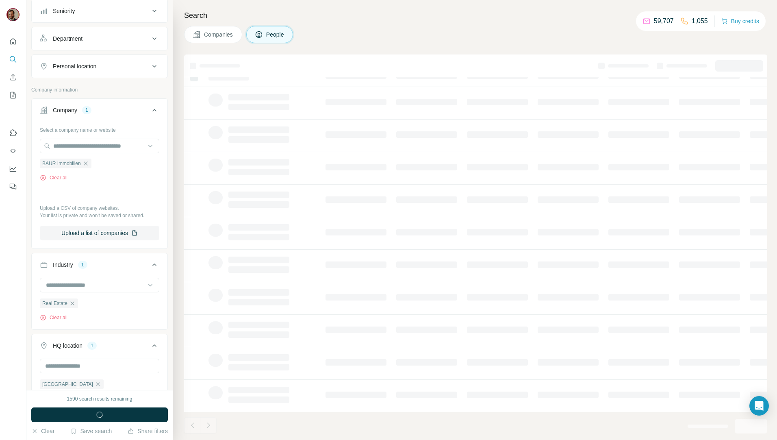
scroll to position [220, 0]
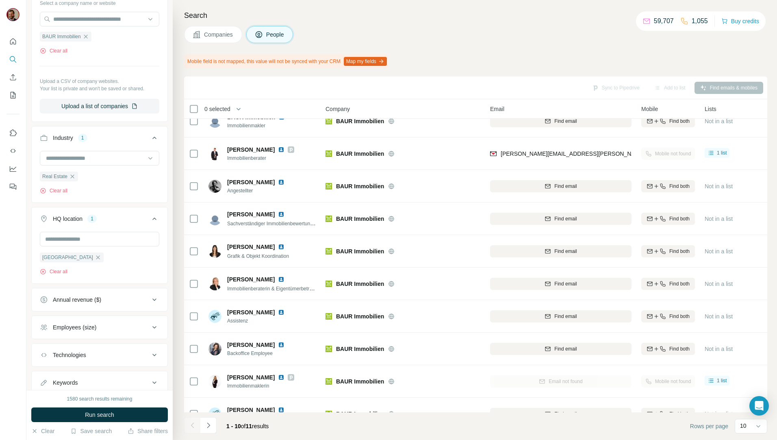
drag, startPoint x: 189, startPoint y: 31, endPoint x: 205, endPoint y: 39, distance: 18.4
click at [189, 31] on button "Companies" at bounding box center [213, 34] width 58 height 17
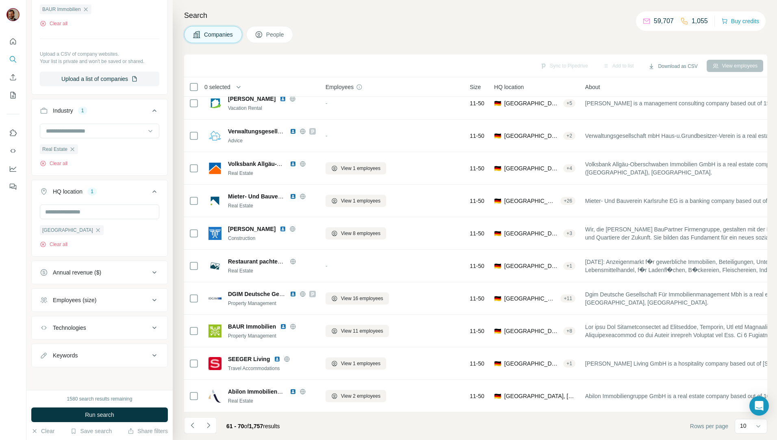
scroll to position [94, 0]
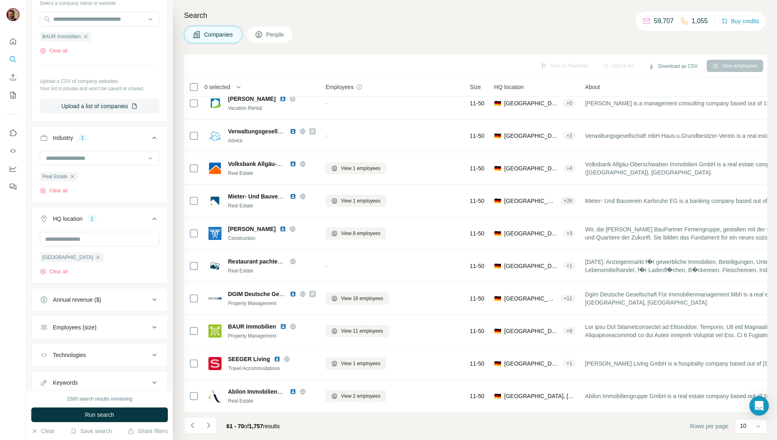
drag, startPoint x: 296, startPoint y: 407, endPoint x: 305, endPoint y: 410, distance: 9.0
click at [305, 410] on div "0 selected Companies Employees Size HQ location About Lists Annual revenue Tech…" at bounding box center [475, 244] width 583 height 335
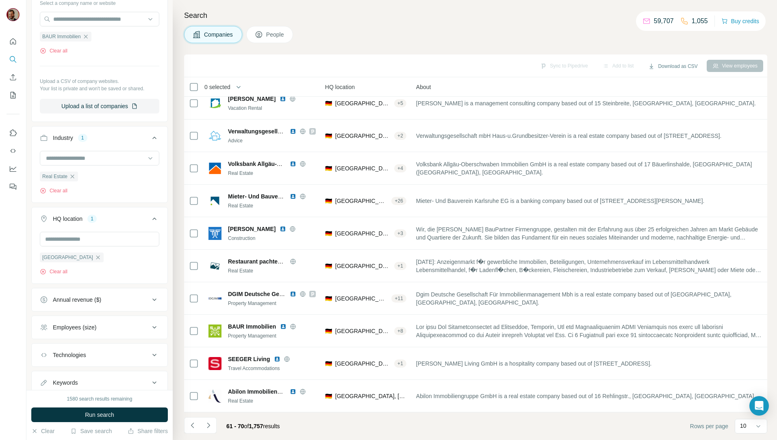
scroll to position [14, 0]
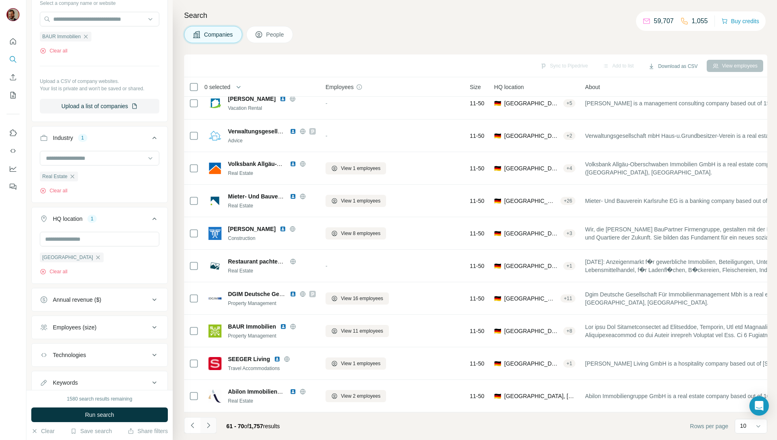
click at [213, 426] on button "Navigate to next page" at bounding box center [208, 425] width 16 height 16
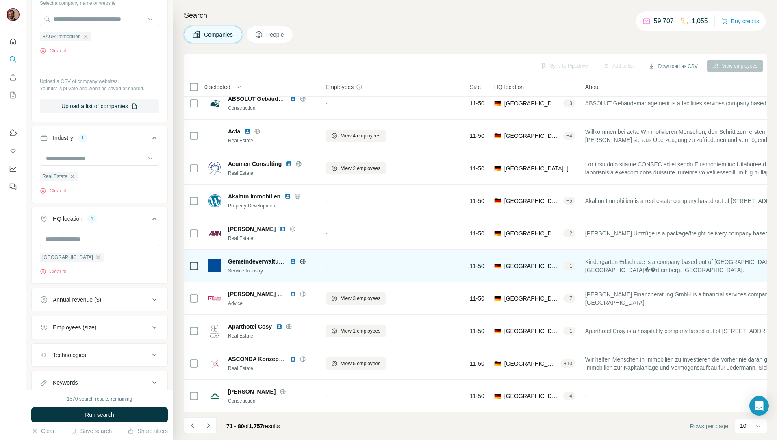
scroll to position [0, 0]
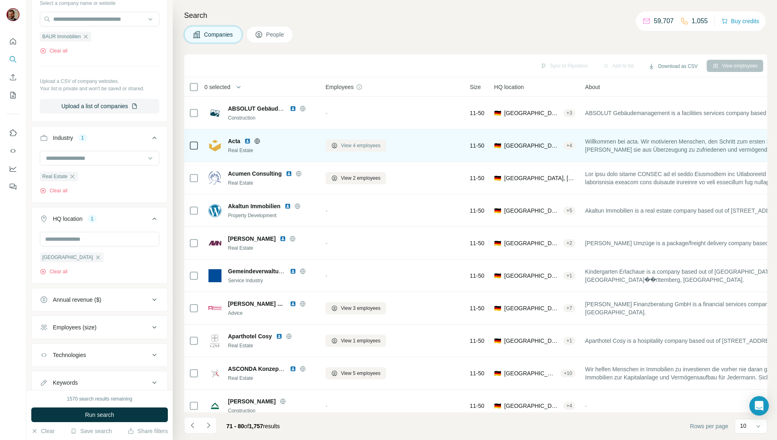
click at [365, 145] on span "View 4 employees" at bounding box center [360, 145] width 39 height 7
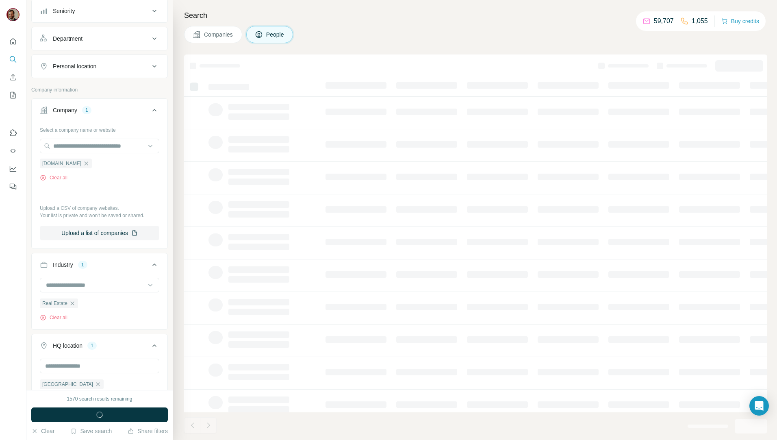
scroll to position [220, 0]
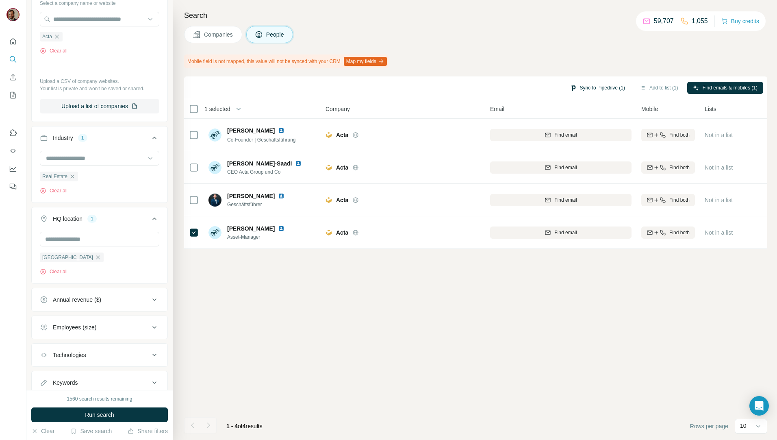
click at [603, 86] on button "Sync to Pipedrive (1)" at bounding box center [598, 88] width 66 height 12
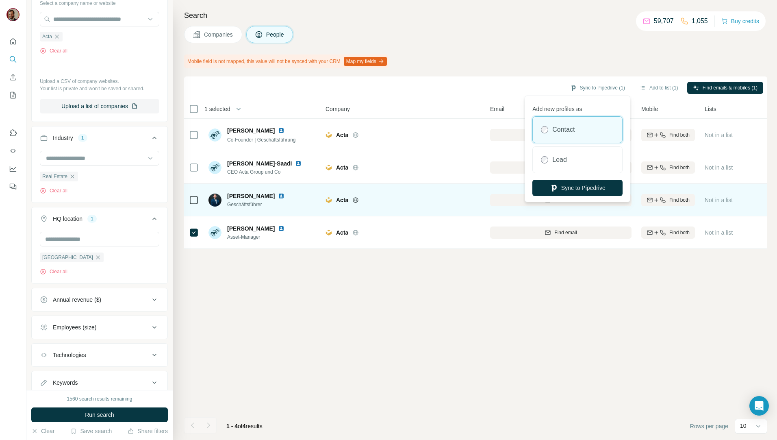
drag, startPoint x: 592, startPoint y: 187, endPoint x: 592, endPoint y: 198, distance: 11.4
click at [592, 187] on button "Sync to Pipedrive" at bounding box center [578, 188] width 90 height 16
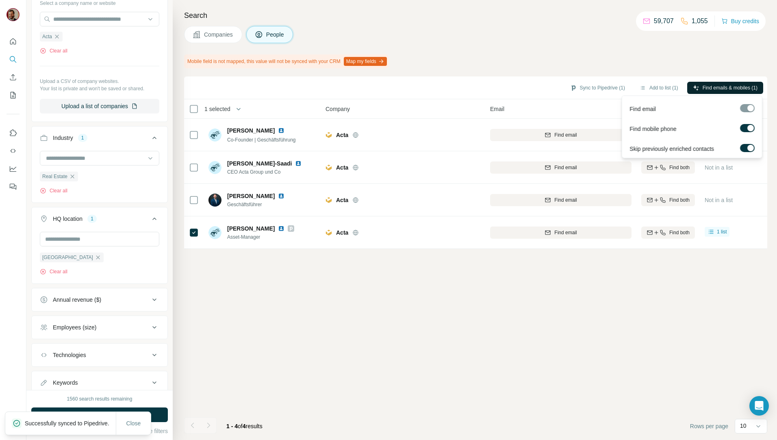
click at [713, 83] on button "Find emails & mobiles (1)" at bounding box center [725, 88] width 76 height 12
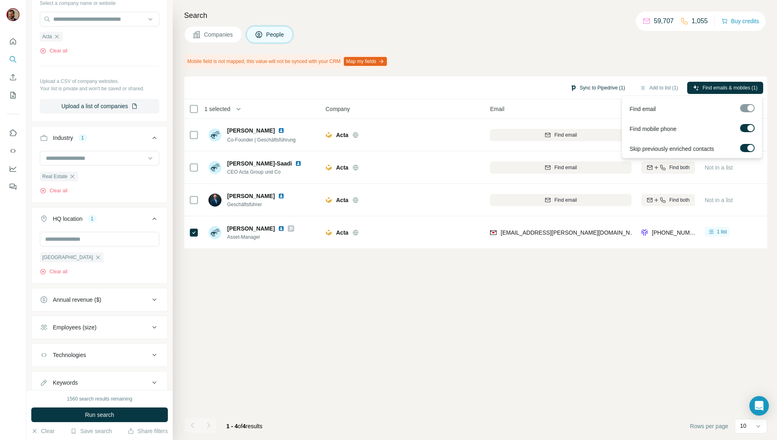
click at [597, 87] on button "Sync to Pipedrive (1)" at bounding box center [598, 88] width 66 height 12
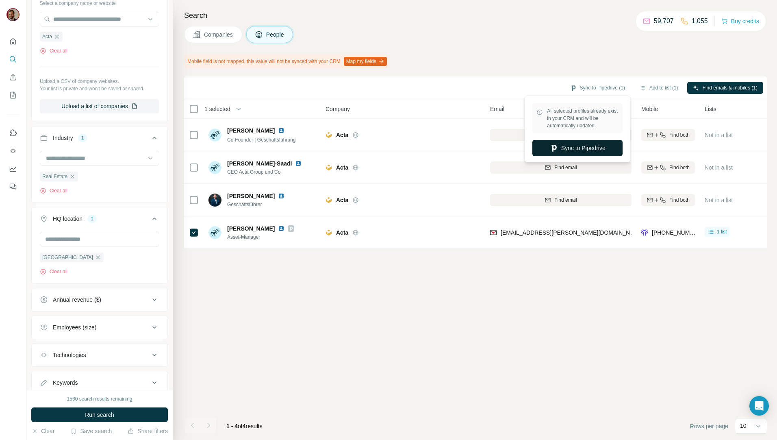
click at [562, 151] on button "Sync to Pipedrive" at bounding box center [578, 148] width 90 height 16
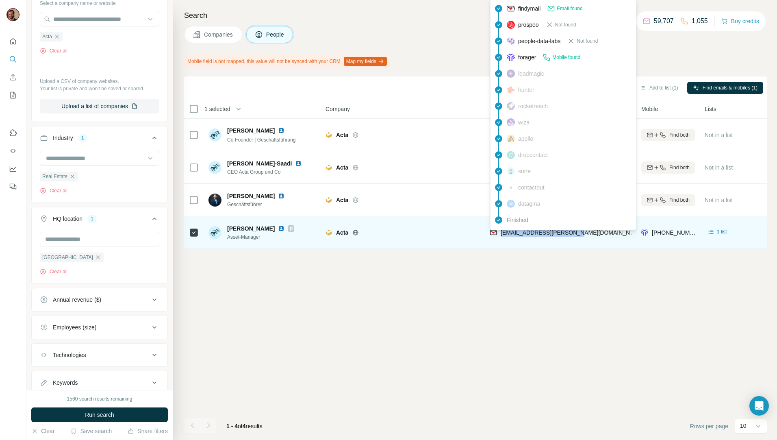
drag, startPoint x: 595, startPoint y: 235, endPoint x: 501, endPoint y: 235, distance: 93.9
click at [501, 235] on div "[EMAIL_ADDRESS][PERSON_NAME][DOMAIN_NAME]" at bounding box center [560, 232] width 141 height 22
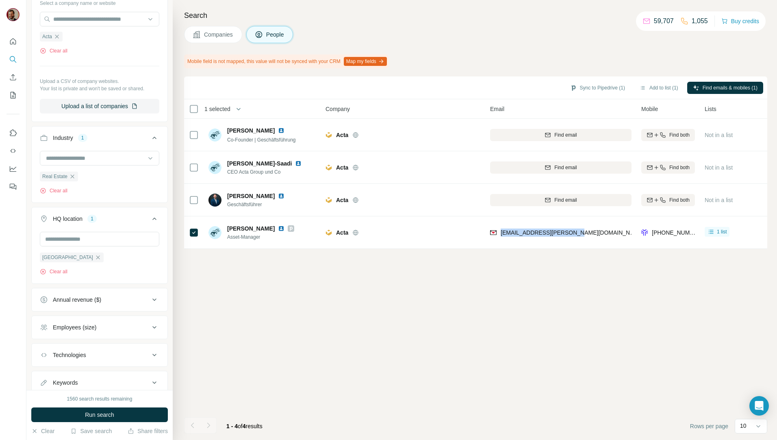
click at [214, 40] on button "Companies" at bounding box center [213, 34] width 58 height 17
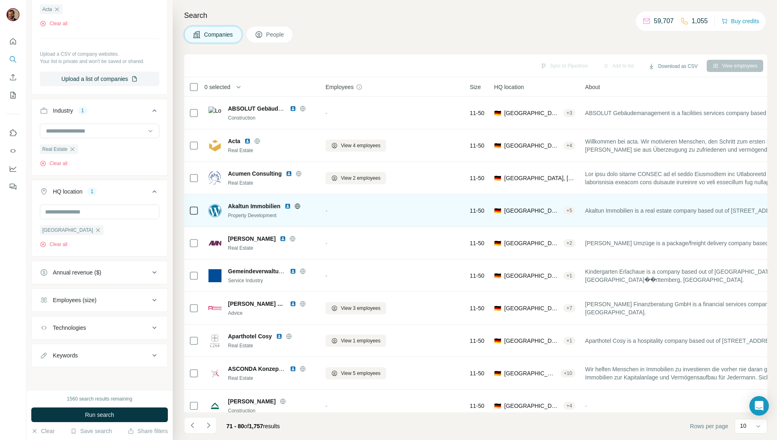
scroll to position [94, 0]
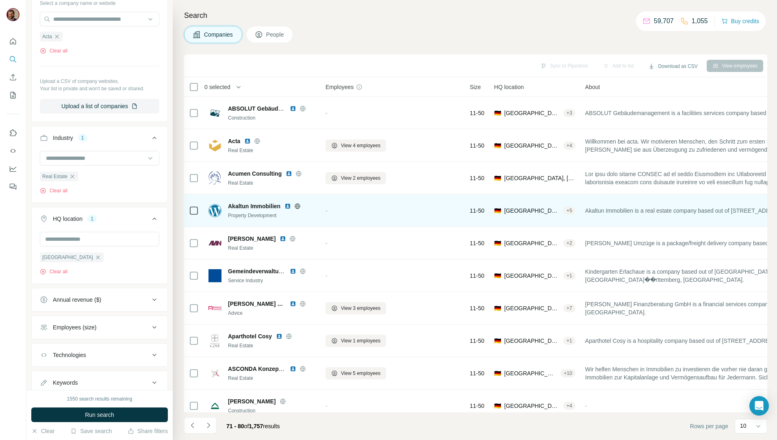
scroll to position [14, 0]
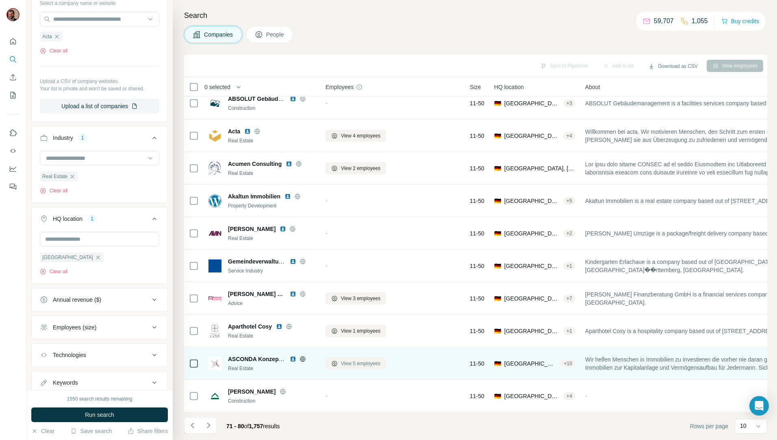
click at [358, 361] on span "View 5 employees" at bounding box center [360, 363] width 39 height 7
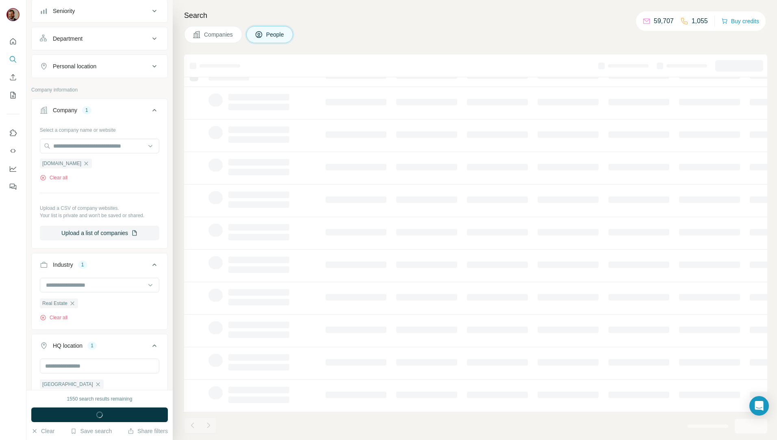
scroll to position [220, 0]
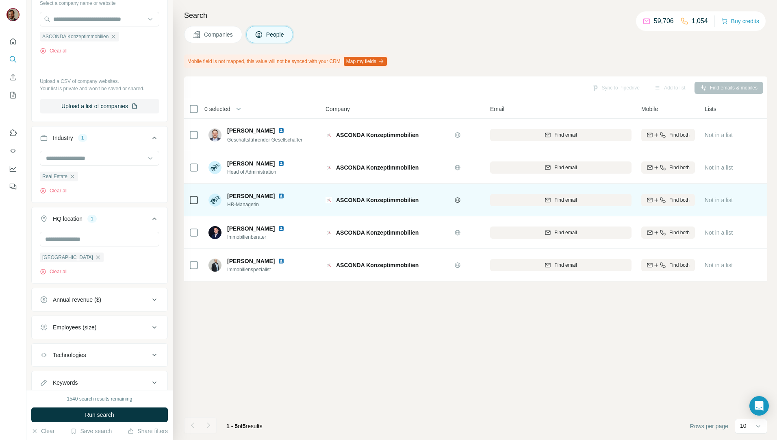
drag, startPoint x: 219, startPoint y: 37, endPoint x: 314, endPoint y: 189, distance: 179.7
click at [219, 37] on span "Companies" at bounding box center [219, 34] width 30 height 8
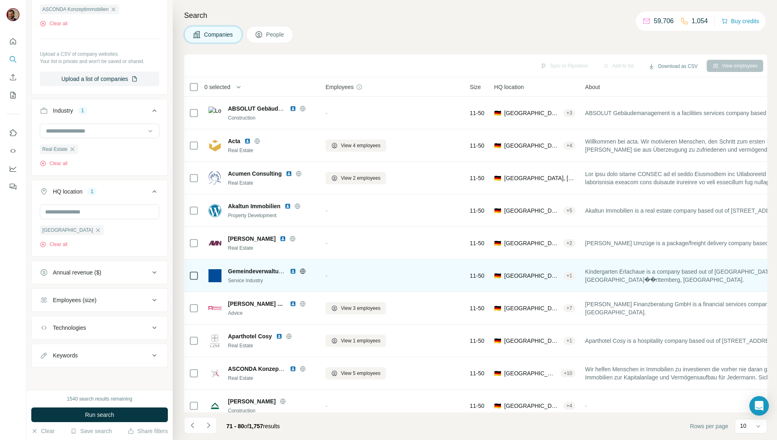
scroll to position [94, 0]
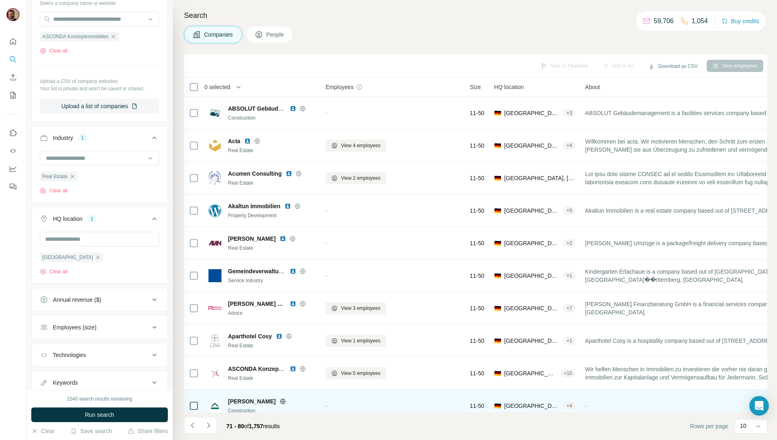
scroll to position [14, 0]
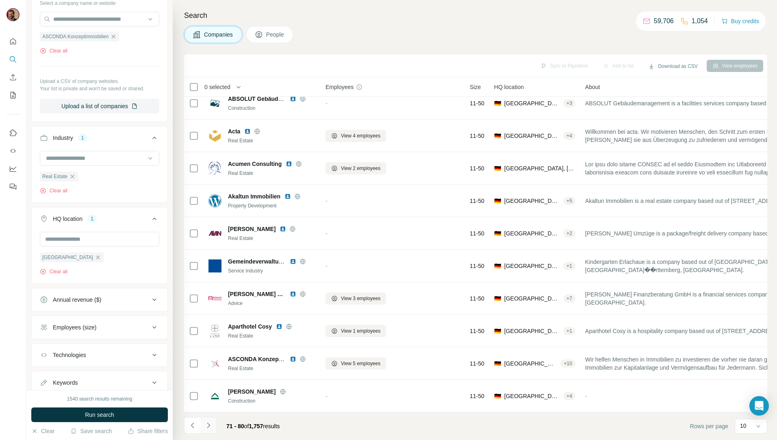
click at [208, 422] on icon "Navigate to next page" at bounding box center [208, 425] width 8 height 8
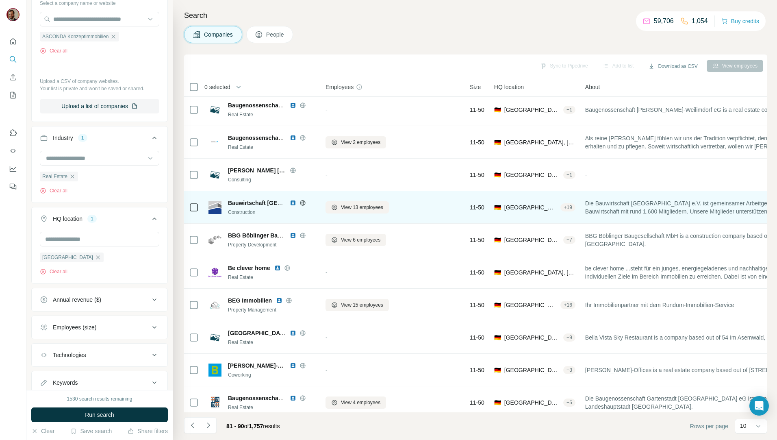
scroll to position [0, 0]
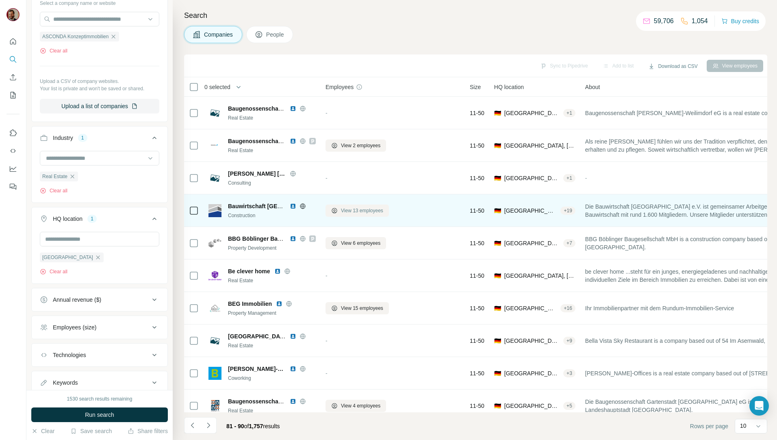
click at [381, 214] on button "View 13 employees" at bounding box center [357, 210] width 63 height 12
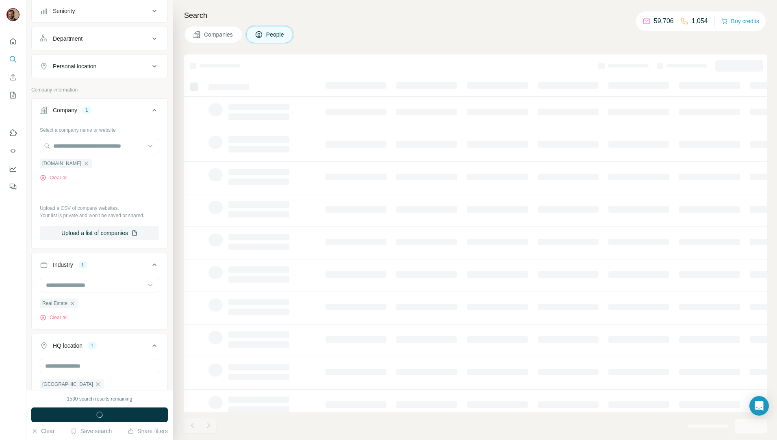
scroll to position [220, 0]
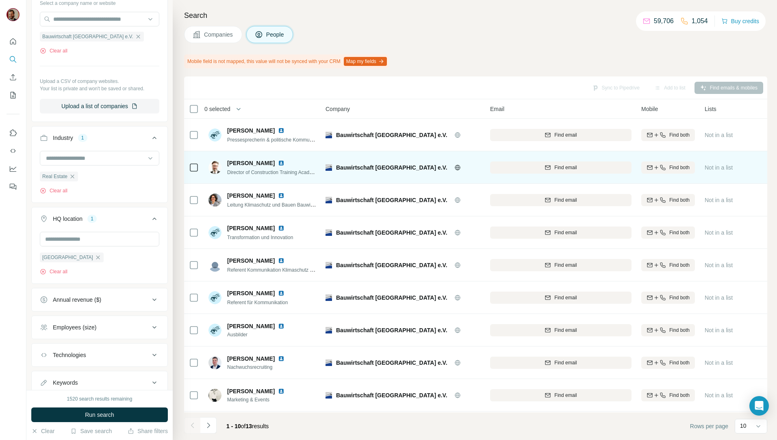
scroll to position [36, 0]
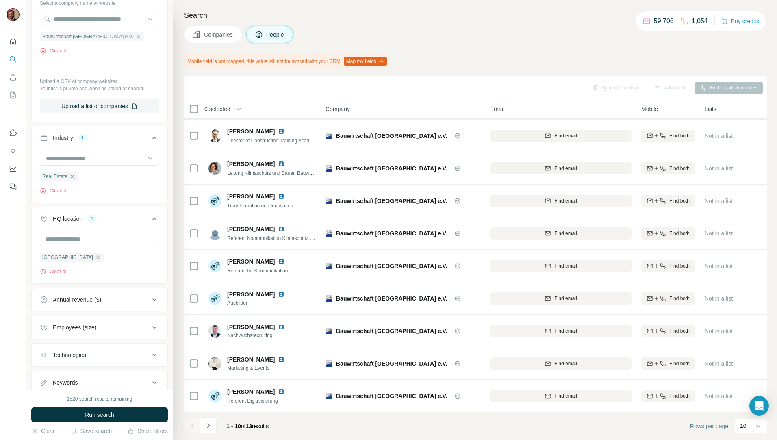
click at [212, 31] on span "Companies" at bounding box center [219, 34] width 30 height 8
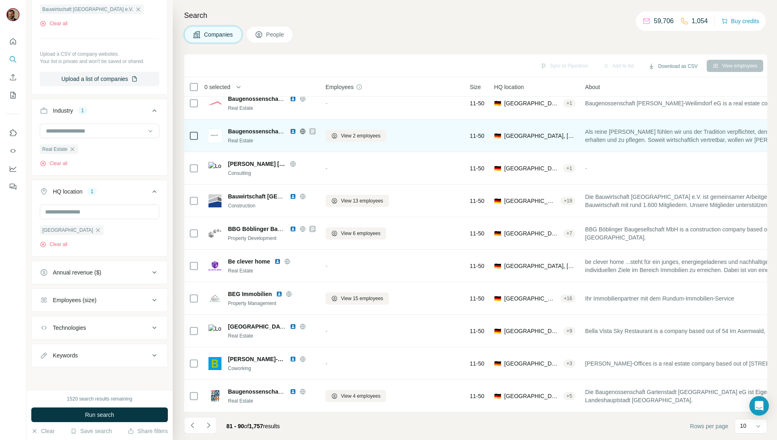
scroll to position [14, 0]
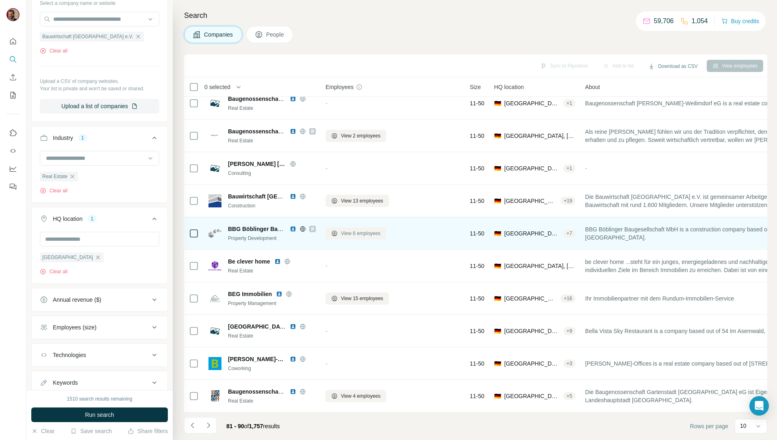
click at [342, 230] on span "View 6 employees" at bounding box center [360, 233] width 39 height 7
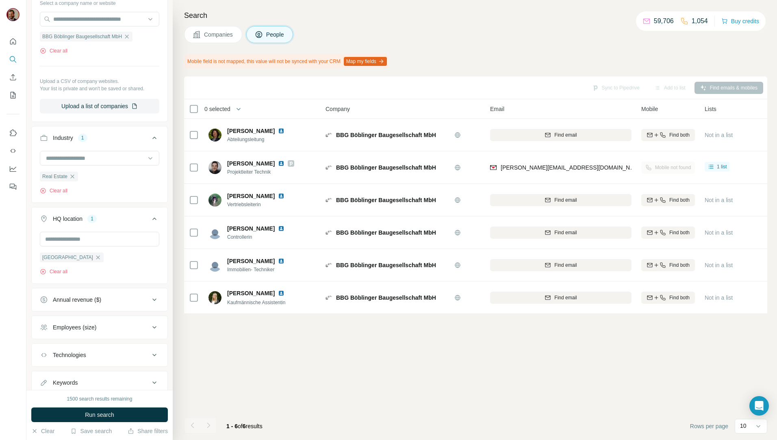
click at [235, 40] on button "Companies" at bounding box center [213, 34] width 58 height 17
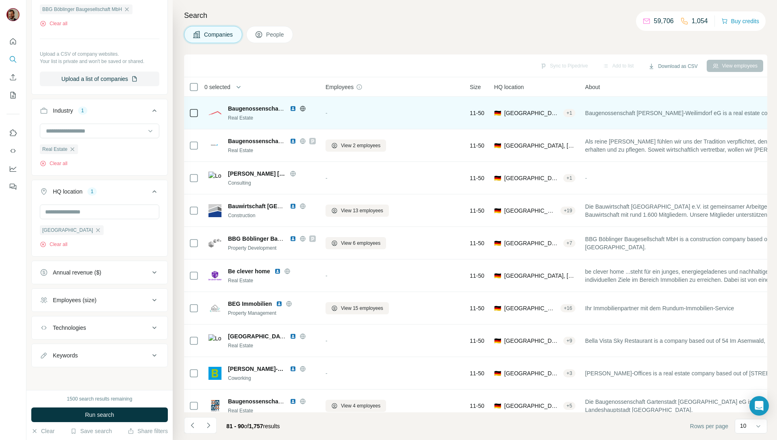
scroll to position [94, 0]
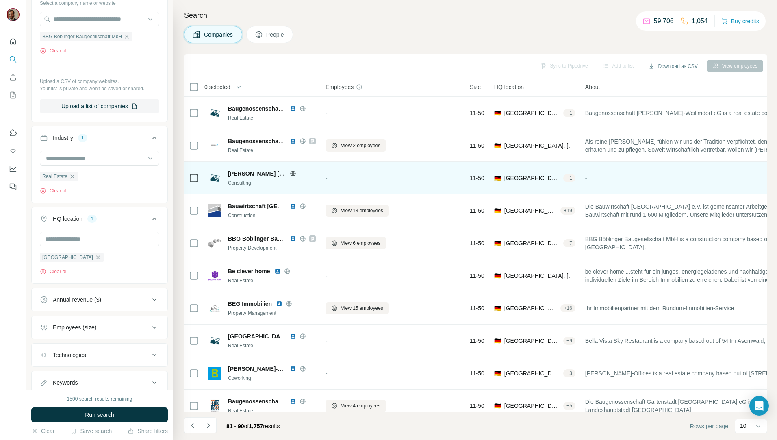
scroll to position [14, 0]
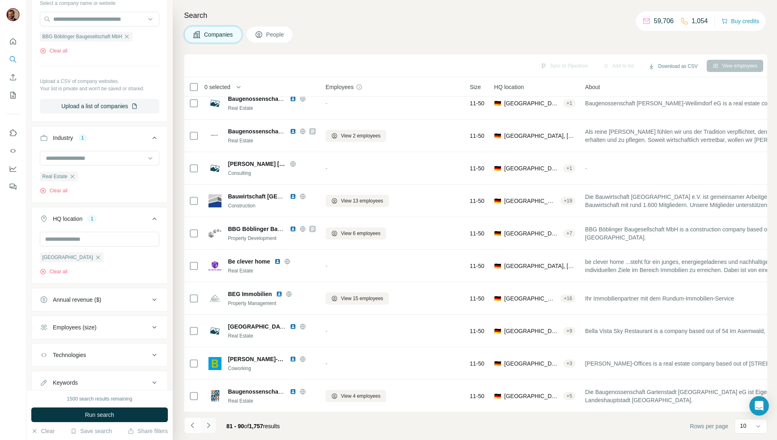
click at [206, 425] on icon "Navigate to next page" at bounding box center [208, 425] width 8 height 8
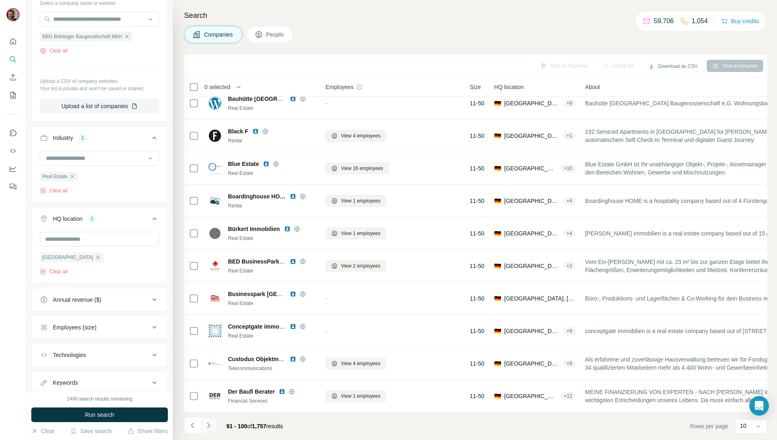
click at [212, 424] on icon "Navigate to next page" at bounding box center [208, 425] width 8 height 8
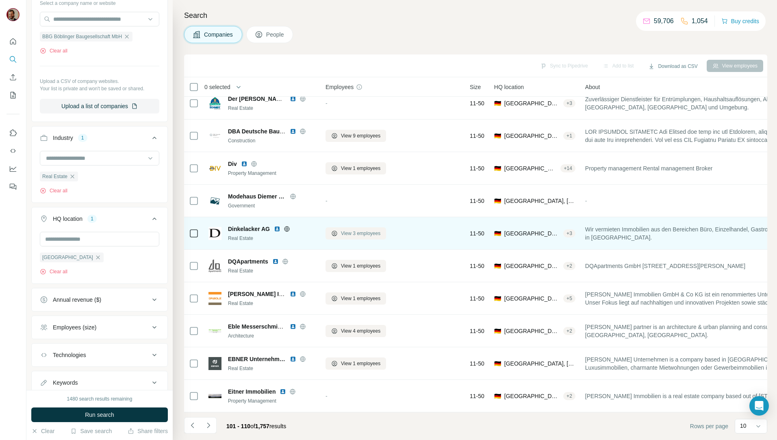
scroll to position [0, 0]
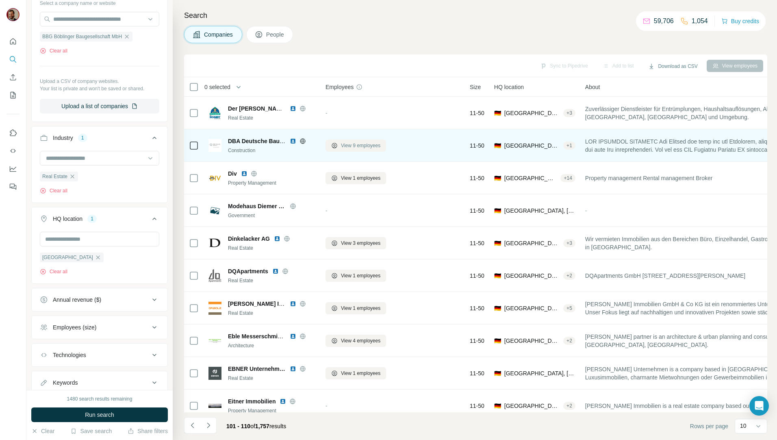
click at [362, 141] on button "View 9 employees" at bounding box center [356, 145] width 61 height 12
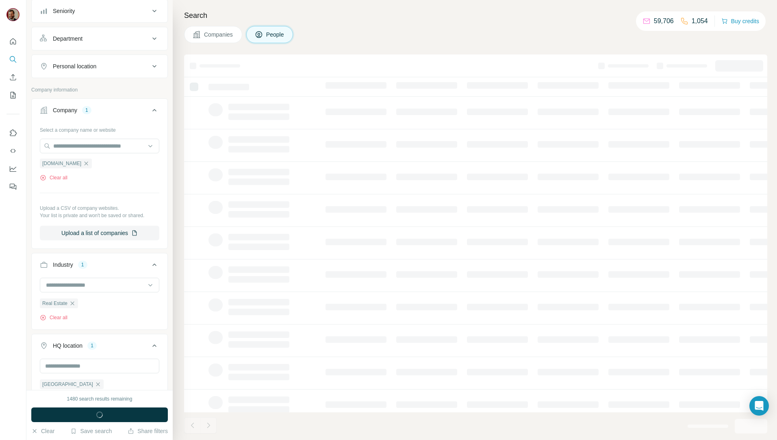
scroll to position [220, 0]
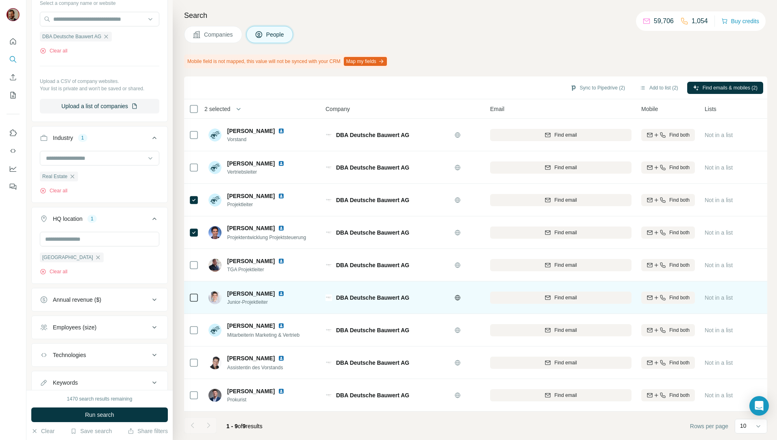
scroll to position [3, 0]
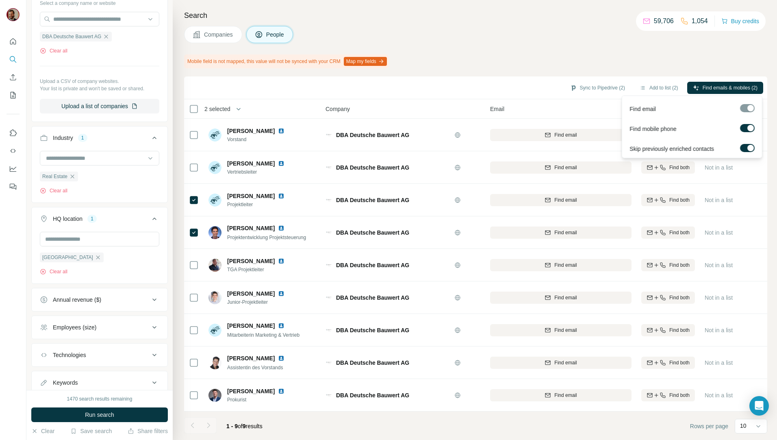
click at [722, 88] on span "Find emails & mobiles (2)" at bounding box center [730, 87] width 55 height 7
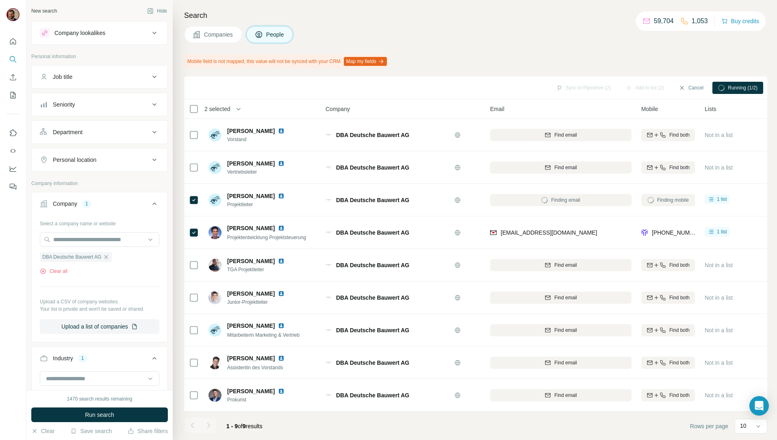
scroll to position [3, 0]
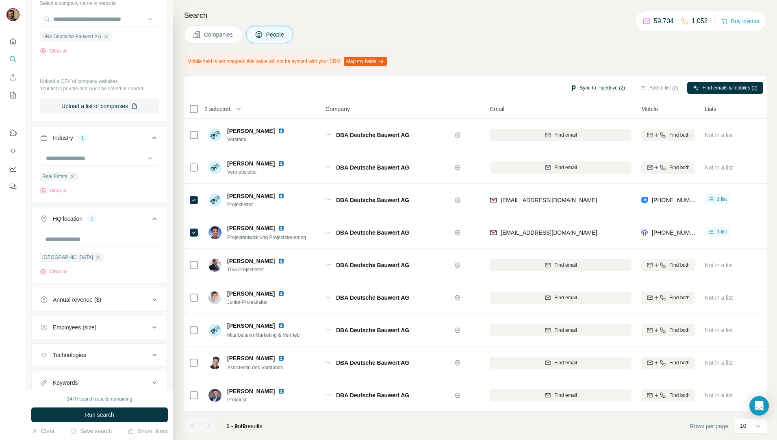
click at [594, 88] on button "Sync to Pipedrive (2)" at bounding box center [598, 88] width 66 height 12
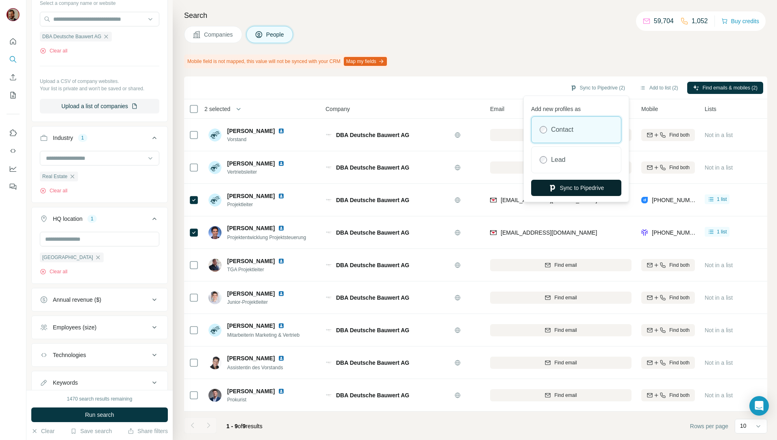
click at [574, 184] on button "Sync to Pipedrive" at bounding box center [576, 188] width 90 height 16
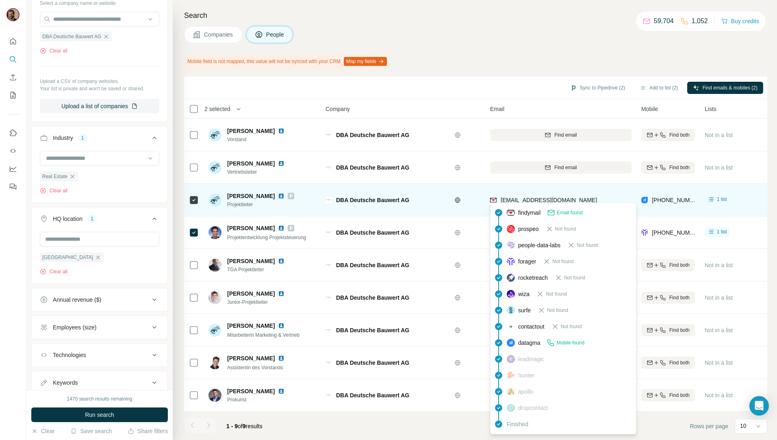
drag, startPoint x: 602, startPoint y: 198, endPoint x: 502, endPoint y: 198, distance: 99.6
click at [502, 198] on div "bruecher@deutsche-bauwert.com" at bounding box center [560, 200] width 141 height 22
copy span "bruecher@deutsche-bauwert.com"
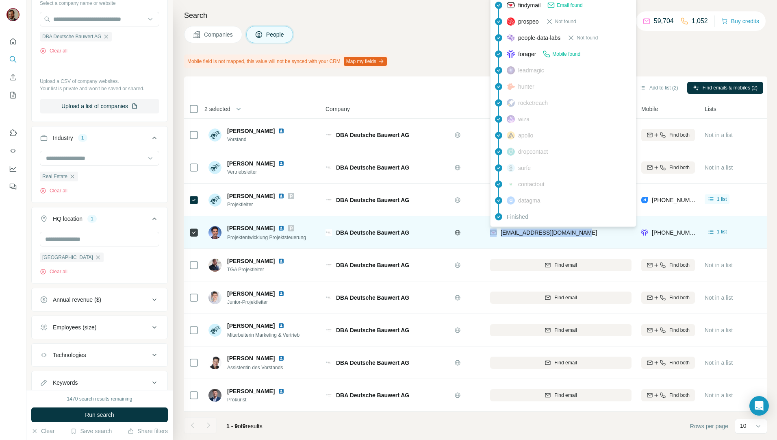
drag, startPoint x: 587, startPoint y: 230, endPoint x: 498, endPoint y: 232, distance: 89.5
click at [498, 232] on div "[PERSON_NAME][EMAIL_ADDRESS][DOMAIN_NAME]" at bounding box center [560, 232] width 141 height 22
copy div "[PERSON_NAME][EMAIL_ADDRESS][DOMAIN_NAME]"
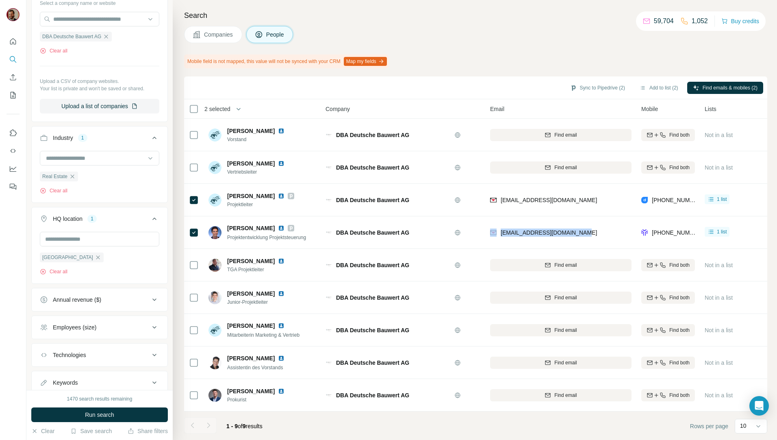
click at [213, 35] on span "Companies" at bounding box center [219, 34] width 30 height 8
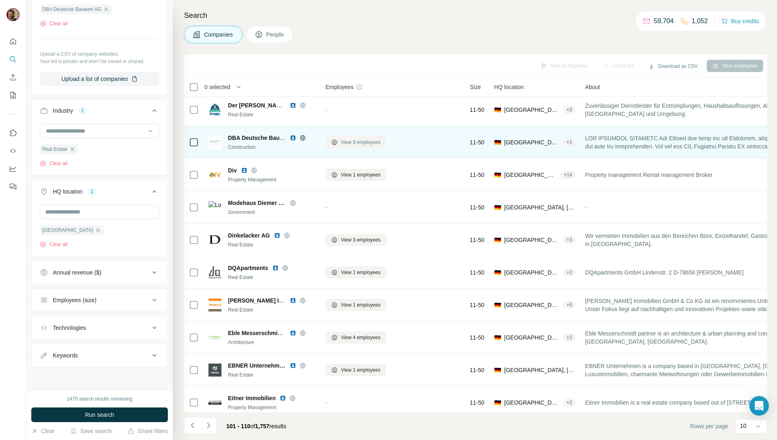
scroll to position [94, 0]
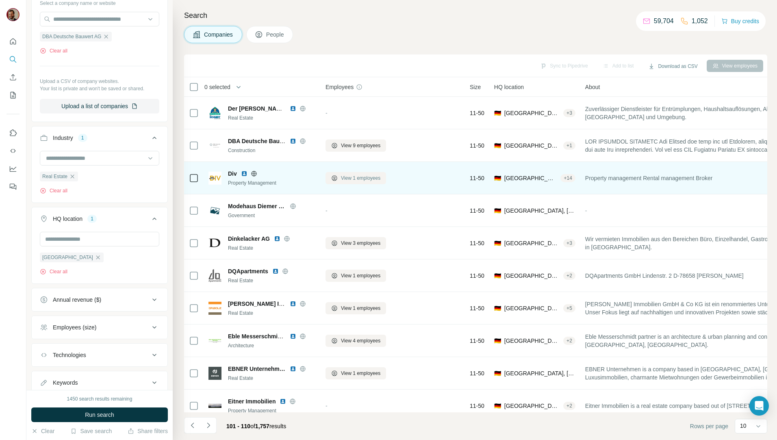
click at [361, 180] on span "View 1 employees" at bounding box center [360, 177] width 39 height 7
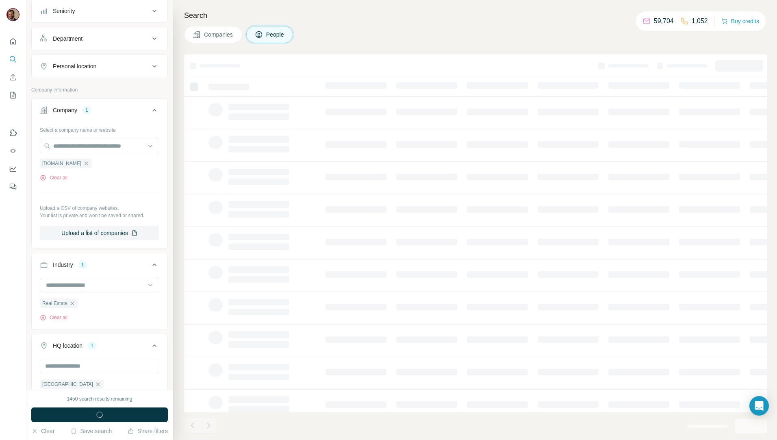
scroll to position [220, 0]
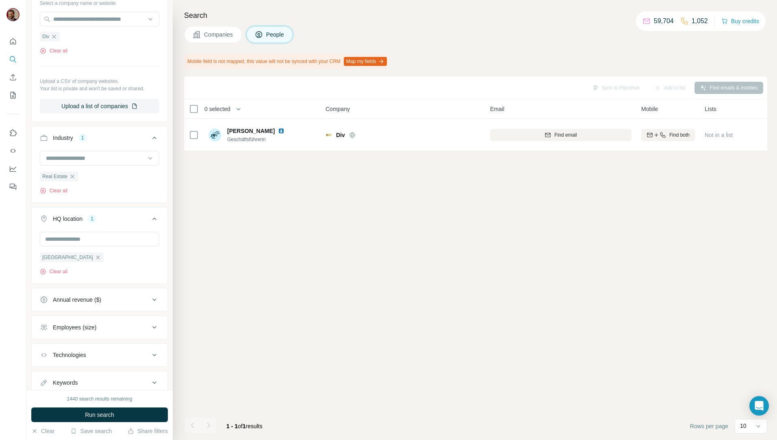
click at [222, 36] on span "Companies" at bounding box center [219, 34] width 30 height 8
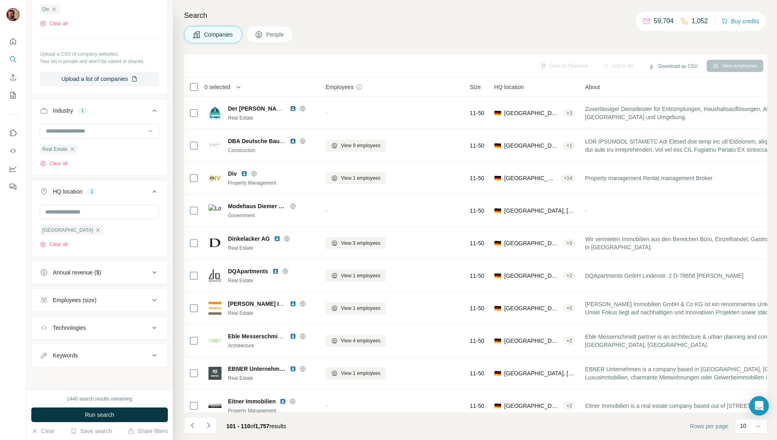
scroll to position [94, 0]
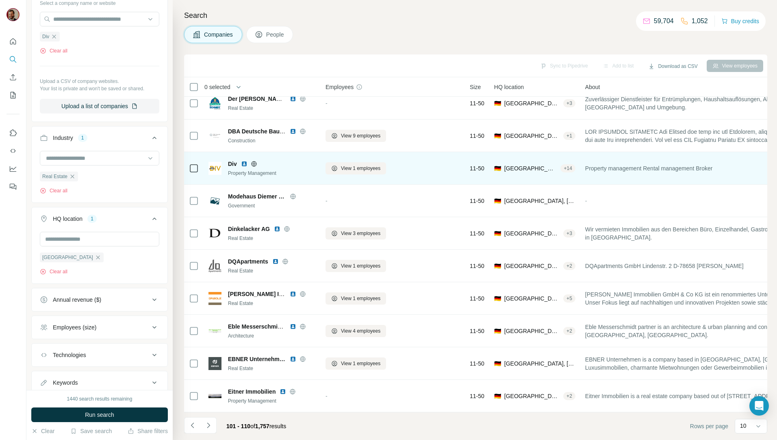
scroll to position [14, 0]
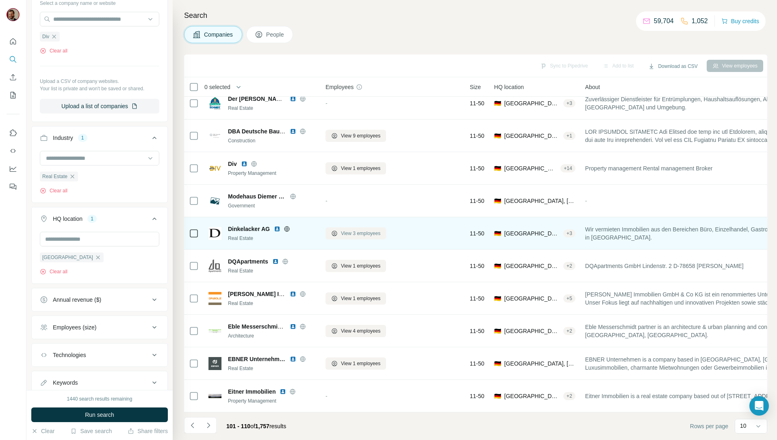
click at [368, 230] on span "View 3 employees" at bounding box center [360, 233] width 39 height 7
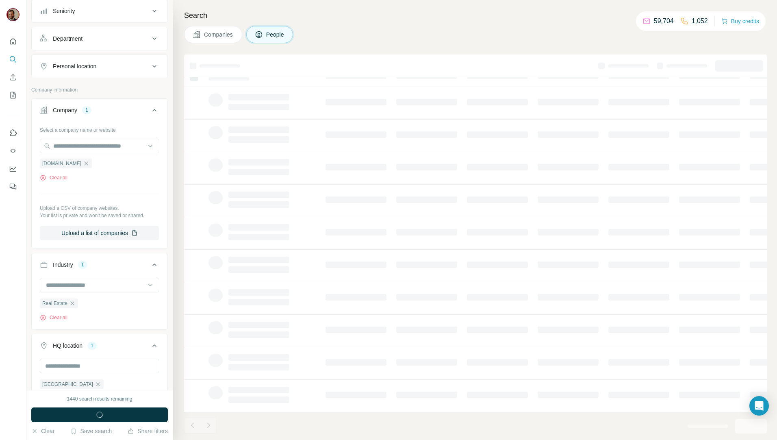
scroll to position [220, 0]
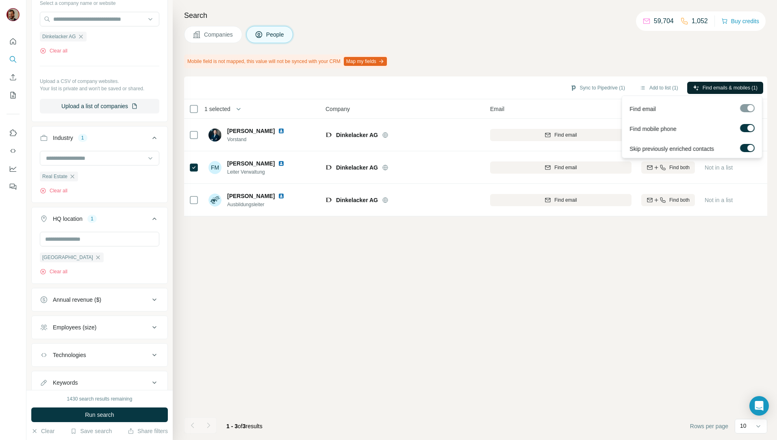
click at [716, 89] on span "Find emails & mobiles (1)" at bounding box center [730, 87] width 55 height 7
click at [611, 91] on button "Sync to Pipedrive (1)" at bounding box center [598, 88] width 66 height 12
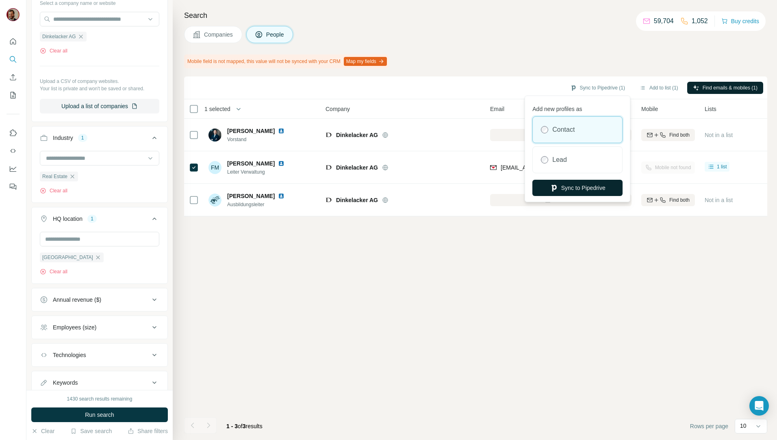
click at [585, 190] on button "Sync to Pipedrive" at bounding box center [578, 188] width 90 height 16
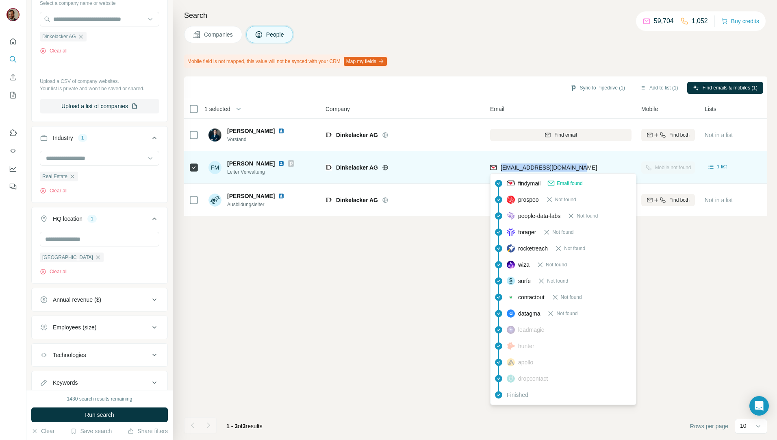
drag, startPoint x: 585, startPoint y: 168, endPoint x: 501, endPoint y: 169, distance: 84.2
click at [501, 169] on div "fischer@dinkelacker-ag.de" at bounding box center [560, 167] width 141 height 22
copy span "fischer@dinkelacker-ag.de"
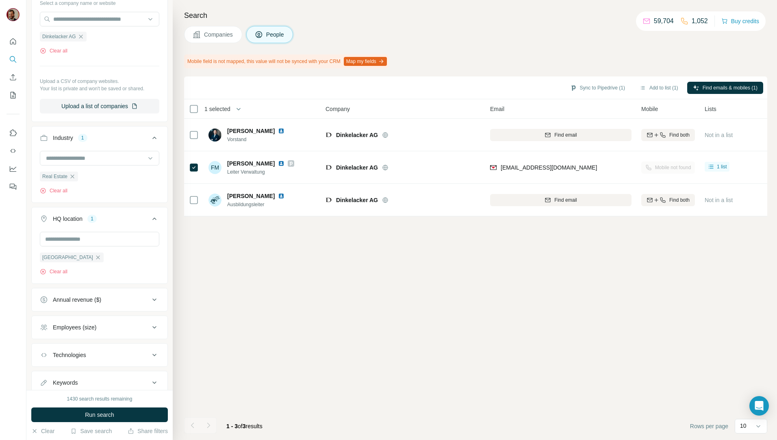
click at [664, 337] on div "Sync to Pipedrive (1) Add to list (1) Find emails & mobiles (1) 1 selected Peop…" at bounding box center [475, 257] width 583 height 363
click at [449, 294] on div "Sync to Pipedrive (1) Add to list (1) Find emails & mobiles (1) 1 selected Peop…" at bounding box center [475, 257] width 583 height 363
click at [206, 30] on span "Companies" at bounding box center [219, 34] width 30 height 8
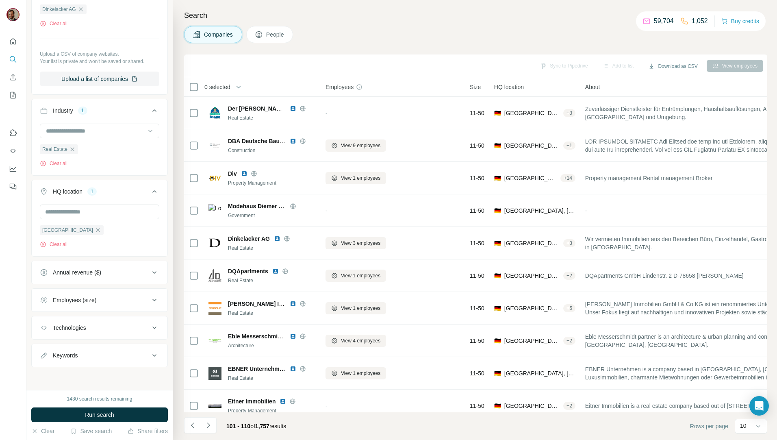
scroll to position [94, 0]
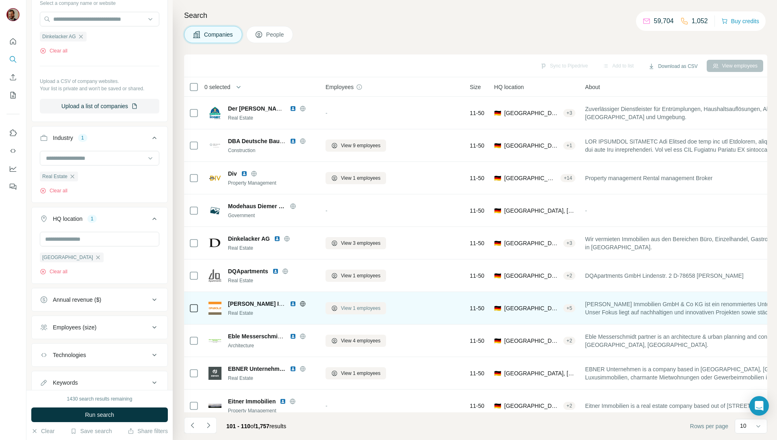
click at [354, 311] on span "View 1 employees" at bounding box center [360, 308] width 39 height 7
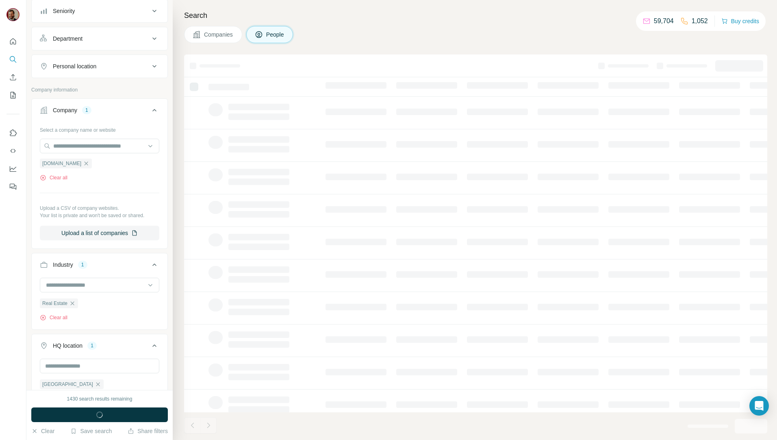
scroll to position [220, 0]
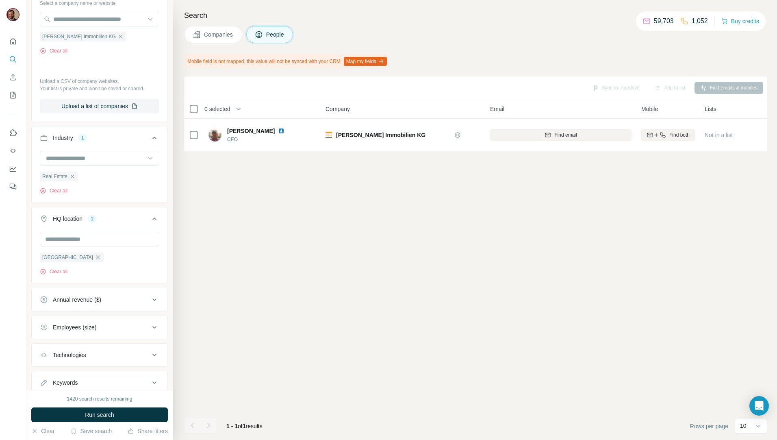
click at [206, 36] on span "Companies" at bounding box center [219, 34] width 30 height 8
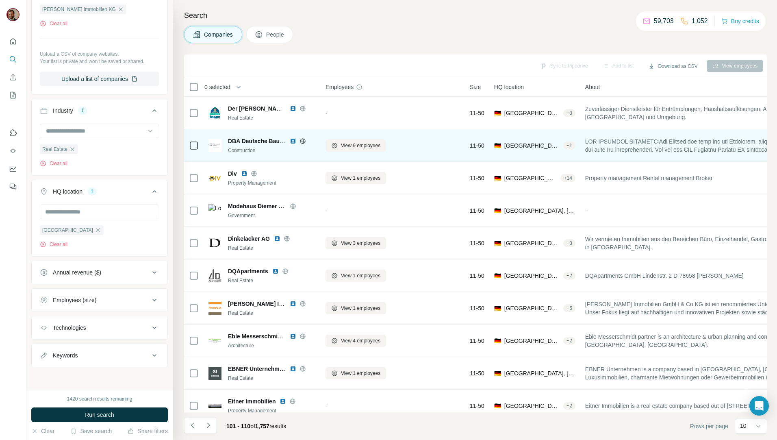
scroll to position [94, 0]
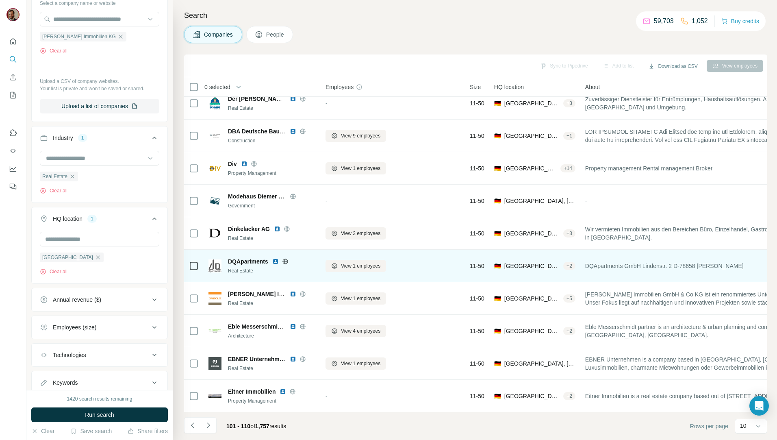
scroll to position [14, 0]
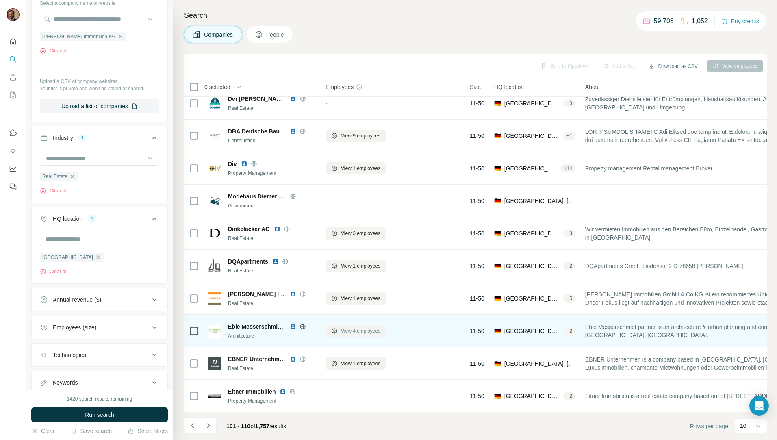
click at [357, 330] on span "View 4 employees" at bounding box center [360, 330] width 39 height 7
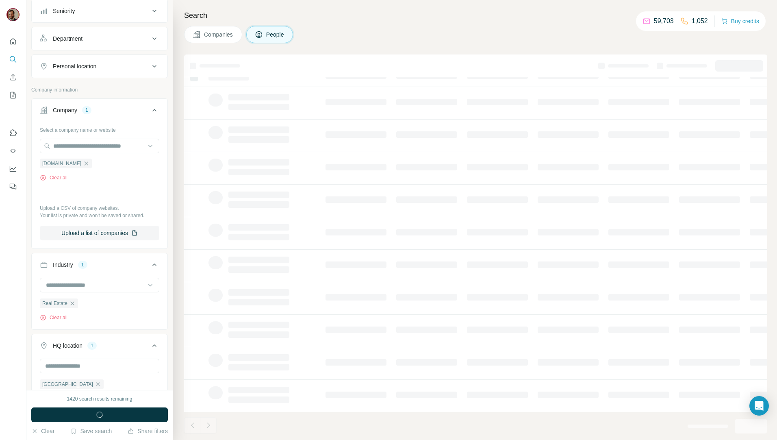
scroll to position [220, 0]
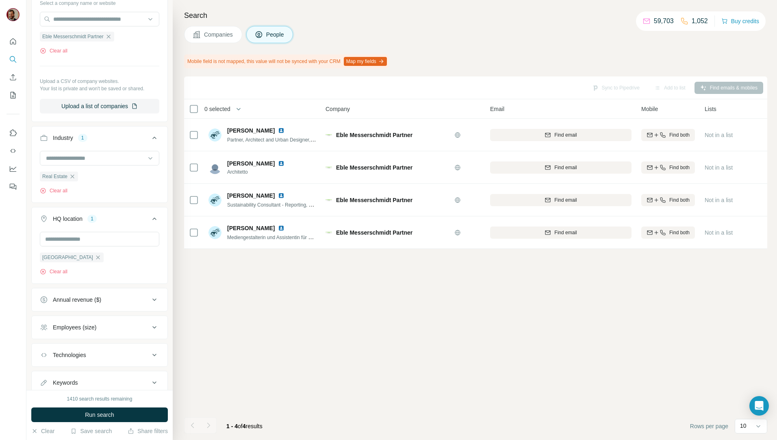
click at [216, 40] on button "Companies" at bounding box center [213, 34] width 58 height 17
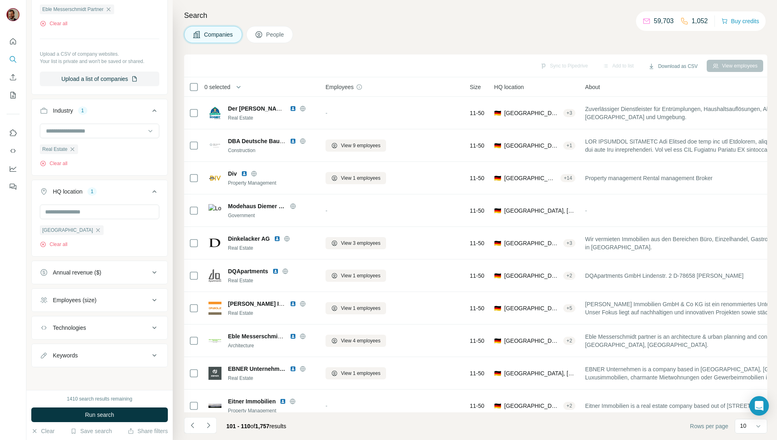
scroll to position [94, 0]
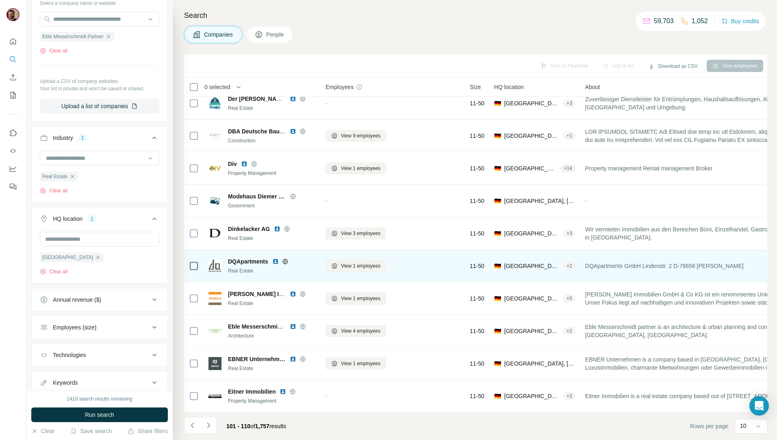
scroll to position [14, 0]
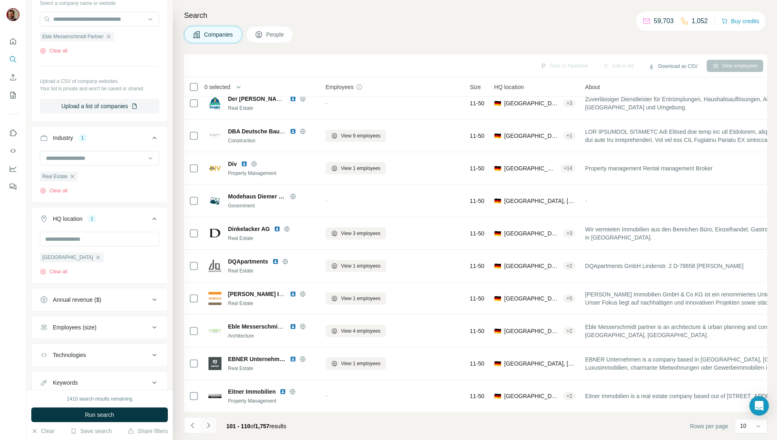
click at [213, 421] on button "Navigate to next page" at bounding box center [208, 425] width 16 height 16
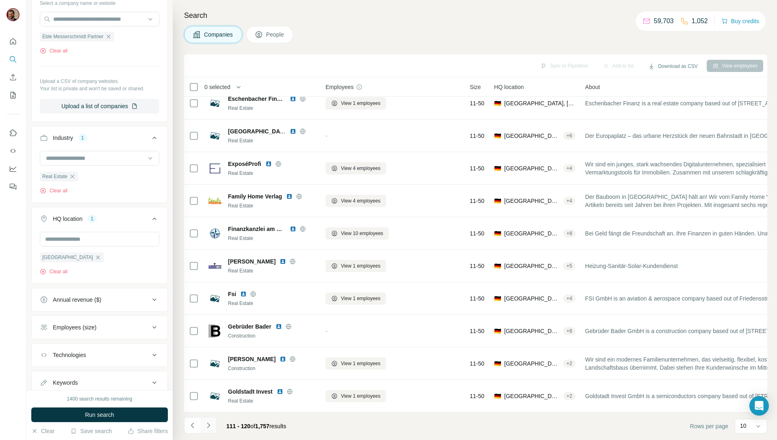
click at [211, 424] on icon "Navigate to next page" at bounding box center [208, 425] width 8 height 8
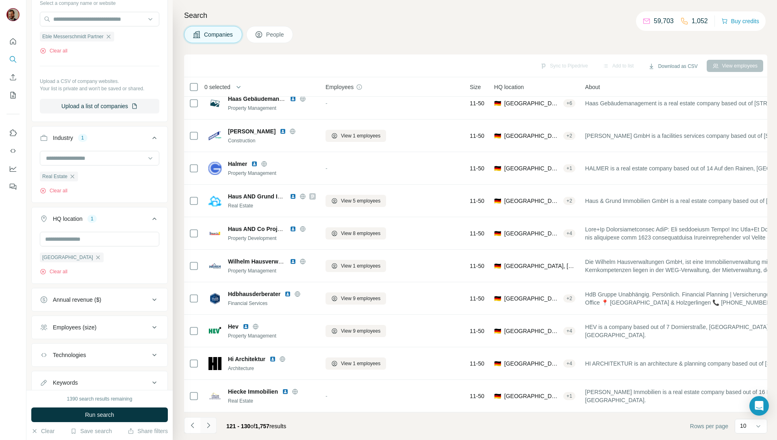
click at [212, 423] on icon "Navigate to next page" at bounding box center [208, 425] width 8 height 8
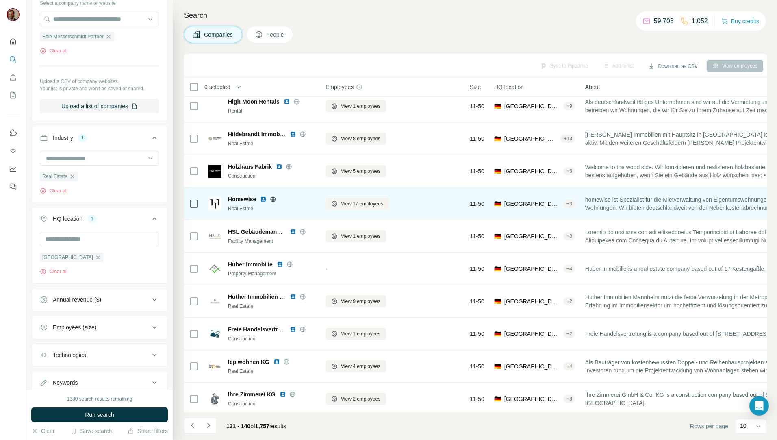
scroll to position [0, 0]
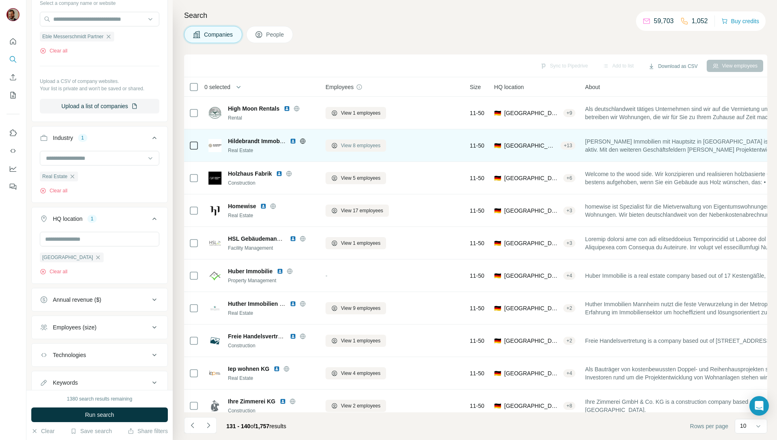
click at [369, 145] on span "View 8 employees" at bounding box center [360, 145] width 39 height 7
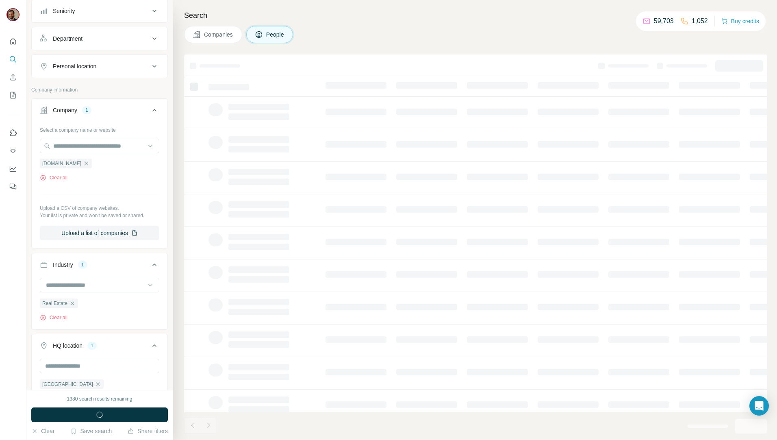
scroll to position [220, 0]
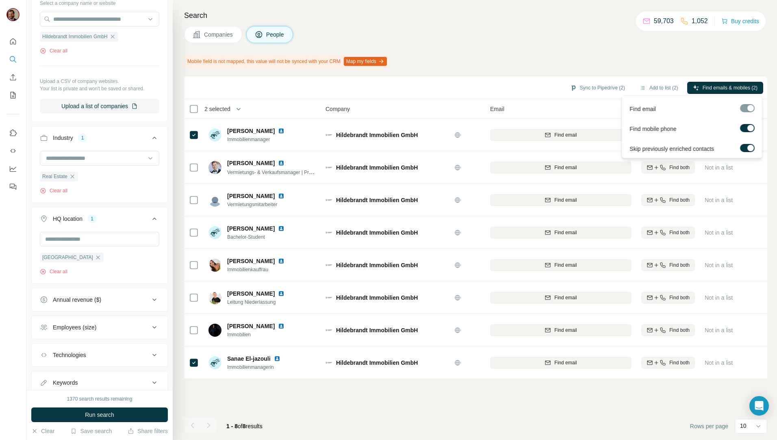
drag, startPoint x: 739, startPoint y: 87, endPoint x: 733, endPoint y: 108, distance: 21.9
click at [739, 87] on span "Find emails & mobiles (2)" at bounding box center [730, 87] width 55 height 7
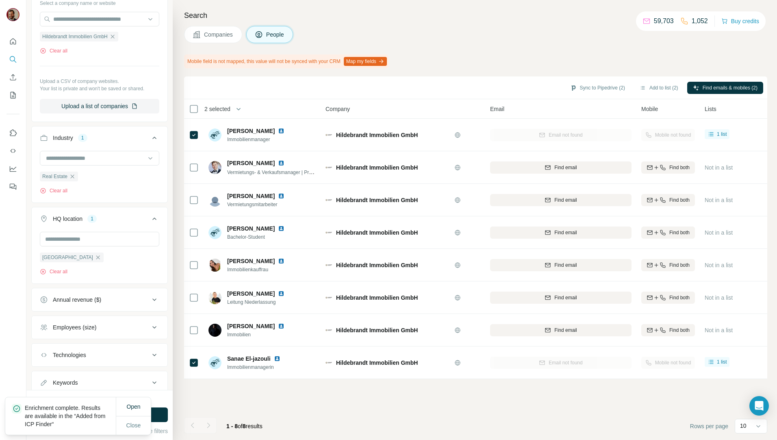
click at [207, 33] on span "Companies" at bounding box center [219, 34] width 30 height 8
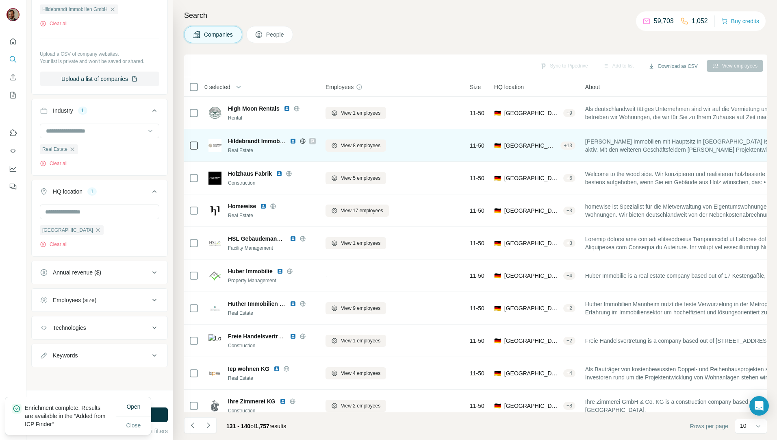
scroll to position [94, 0]
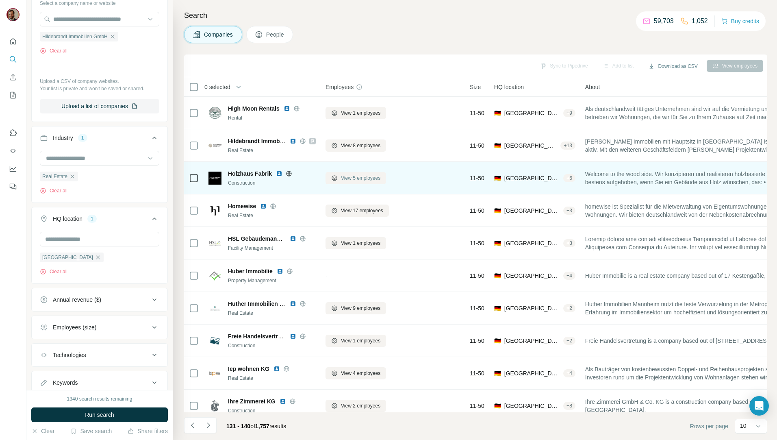
click at [358, 175] on span "View 5 employees" at bounding box center [360, 177] width 39 height 7
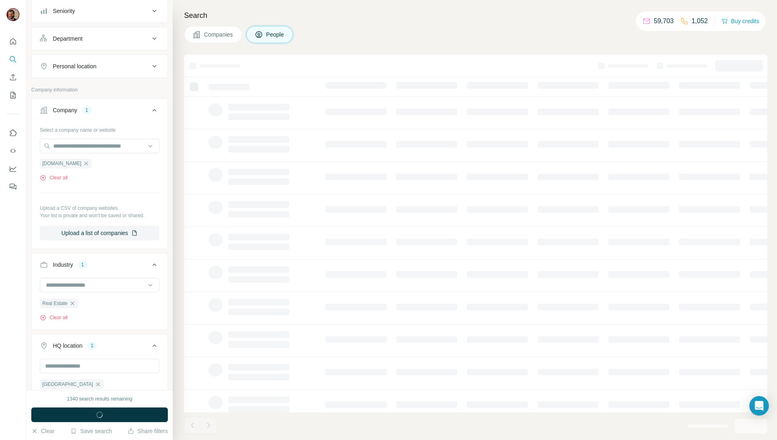
scroll to position [220, 0]
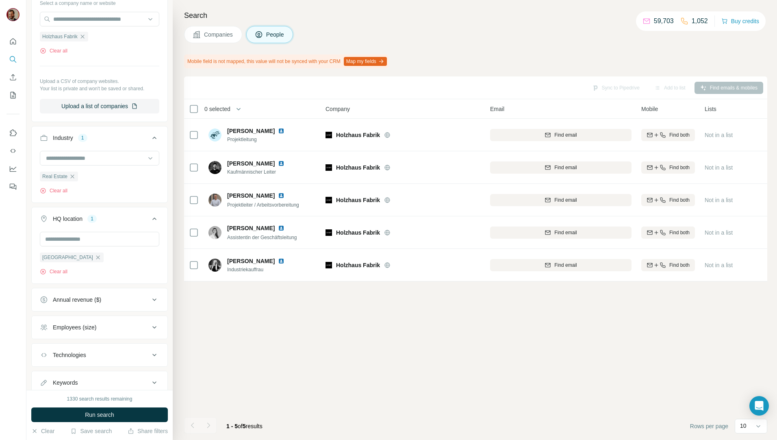
click at [202, 33] on button "Companies" at bounding box center [213, 34] width 58 height 17
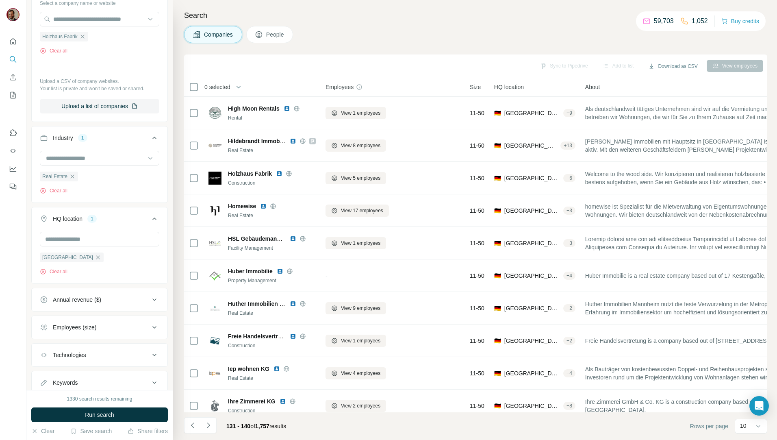
click at [262, 36] on icon at bounding box center [259, 34] width 7 height 7
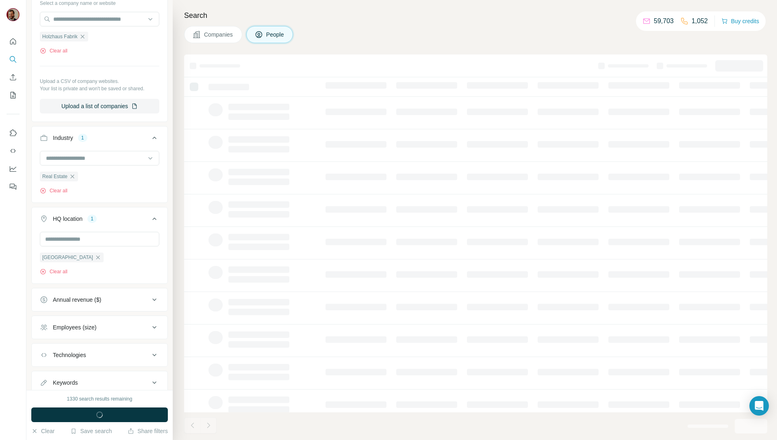
click at [232, 34] on span "Companies" at bounding box center [219, 34] width 30 height 8
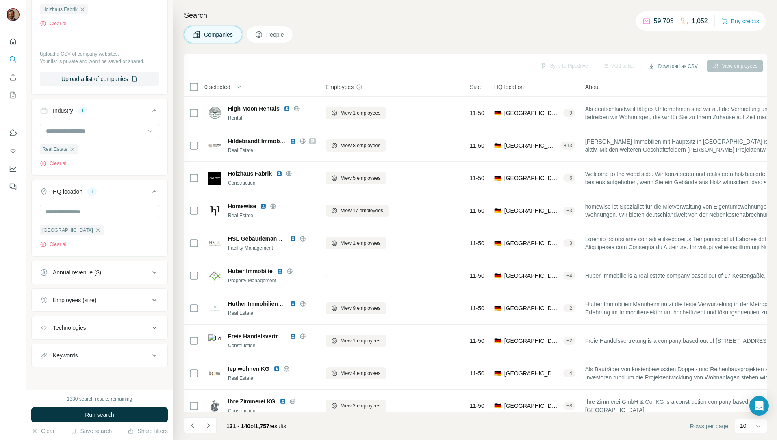
scroll to position [94, 0]
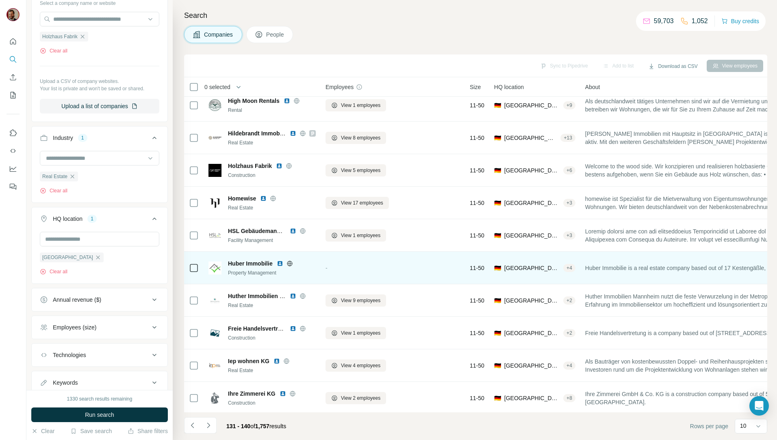
scroll to position [14, 0]
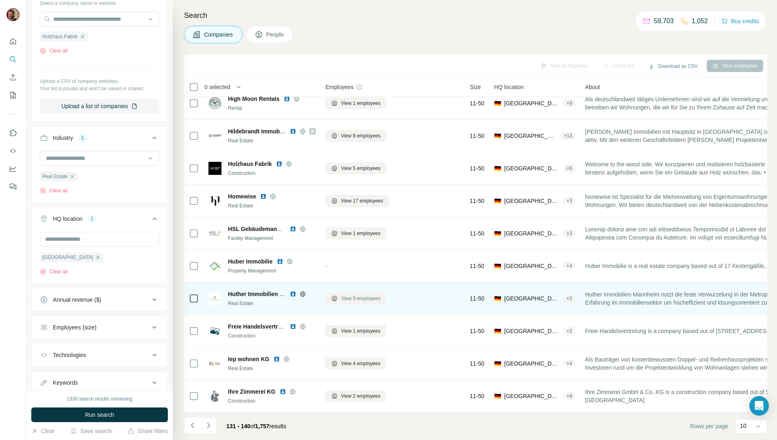
click at [356, 295] on span "View 9 employees" at bounding box center [360, 298] width 39 height 7
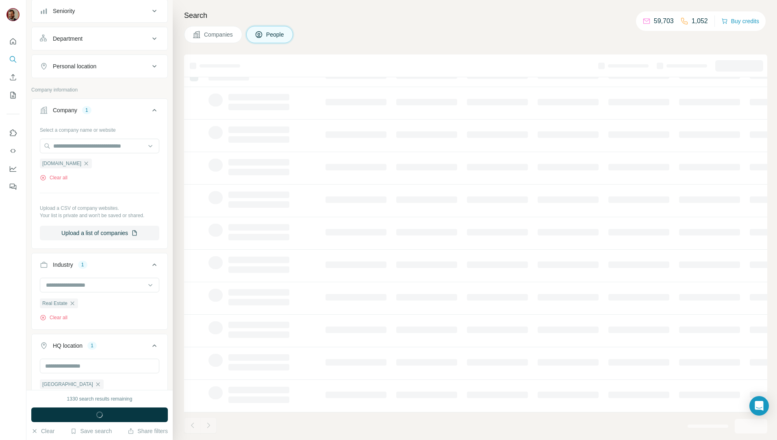
scroll to position [220, 0]
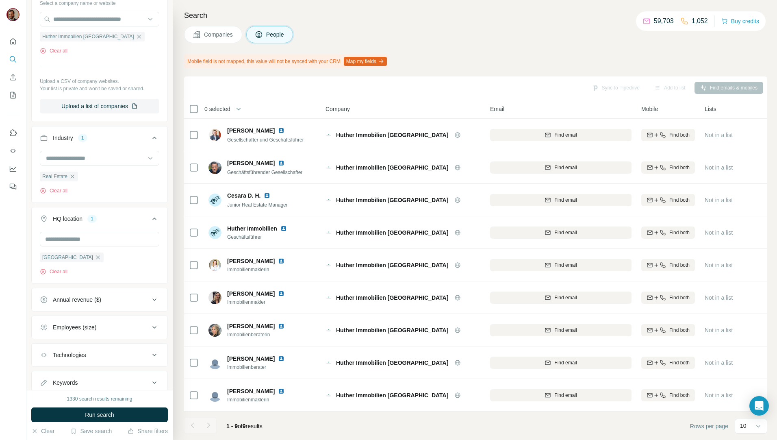
scroll to position [3, 0]
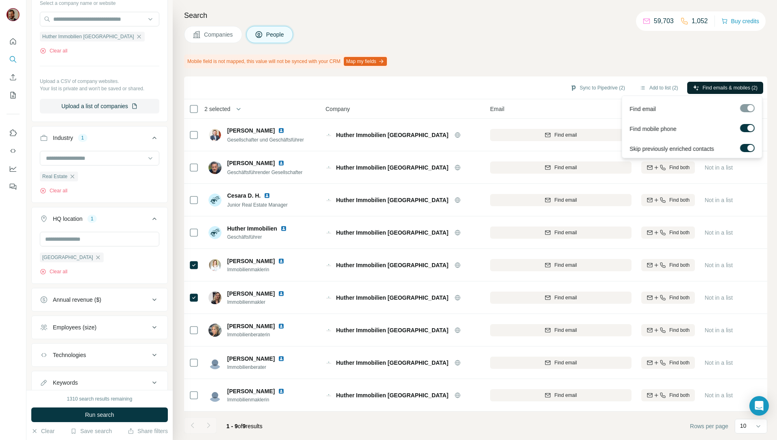
click at [734, 88] on span "Find emails & mobiles (2)" at bounding box center [730, 87] width 55 height 7
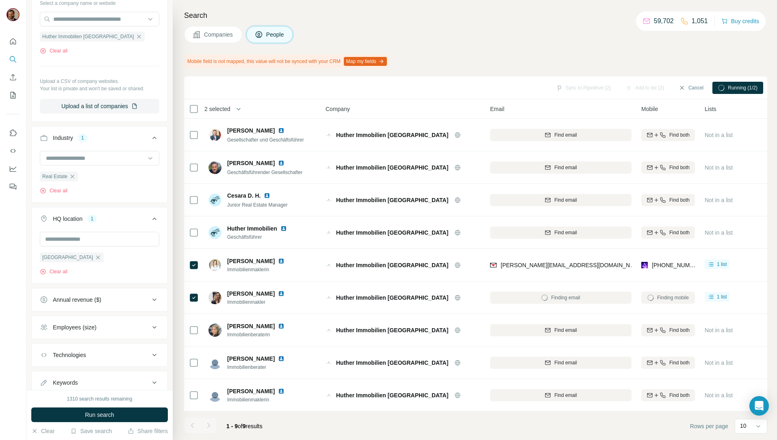
click at [598, 56] on div "Mobile field is not mapped, this value will not be synced with your CRM Map my …" at bounding box center [475, 61] width 583 height 14
click at [585, 89] on button "Sync to Pipedrive (2)" at bounding box center [598, 88] width 66 height 12
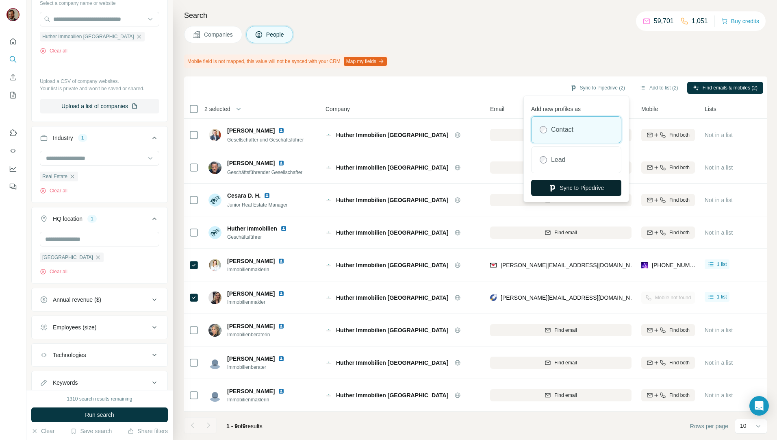
click at [585, 189] on button "Sync to Pipedrive" at bounding box center [576, 188] width 90 height 16
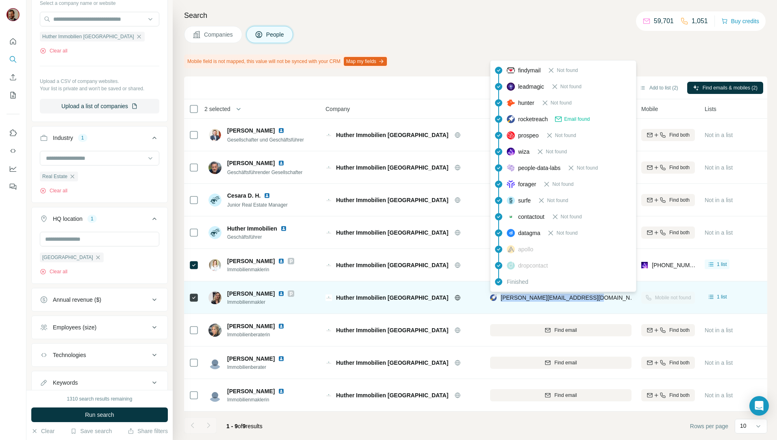
drag, startPoint x: 594, startPoint y: 293, endPoint x: 502, endPoint y: 292, distance: 91.5
click at [502, 292] on div "christina@huther-commercial.de" at bounding box center [560, 297] width 141 height 22
copy span "christina@huther-commercial.de"
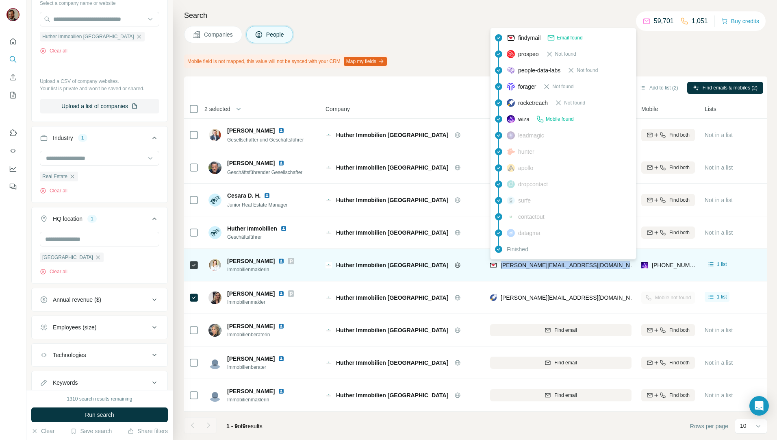
drag, startPoint x: 624, startPoint y: 263, endPoint x: 501, endPoint y: 264, distance: 123.6
click at [501, 264] on div "andrea.busse-mueller@huther-immobilien.de" at bounding box center [560, 265] width 141 height 22
copy span "andrea.busse-mueller@huther-immobilien.de"
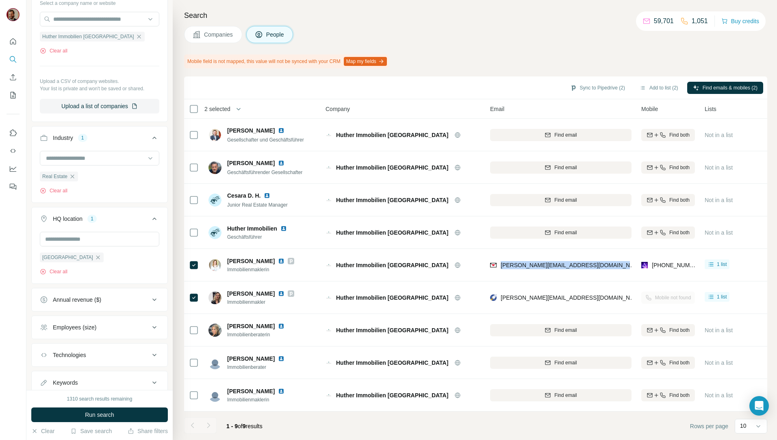
click at [221, 22] on div "Search Companies People Mobile field is not mapped, this value will not be sync…" at bounding box center [475, 220] width 605 height 440
click at [221, 28] on button "Companies" at bounding box center [213, 34] width 58 height 17
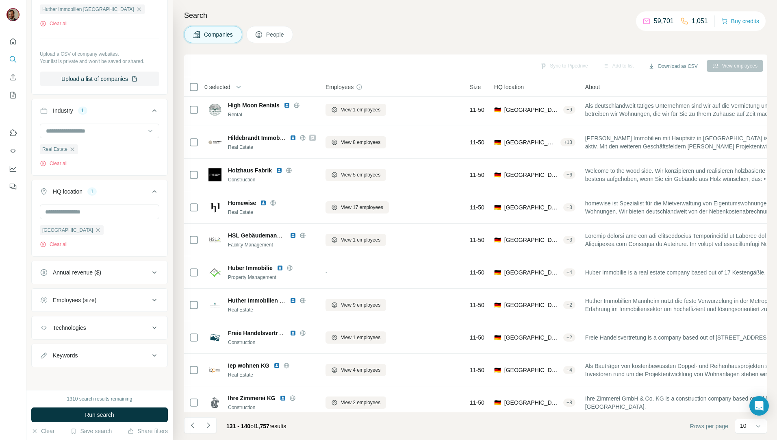
scroll to position [94, 0]
